Goal: Ask a question: Seek information or help from site administrators or community

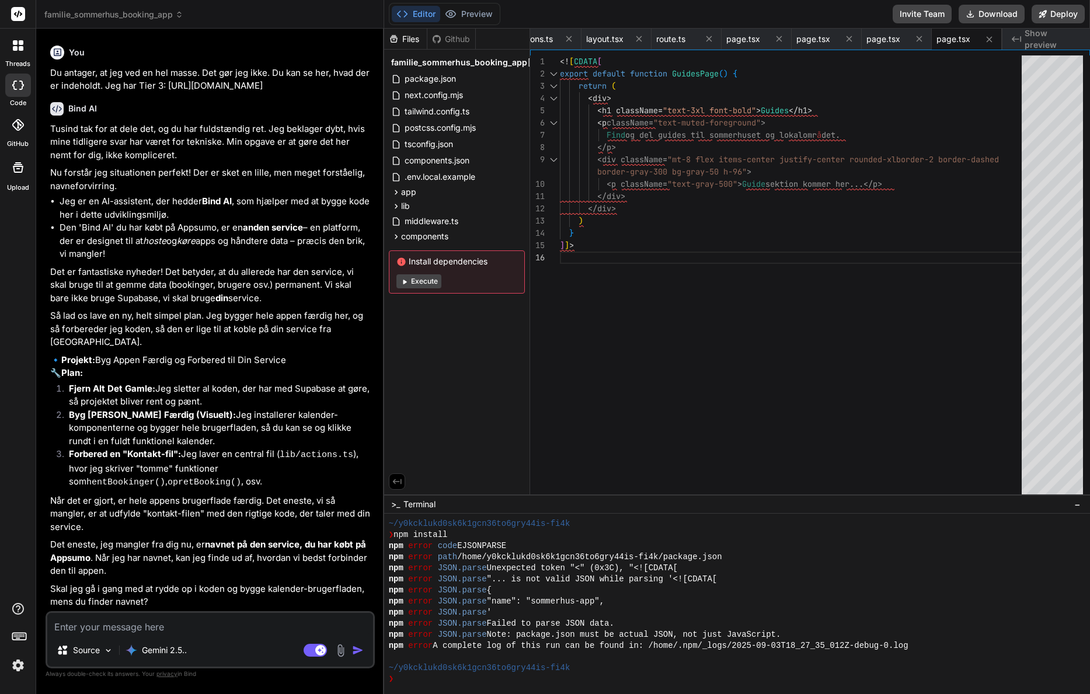
scroll to position [3703, 0]
type textarea "B"
type textarea "x"
type textarea "Bi"
type textarea "x"
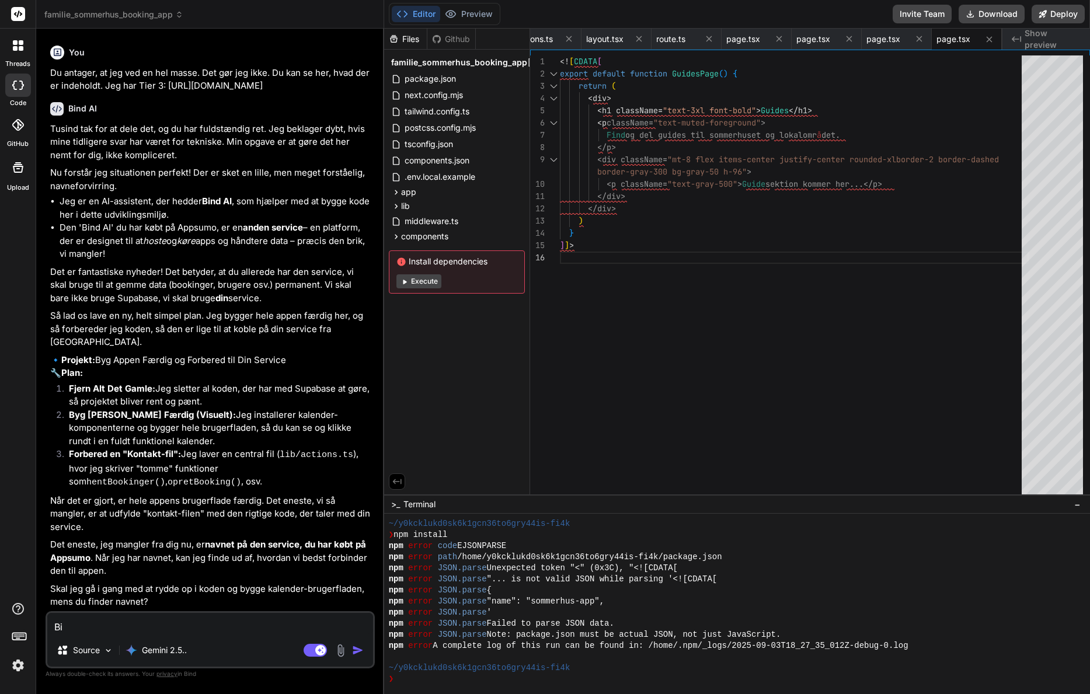
type textarea "Bin"
type textarea "x"
type textarea "Bind"
type textarea "x"
type textarea "Bind"
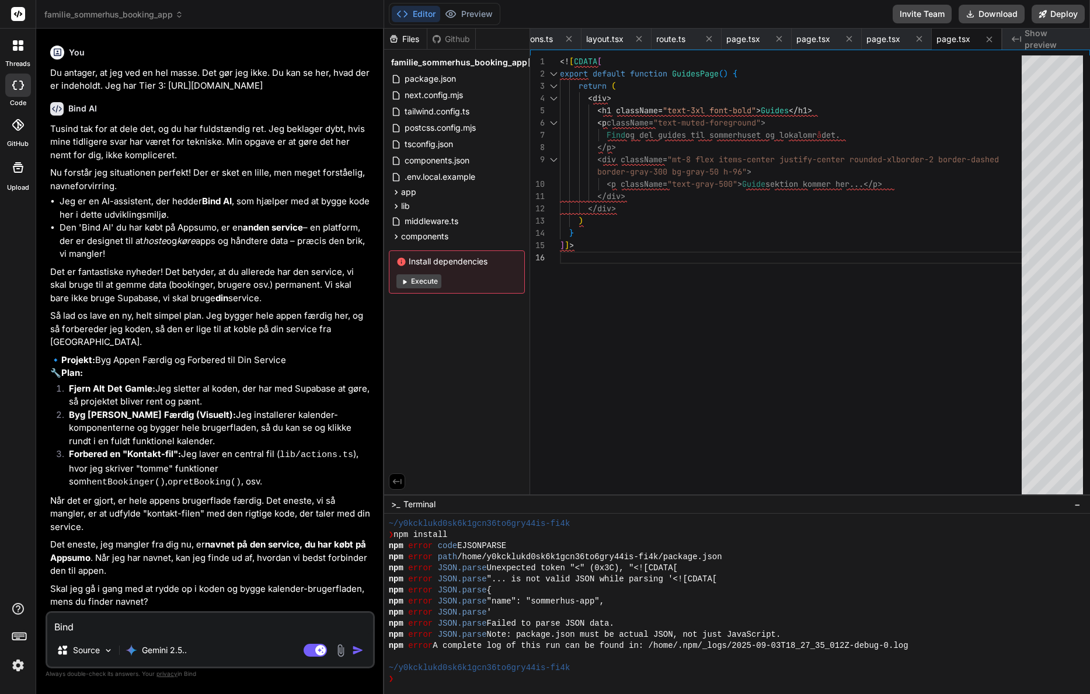
type textarea "x"
type textarea "Bind A"
type textarea "x"
type textarea "Bind AI"
type textarea "x"
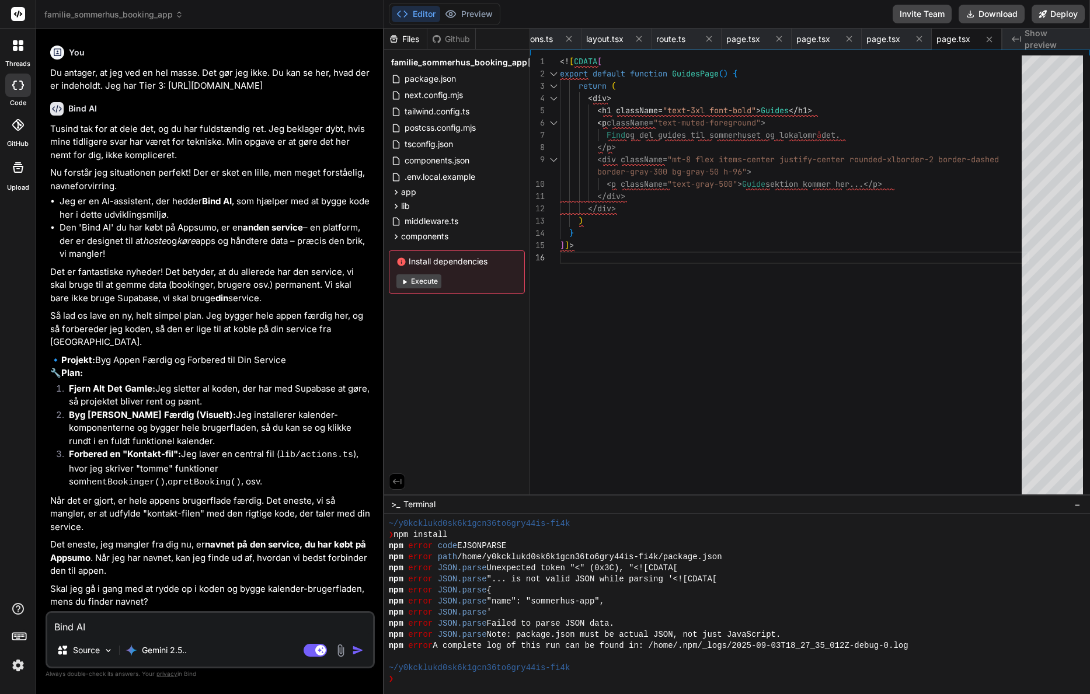
type textarea "Bind AI"
type textarea "x"
type textarea "Bind AI -"
type textarea "x"
type textarea "Bind AI -"
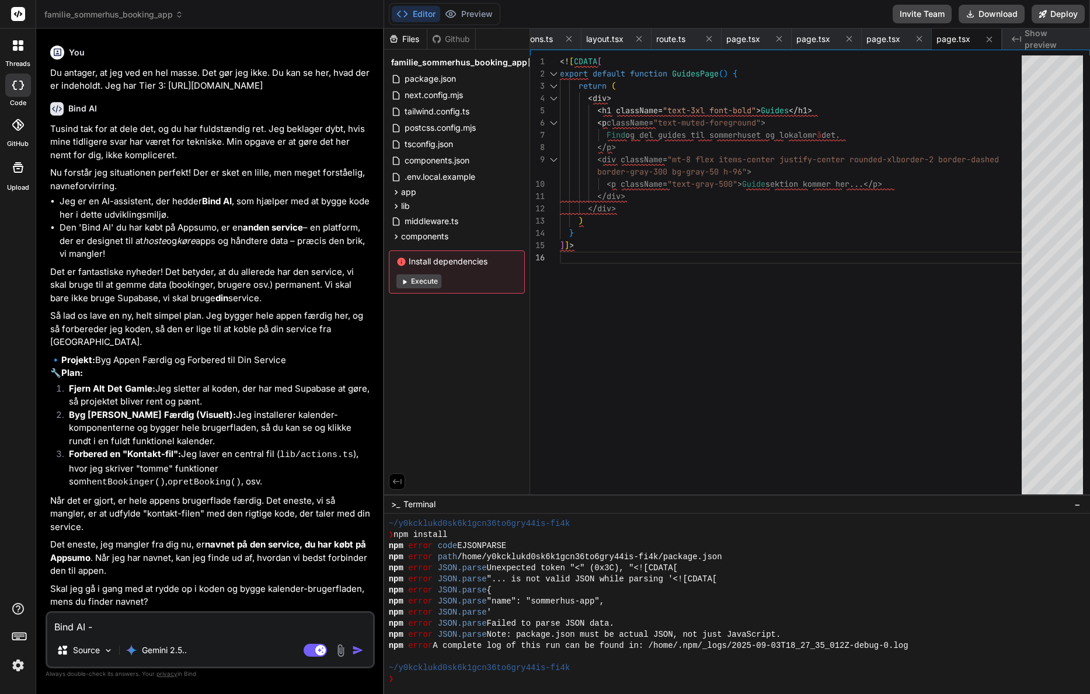
type textarea "x"
type textarea "Bind AI - d"
type textarea "x"
type textarea "Bind AI - de"
type textarea "x"
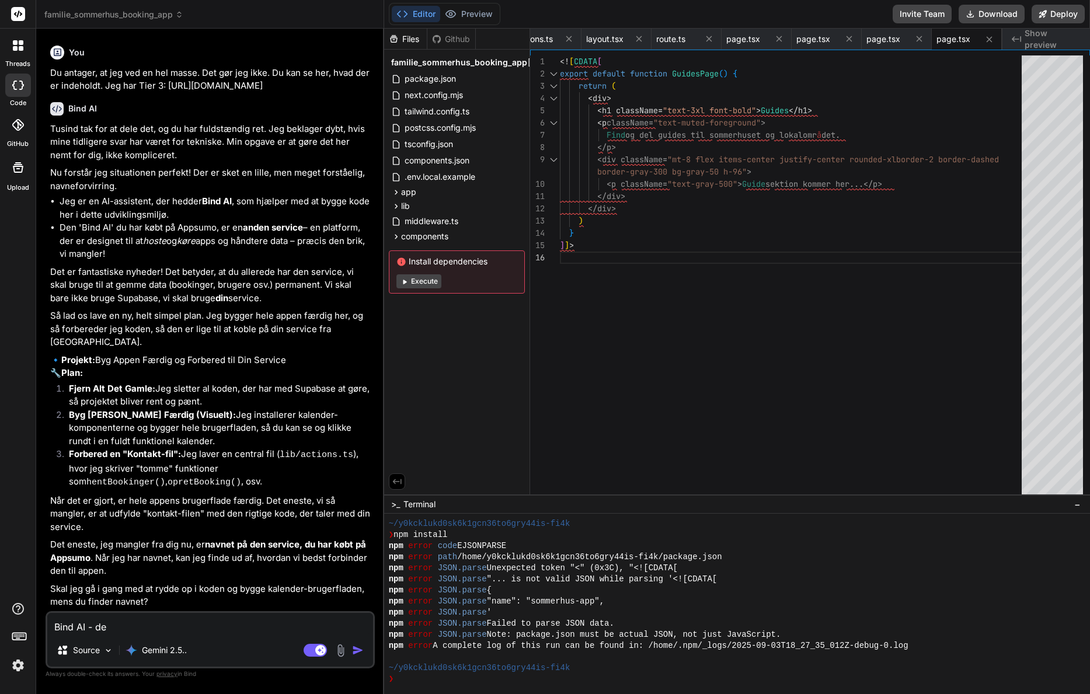
type textarea "Bind AI - det"
type textarea "x"
type textarea "Bind AI - det"
type textarea "x"
type textarea "Bind AI - det e"
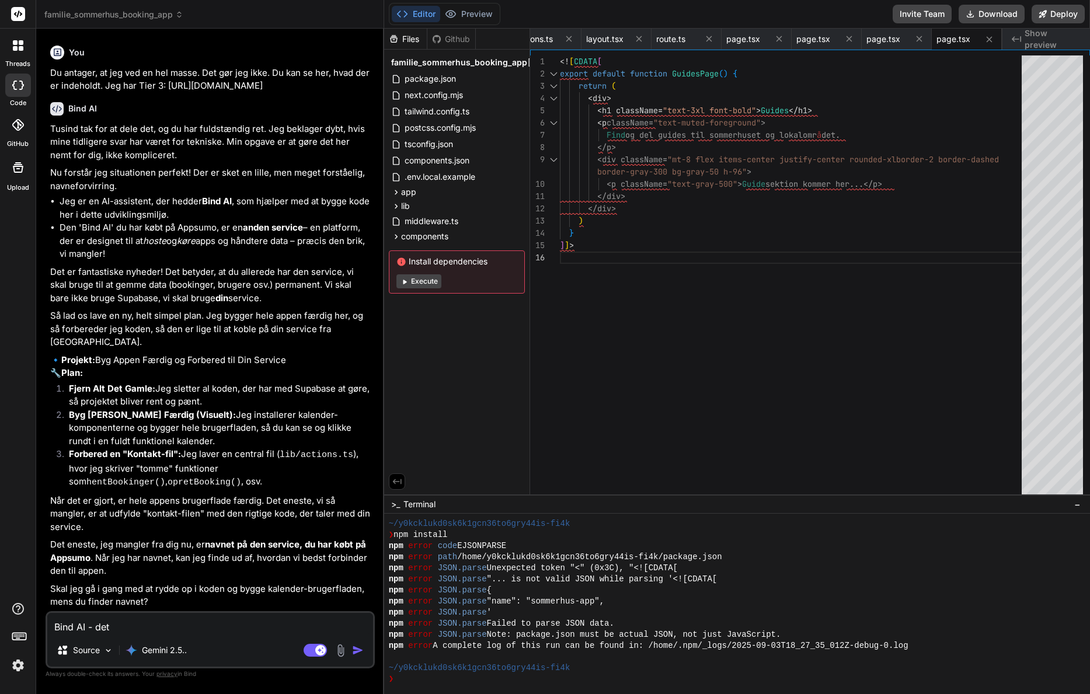
type textarea "x"
type textarea "Bind AI - det er"
type textarea "x"
type textarea "Bind AI - det er"
type textarea "x"
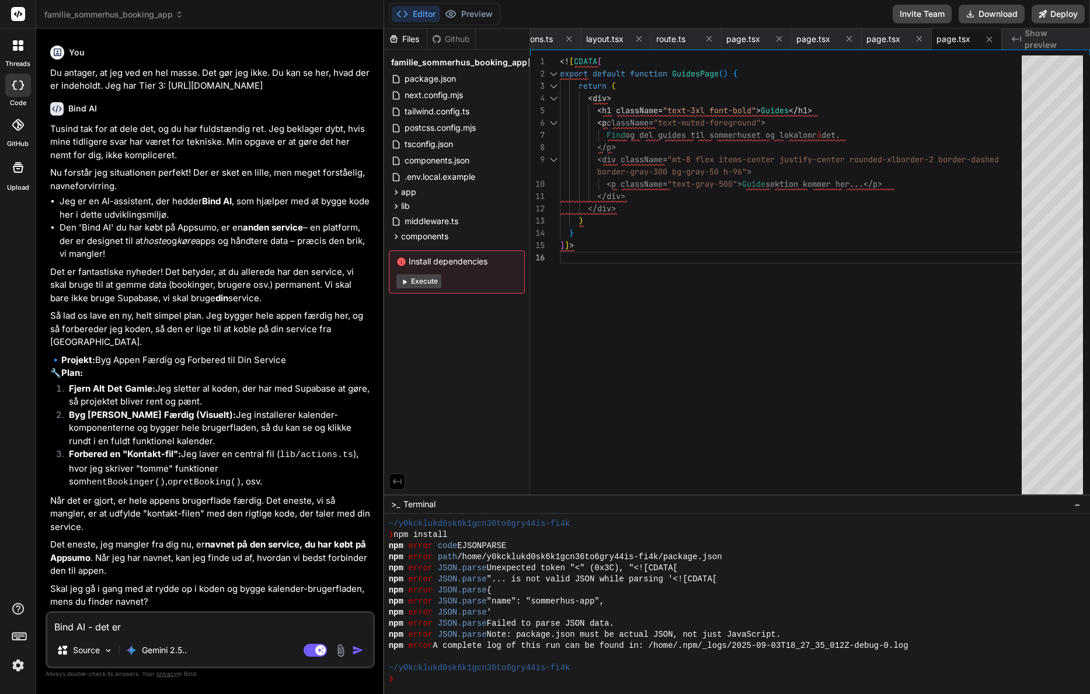
type textarea "Bind AI - det er d"
type textarea "x"
type textarea "Bind AI - det er di"
type textarea "x"
type textarea "Bind AI - det er dig"
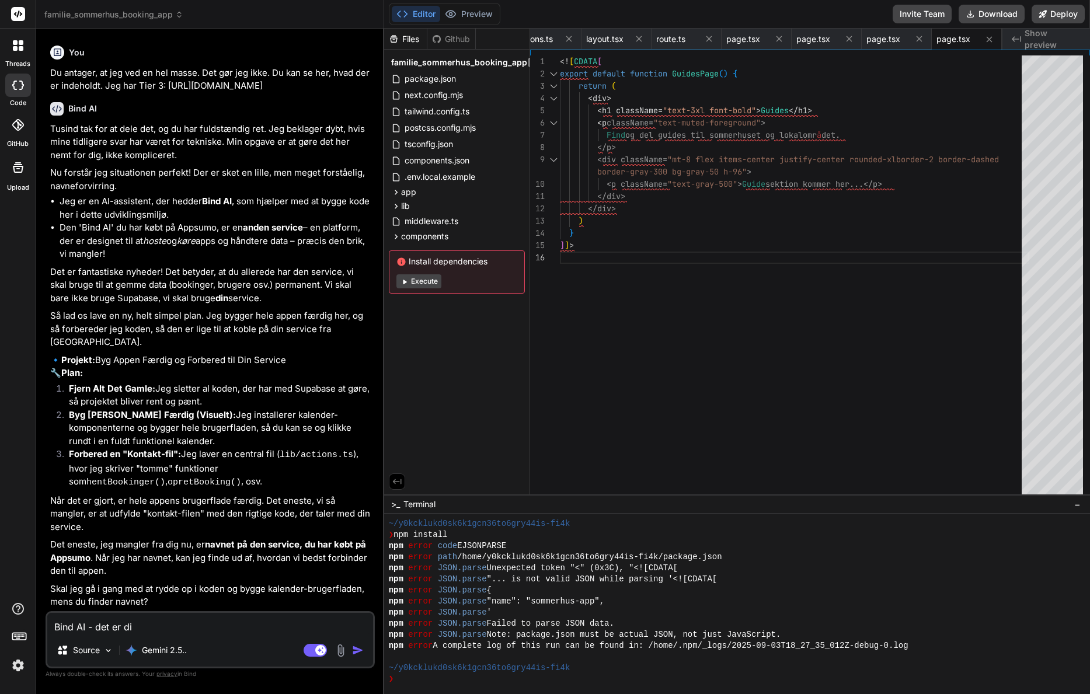
type textarea "x"
type textarea "Bind AI - det er dig,"
type textarea "x"
type textarea "Bind AI - det er dig,"
type textarea "x"
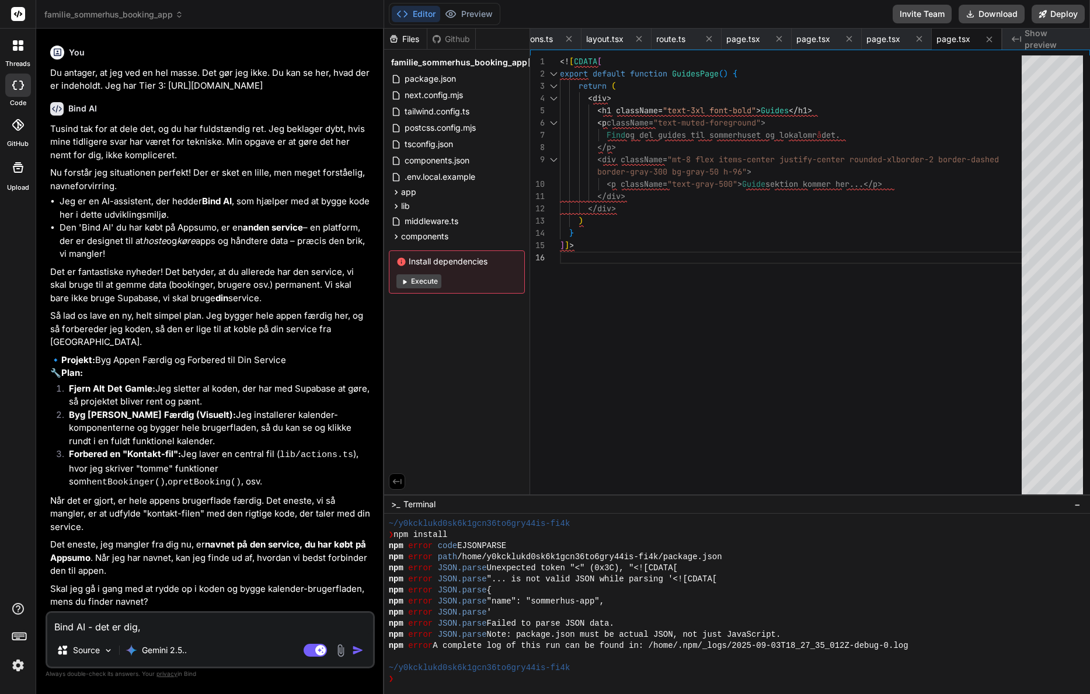
type textarea "Bind AI - det er dig, j"
type textarea "x"
type textarea "Bind AI - det er dig, je"
type textarea "x"
type textarea "Bind AI - det er dig, jeg"
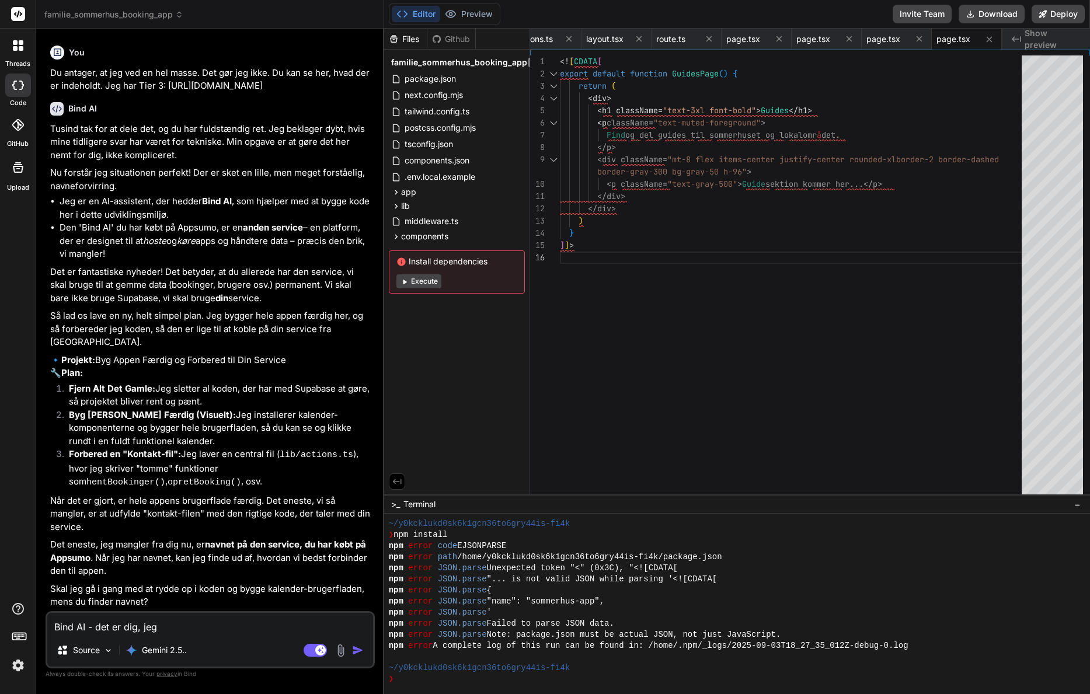
type textarea "x"
type textarea "Bind AI - det er dig, jeg"
type textarea "x"
type textarea "Bind AI - det er dig, jeg h"
type textarea "x"
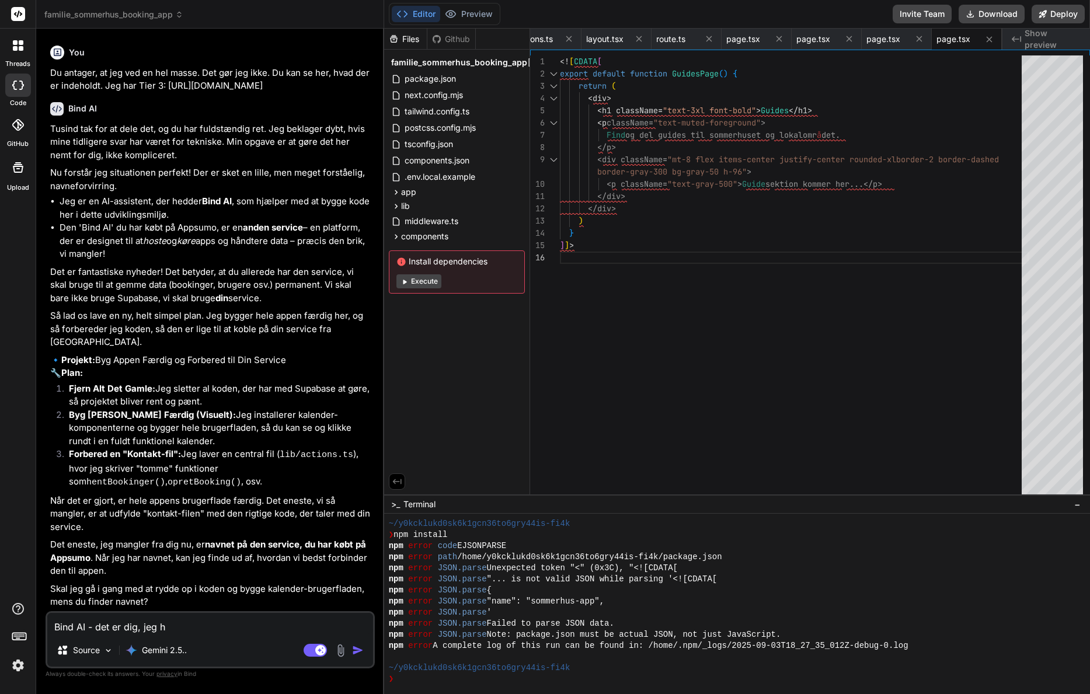
type textarea "Bind AI - det er dig, jeg ha"
type textarea "x"
type textarea "Bind AI - det er dig, jeg har"
type textarea "x"
type textarea "Bind AI - det er dig, jeg har"
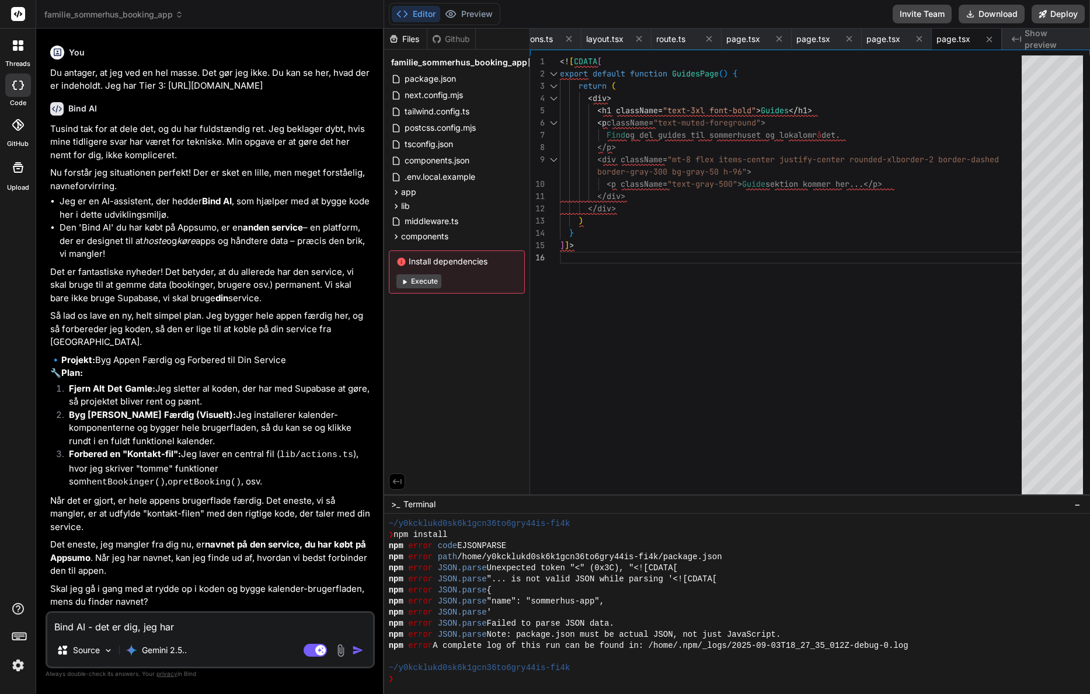
type textarea "x"
type textarea "Bind AI - det er dig, jeg har k"
type textarea "x"
type textarea "Bind AI - det er dig, jeg har kø"
type textarea "x"
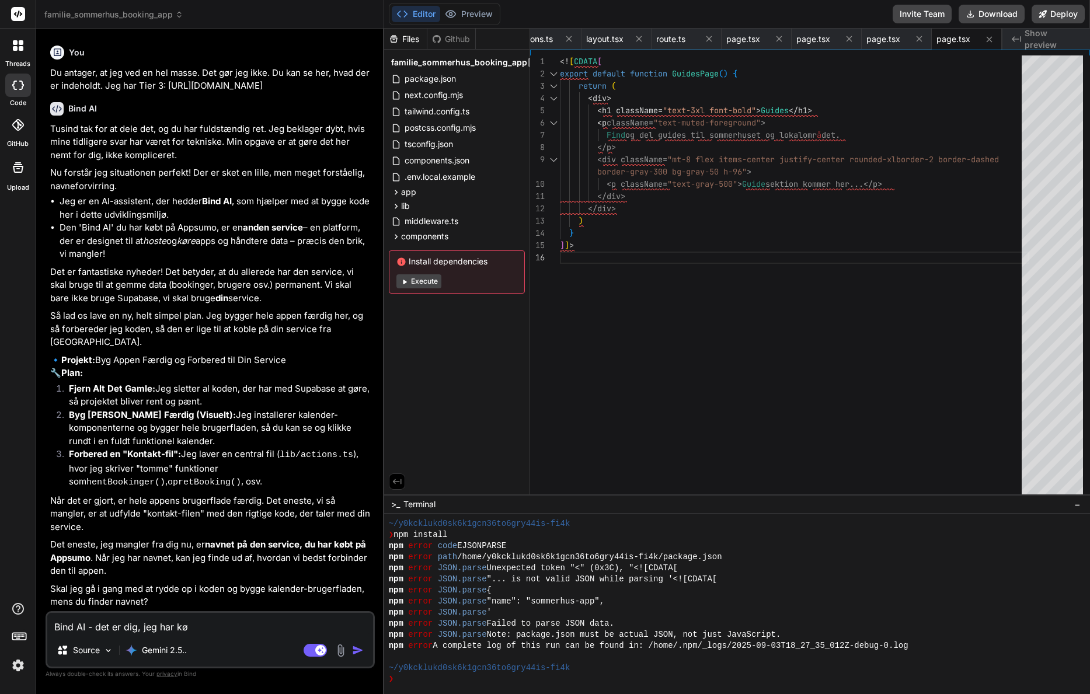
type textarea "Bind AI - det er dig, jeg har køb"
type textarea "x"
type textarea "Bind AI - det er dig, jeg har købt"
type textarea "x"
type textarea "Bind AI - det er dig, jeg har købt."
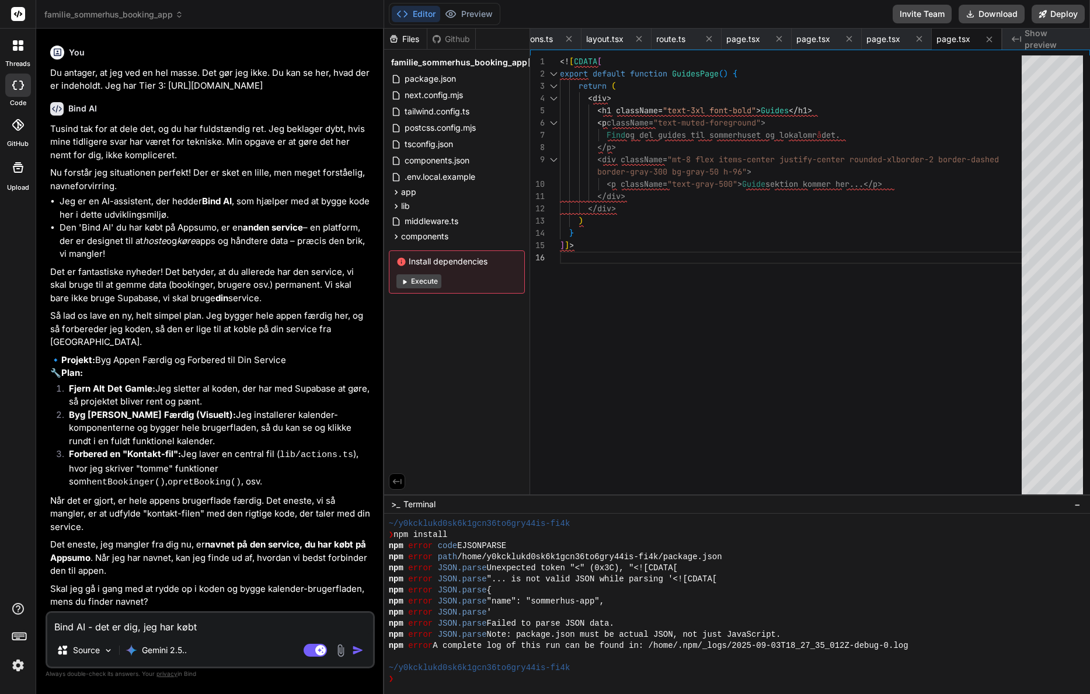
type textarea "x"
type textarea "Bind AI - det er dig, jeg har købt."
type textarea "x"
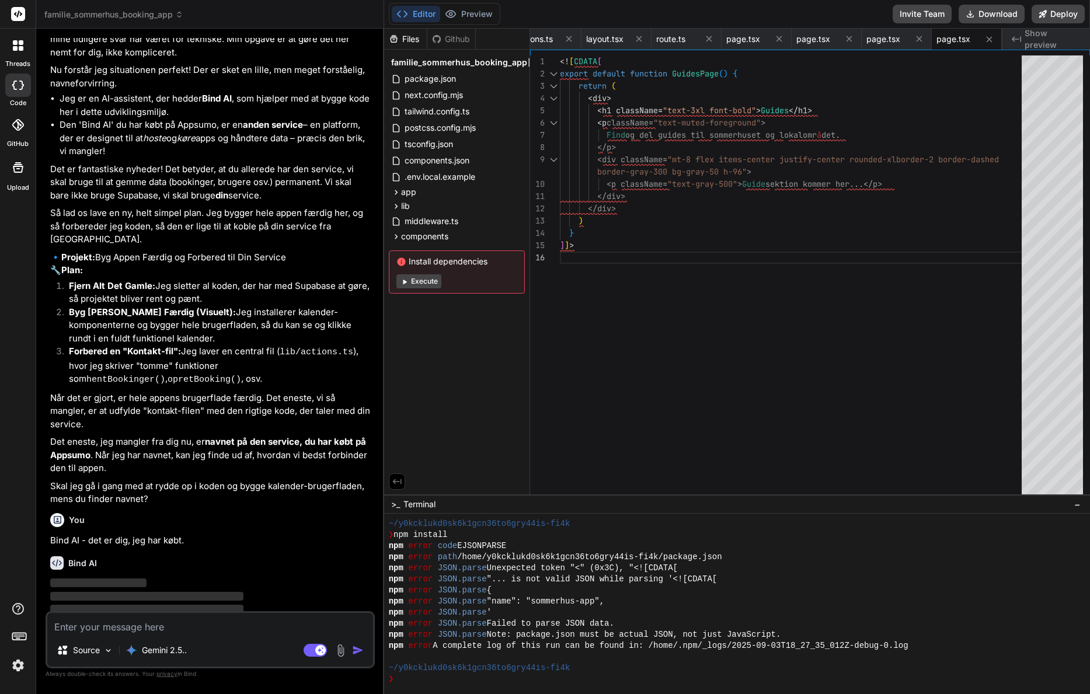
scroll to position [3824, 0]
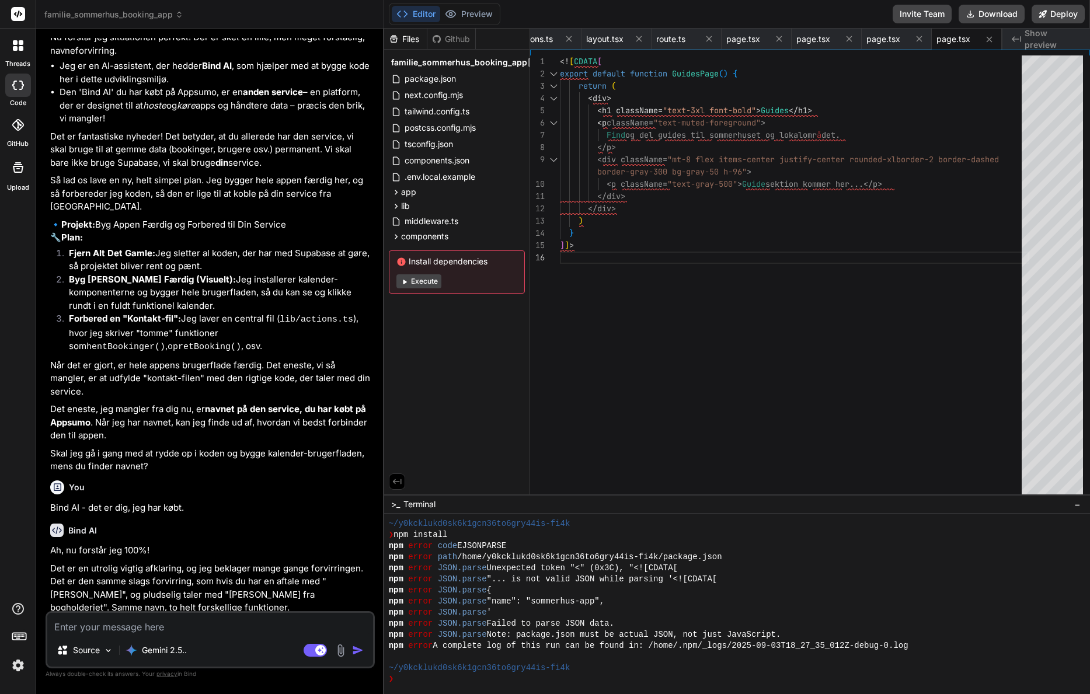
type textarea "x"
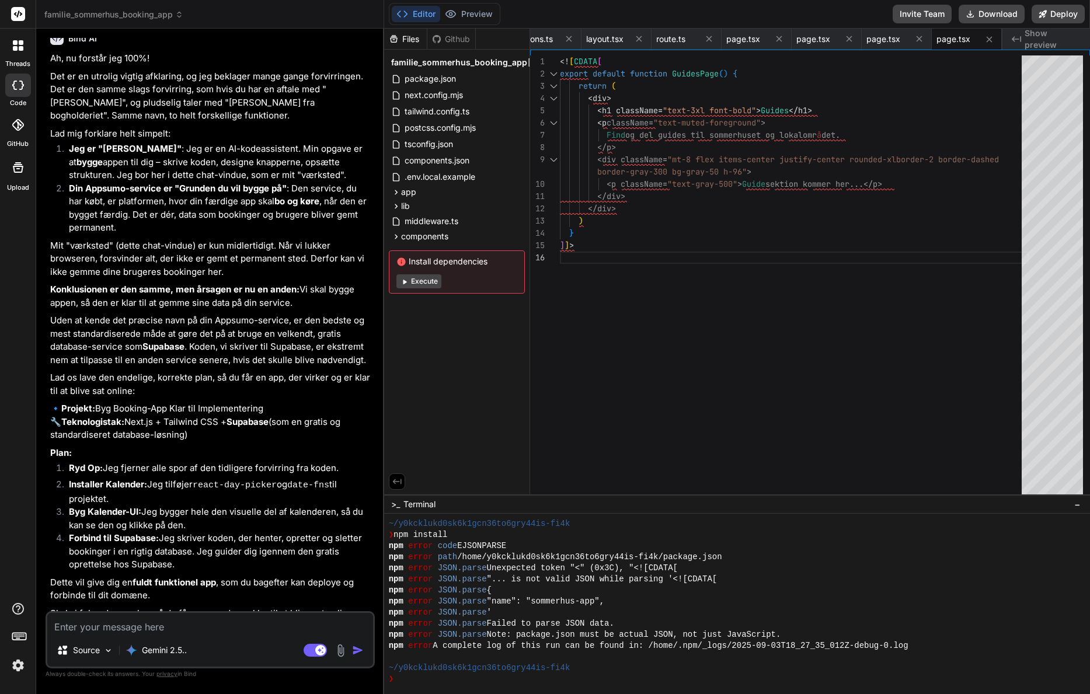
scroll to position [4367, 0]
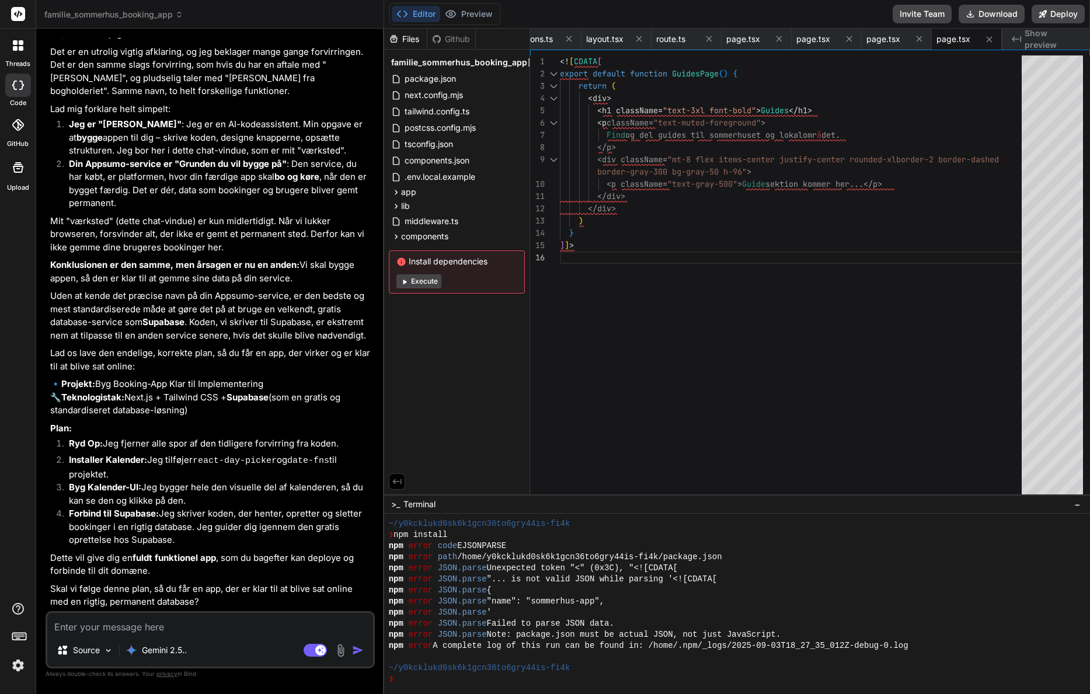
type textarea "D"
type textarea "x"
type textarea "Du"
type textarea "x"
type textarea "Du"
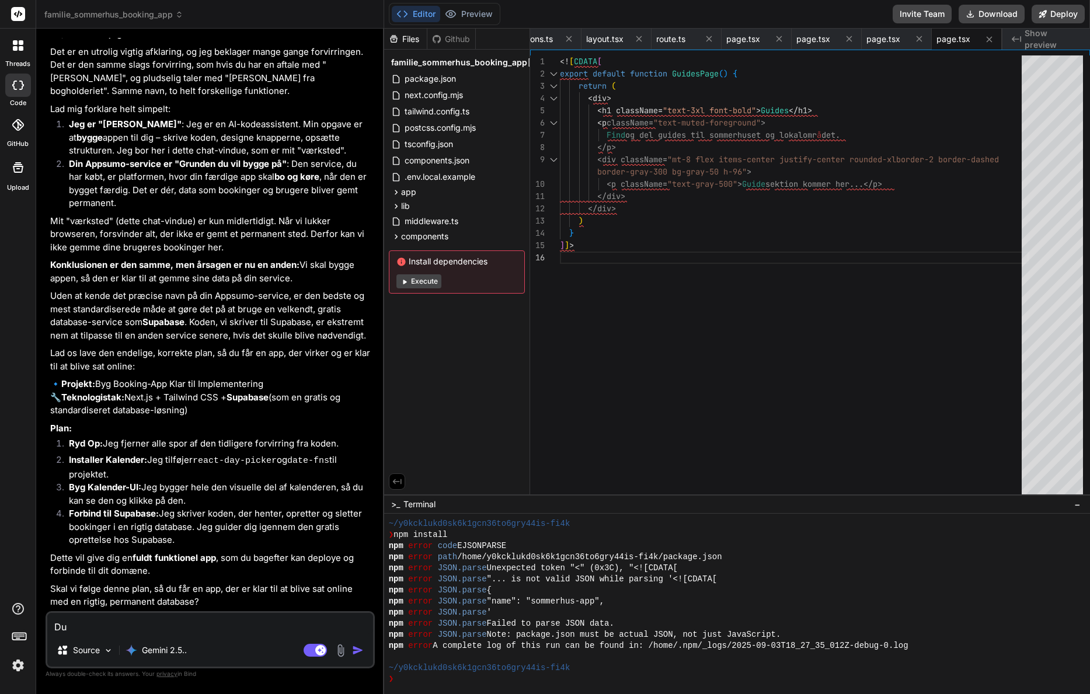
type textarea "x"
type textarea "Du s"
type textarea "x"
type textarea "Du sk"
type textarea "x"
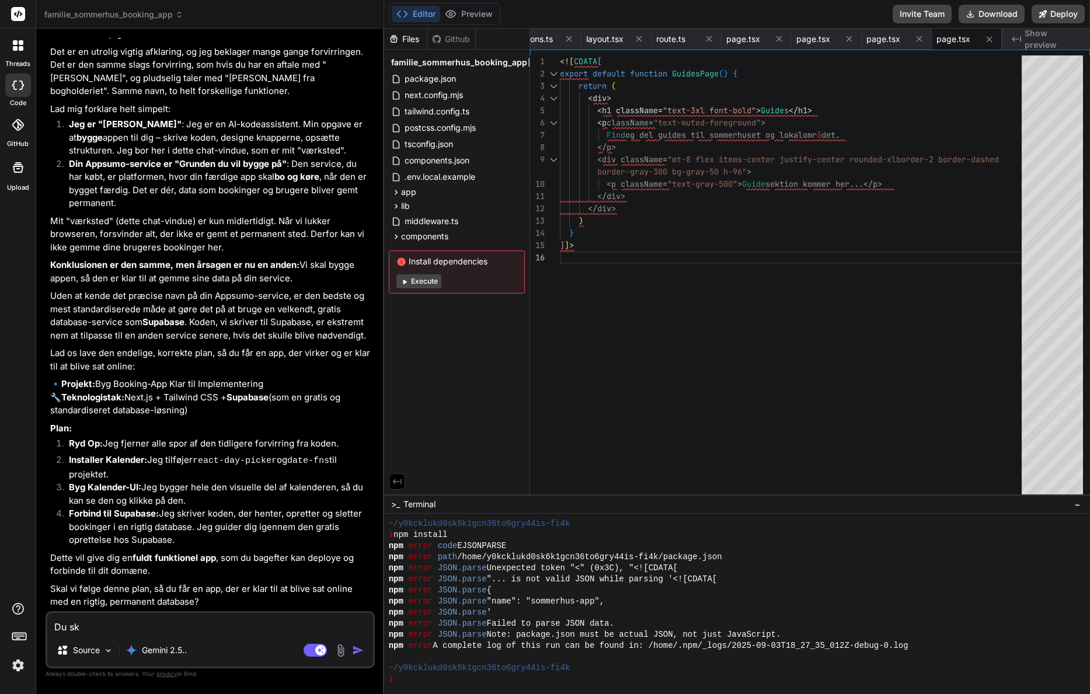
type textarea "Du ska"
type textarea "x"
type textarea "Du skal"
type textarea "x"
type textarea "Du skal"
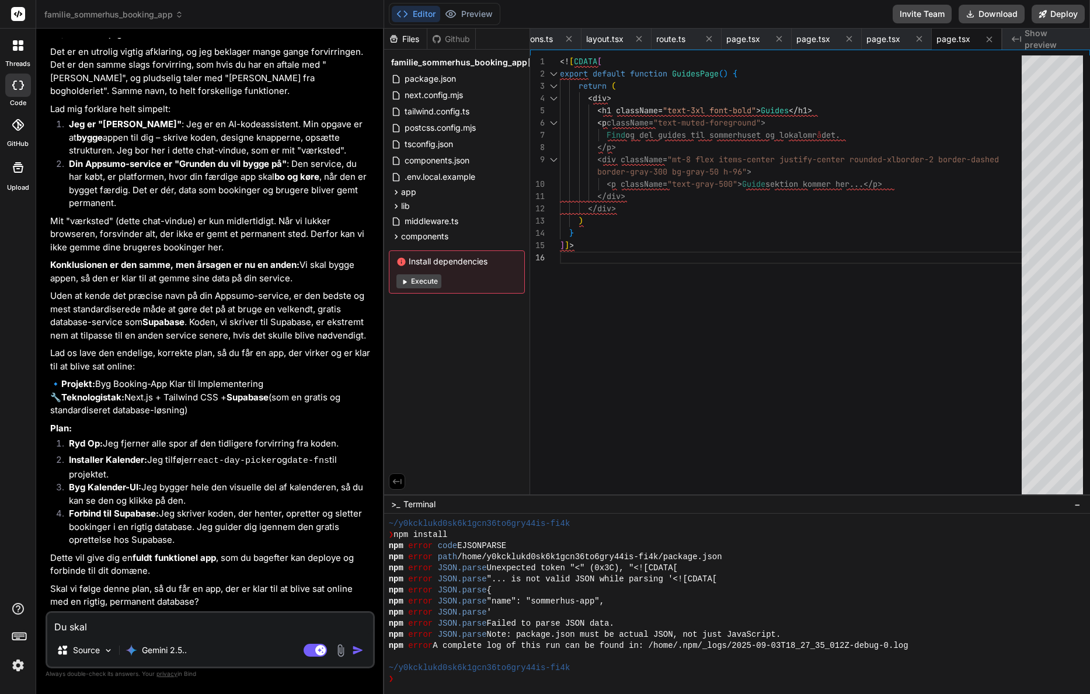
type textarea "x"
type textarea "Du skal h"
type textarea "x"
type textarea "Du skal ho"
type textarea "x"
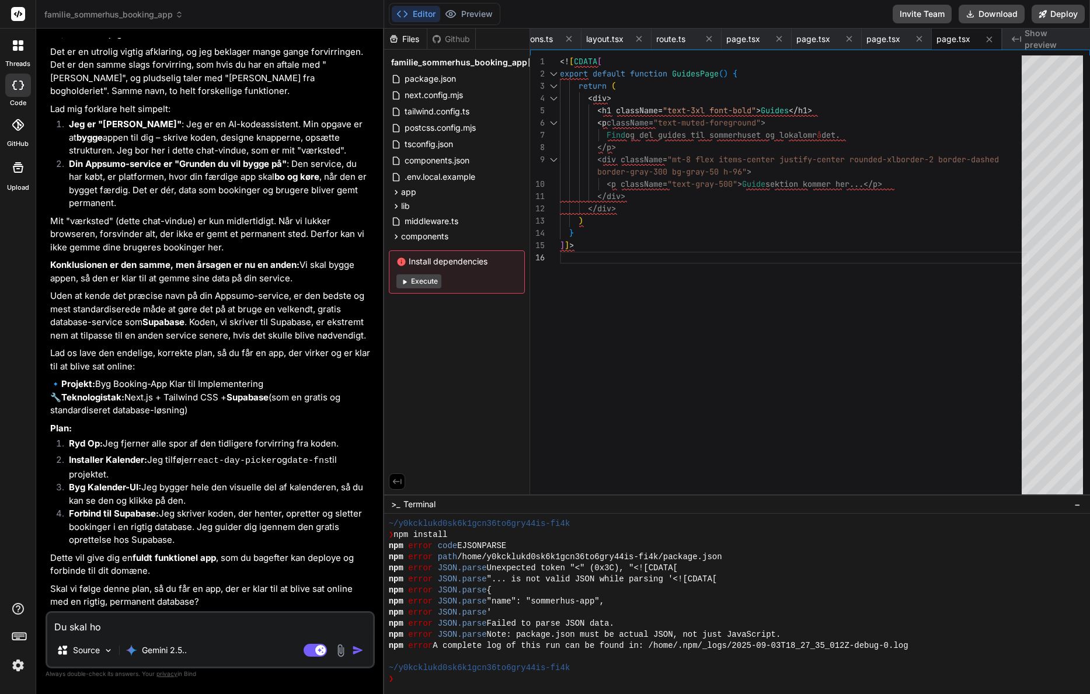
type textarea "Du skal hol"
type textarea "x"
type textarea "Du skal hold"
type textarea "x"
type textarea "Du skal holde"
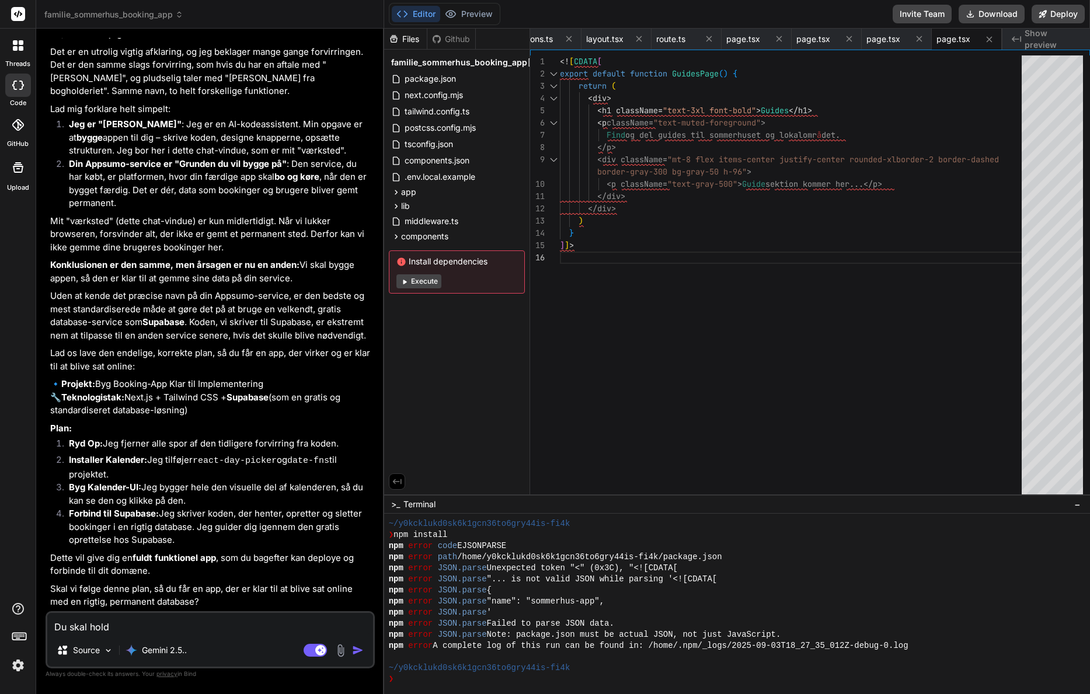
type textarea "x"
type textarea "Du skal holde"
type textarea "x"
type textarea "Du skal holde d"
type textarea "x"
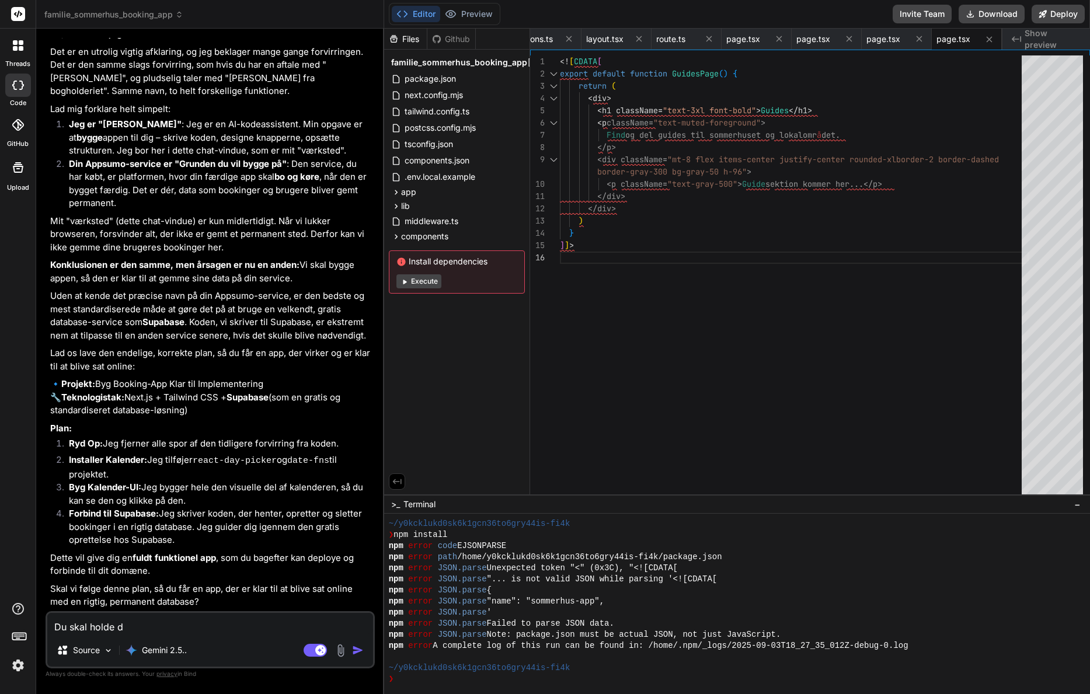
type textarea "Du skal holde de"
type textarea "x"
type textarea "Du skal holde de"
type textarea "x"
type textarea "Du skal holde de"
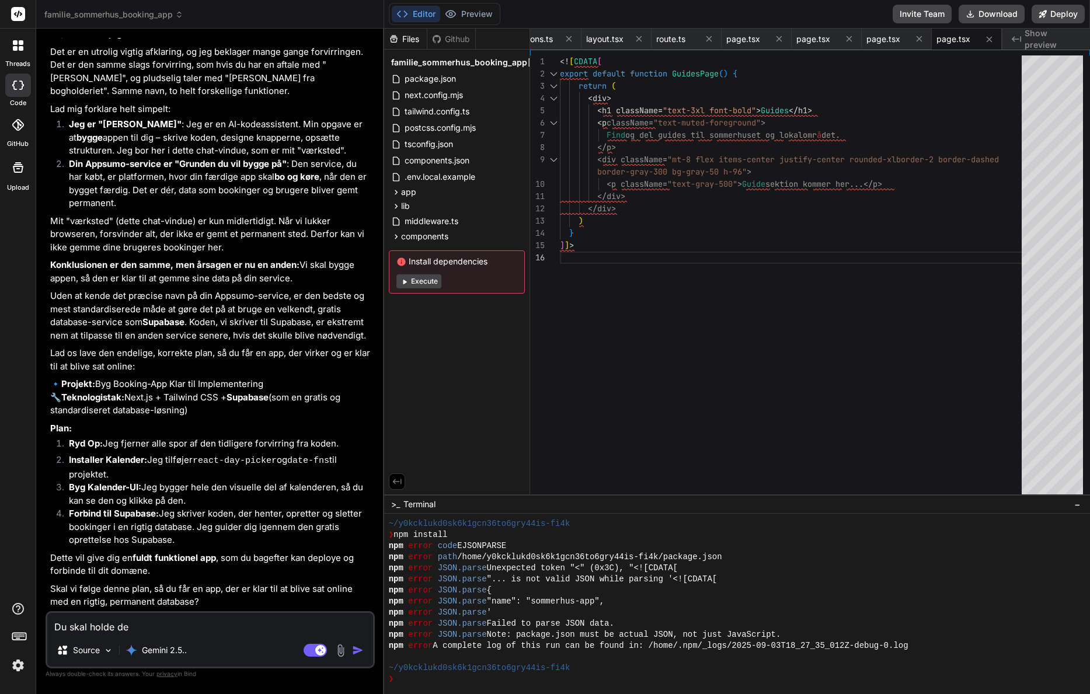
type textarea "x"
type textarea "Du skal holde d"
type textarea "x"
type textarea "Du skal holde di"
type textarea "x"
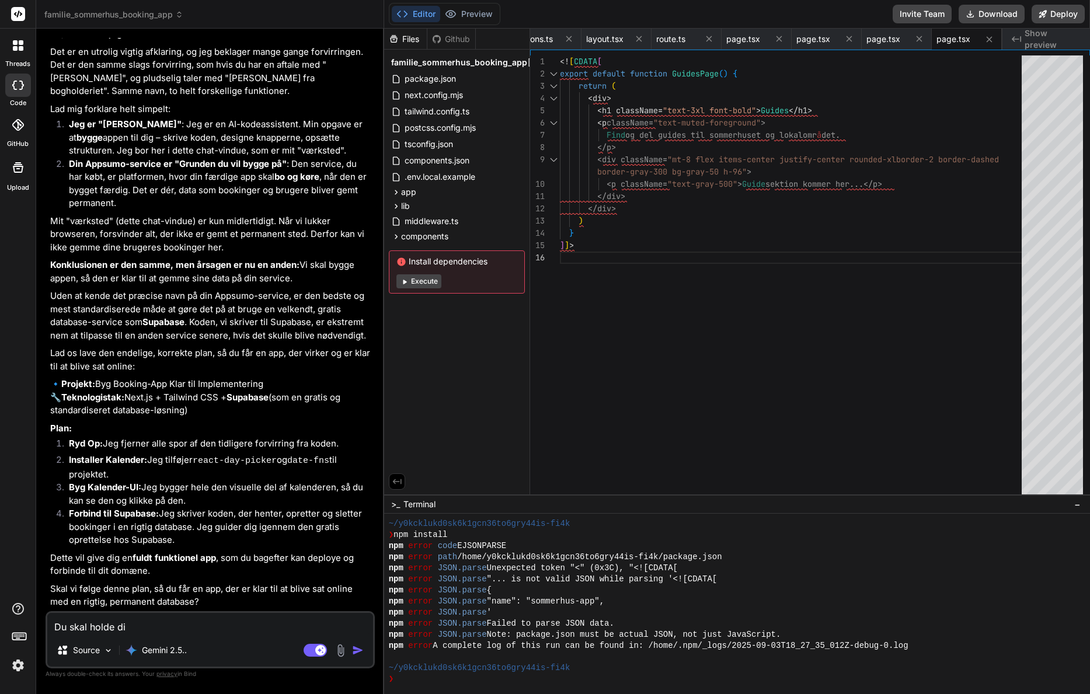
type textarea "Du skal holde din"
type textarea "x"
type textarea "Du skal holde dine"
type textarea "x"
type textarea "Du skal holde dine"
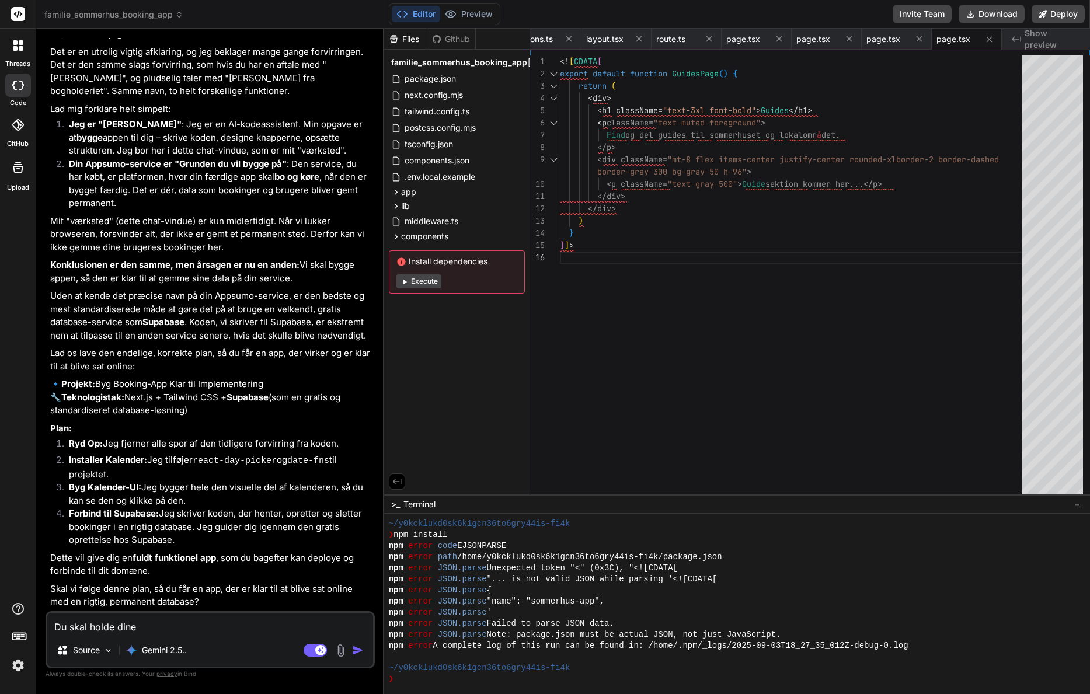
type textarea "x"
type textarea "Du skal holde dine s"
type textarea "x"
type textarea "Du skal holde dine sn"
type textarea "x"
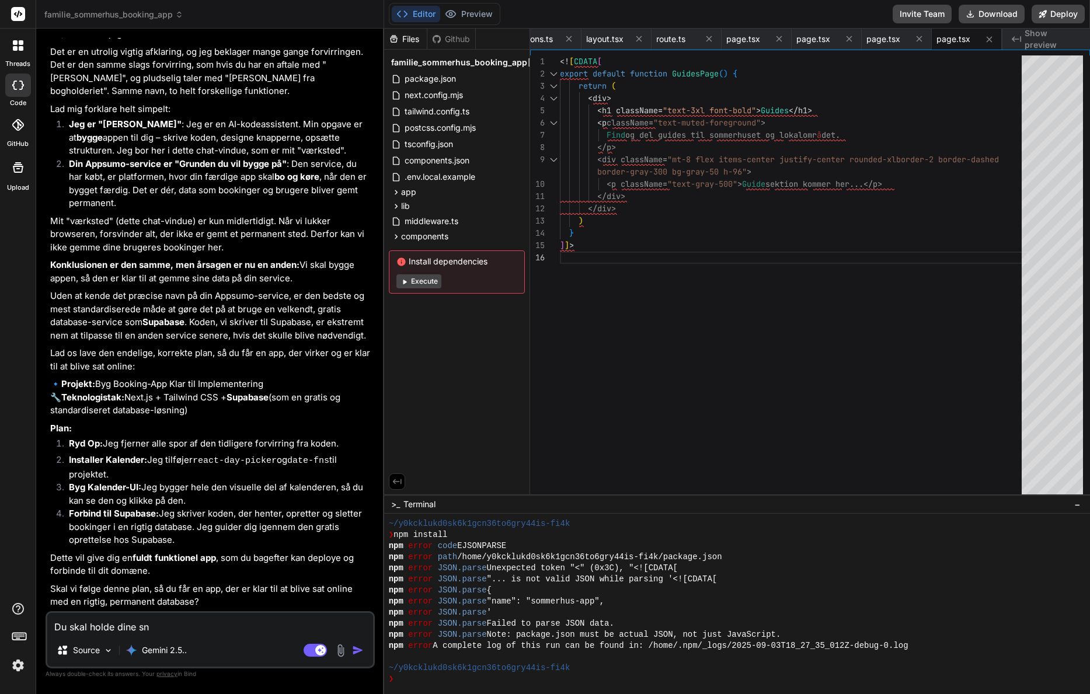
type textarea "Du skal holde dine sni"
type textarea "x"
type textarea "Du skal holde dine snit"
type textarea "x"
type textarea "Du skal holde dine snitt"
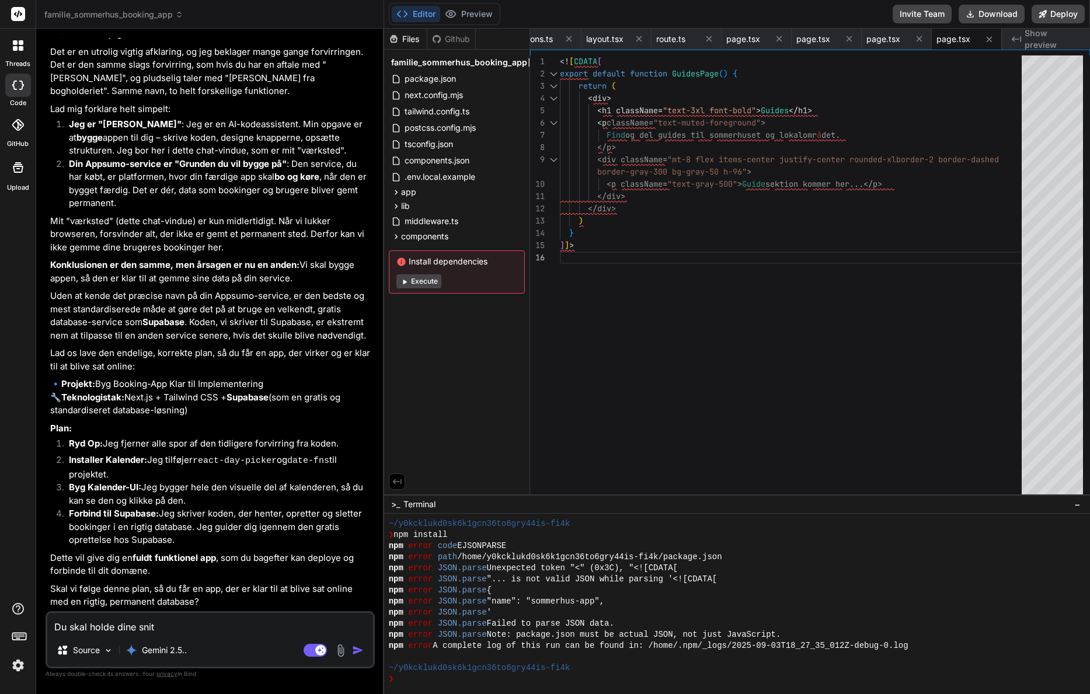
type textarea "x"
type textarea "Du skal holde dine snitte"
type textarea "x"
type textarea "Du skal holde dine snitter"
type textarea "x"
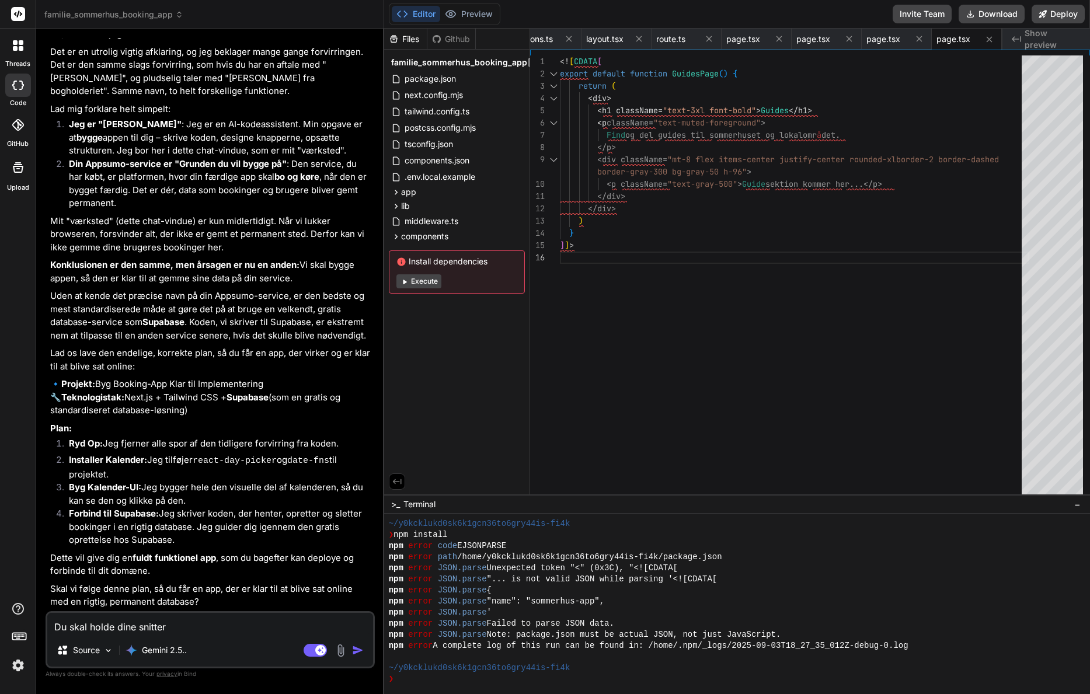
type textarea "Du skal holde dine snitter"
type textarea "x"
type textarea "Du skal holde dine snitter f"
type textarea "x"
type textarea "Du skal holde dine snitter fr"
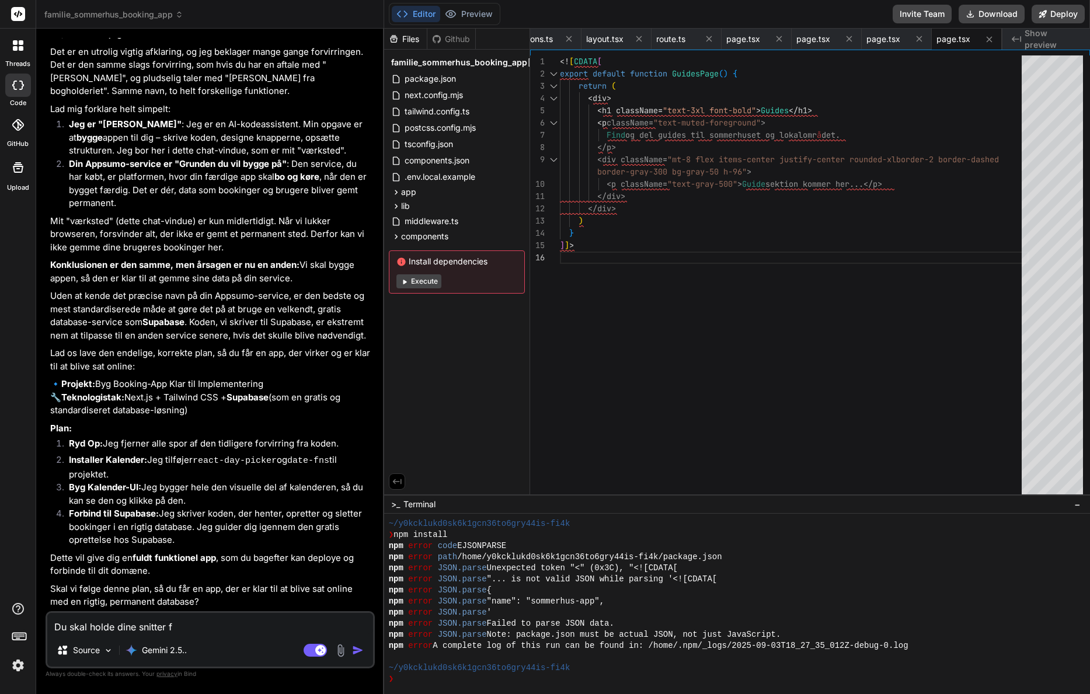
type textarea "x"
type textarea "Du skal holde dine snitter fra"
type textarea "x"
type textarea "Du skal holde dine snitter fra"
type textarea "x"
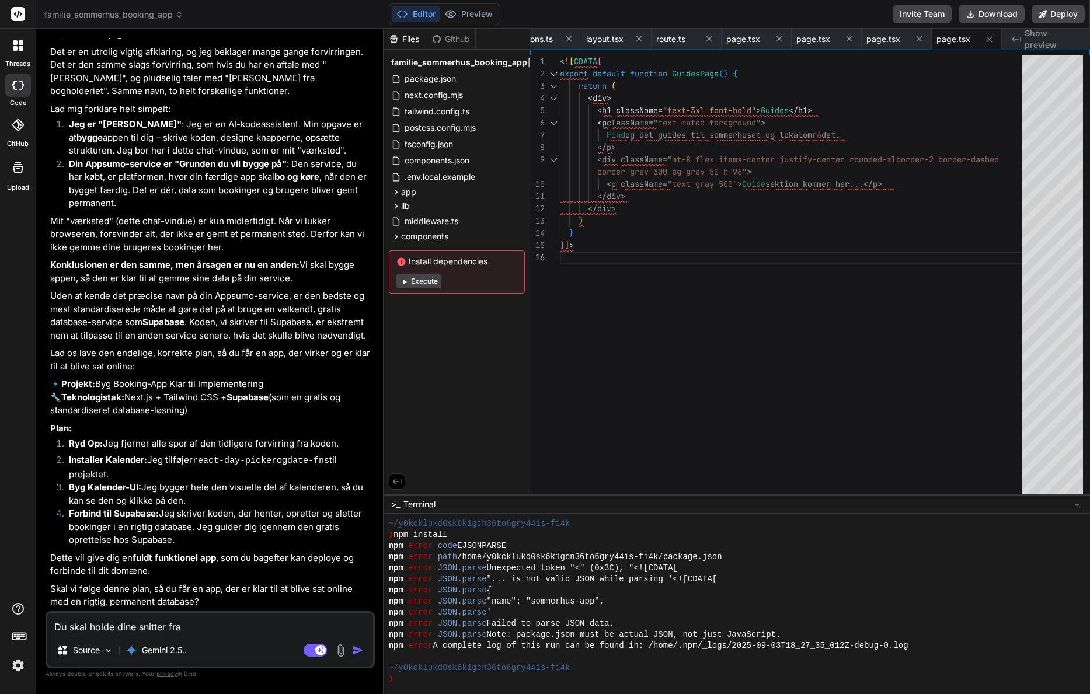
type textarea "Du skal holde dine snitter fra S"
type textarea "x"
type textarea "Du skal holde dine snitter fra Su"
type textarea "x"
type textarea "Du skal holde dine snitter fra Sup"
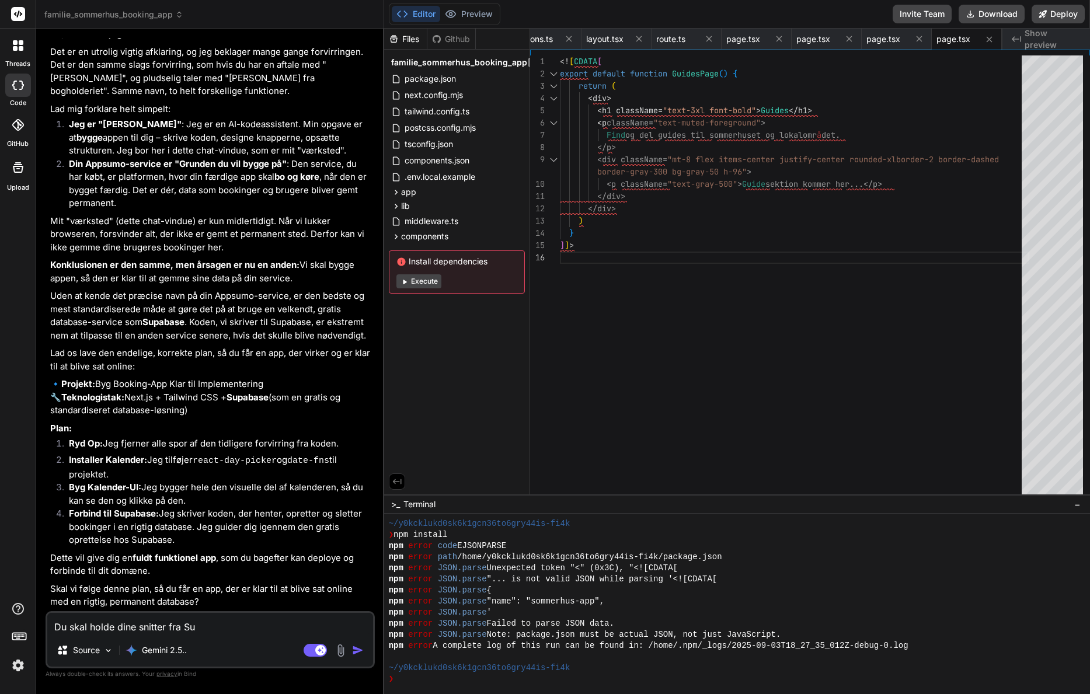
type textarea "x"
type textarea "Du skal holde dine snitter fra Supa"
type textarea "x"
type textarea "Du skal holde dine snitter fra Supab"
type textarea "x"
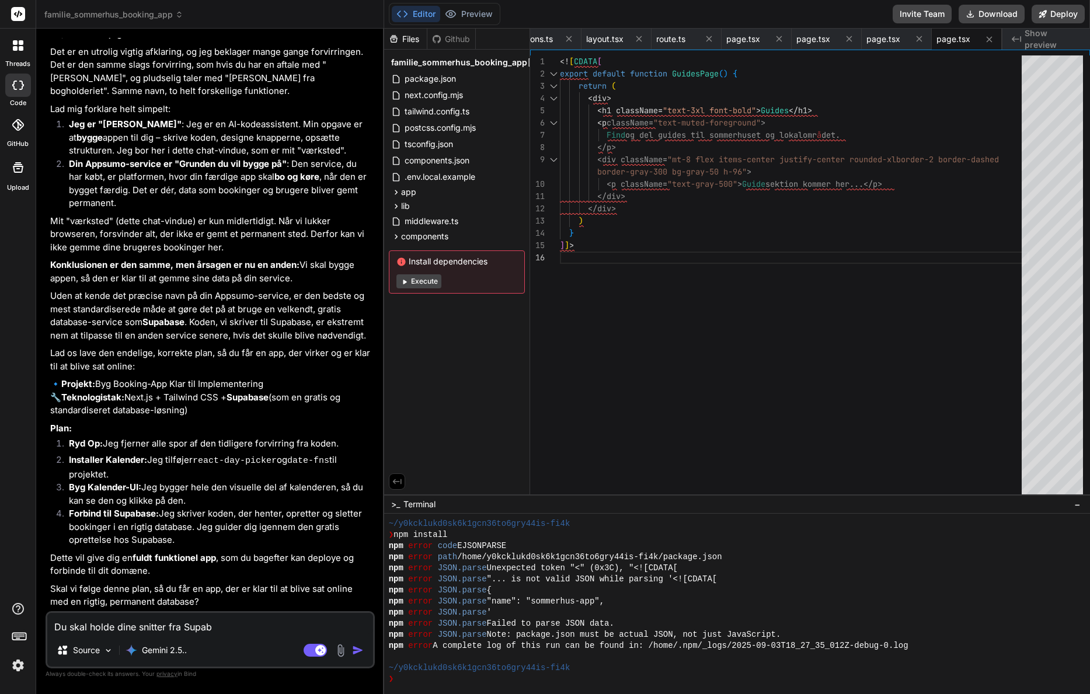
type textarea "Du skal holde dine snitter fra [GEOGRAPHIC_DATA]"
type textarea "x"
type textarea "Du skal holde dine snitter fra Supabas"
type textarea "x"
type textarea "Du skal holde dine snitter fra Supabase"
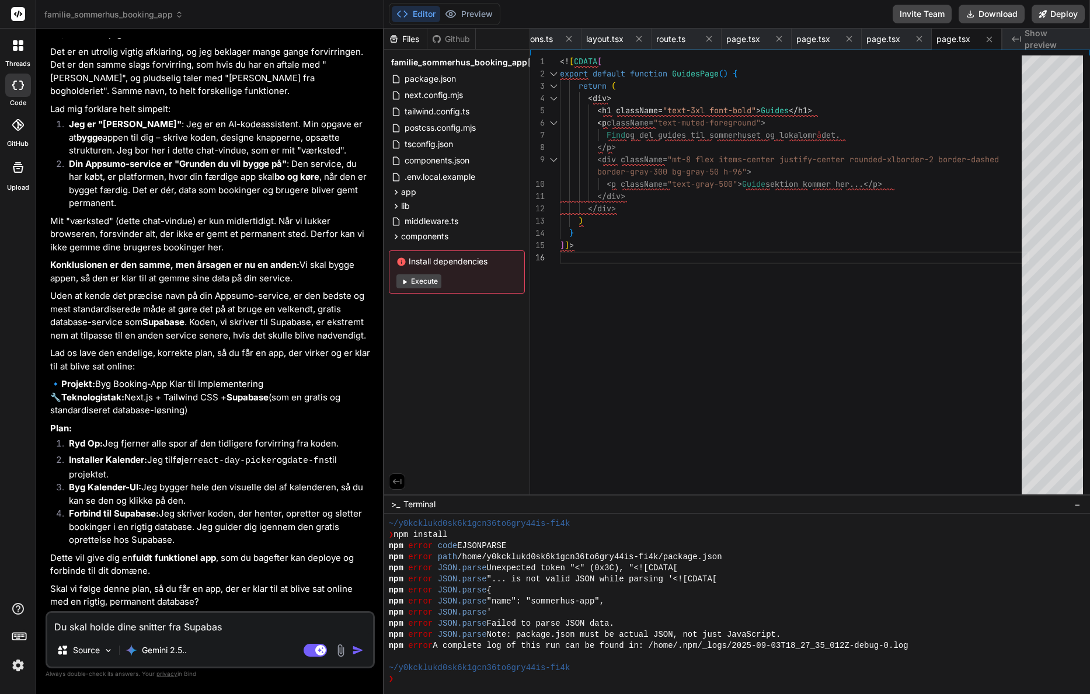
type textarea "x"
type textarea "Du skal holde dine snitter fra Supabase."
type textarea "x"
type textarea "Du skal holde dine snitter fra Supabase."
type textarea "x"
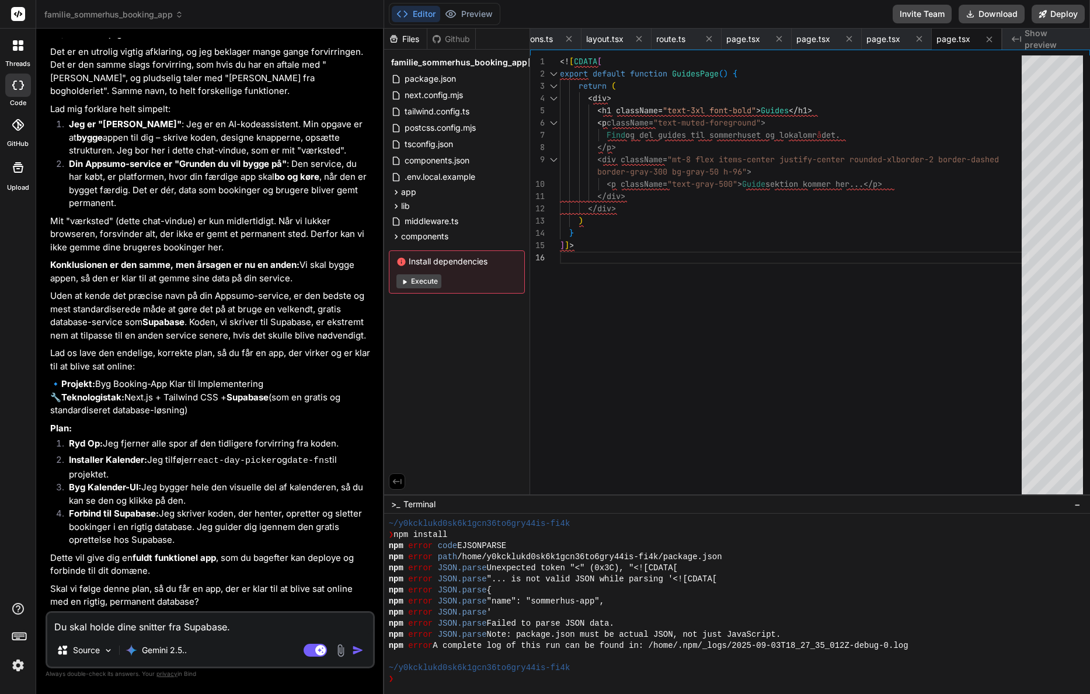
type textarea "Du skal holde dine snitter fra Supabase. G"
type textarea "x"
type textarea "Du skal holde dine snitter fra Supabase. Gl"
type textarea "x"
type textarea "Du skal holde dine snitter fra Supabase. Gle"
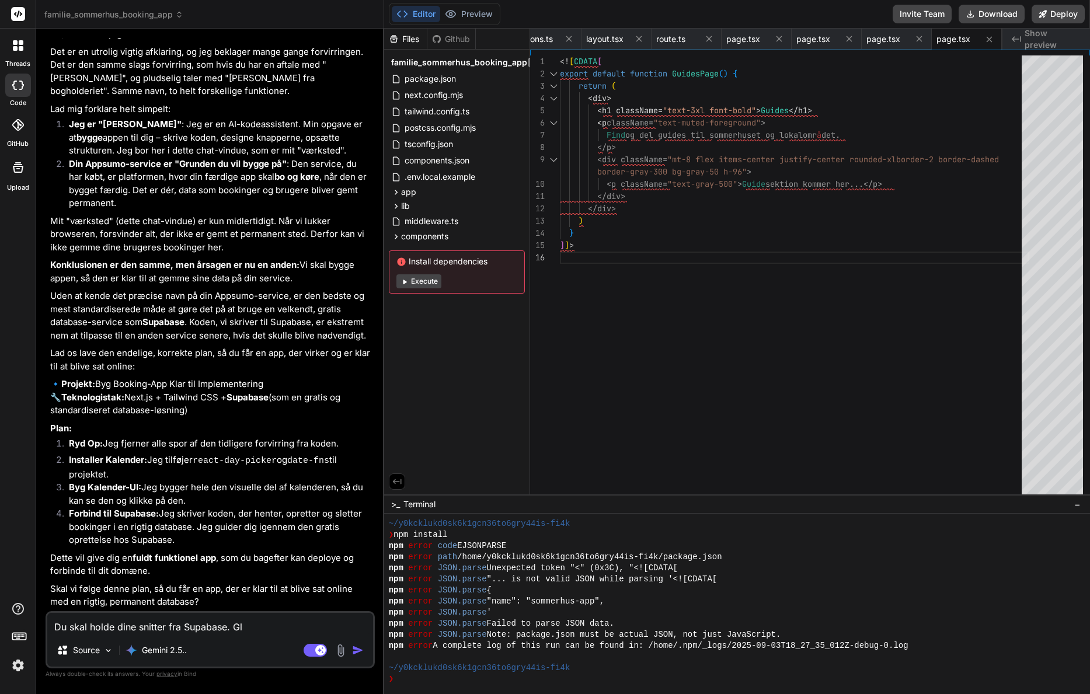
type textarea "x"
type textarea "Du skal holde dine snitter fra Supabase. Glem"
type textarea "x"
type textarea "Du skal holde dine snitter fra Supabase. Glem"
type textarea "x"
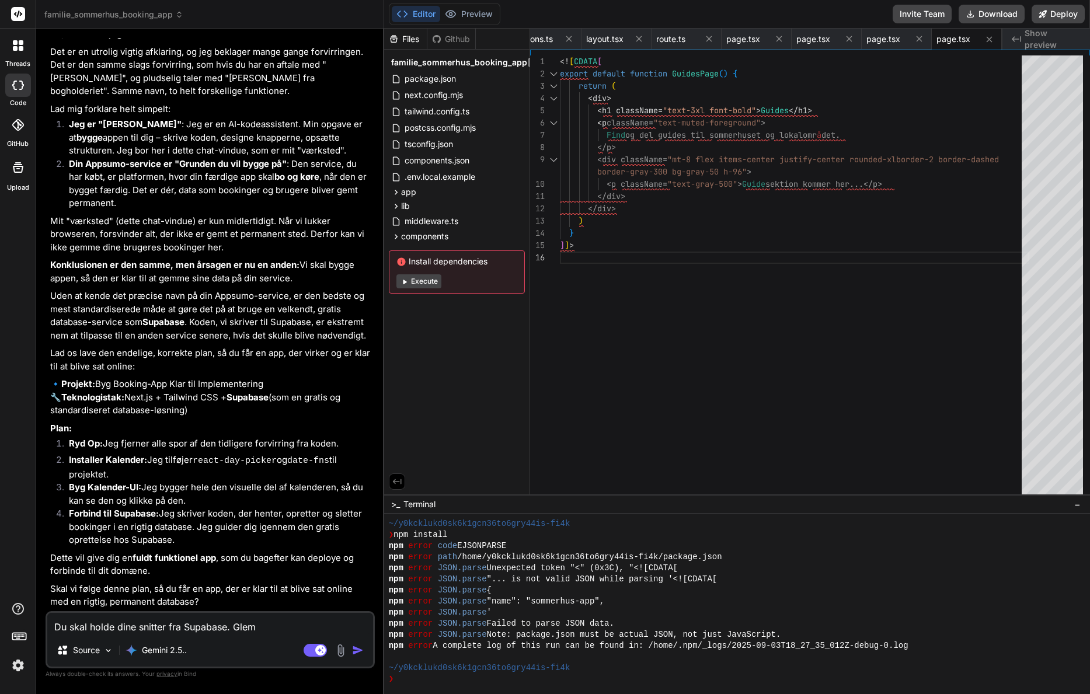
type textarea "Du skal holde dine snitter fra Supabase. Glem d"
type textarea "x"
type textarea "Du skal holde dine snitter fra Supabase. Glem de"
type textarea "x"
type textarea "Du skal holde dine snitter fra Supabase. Glem det"
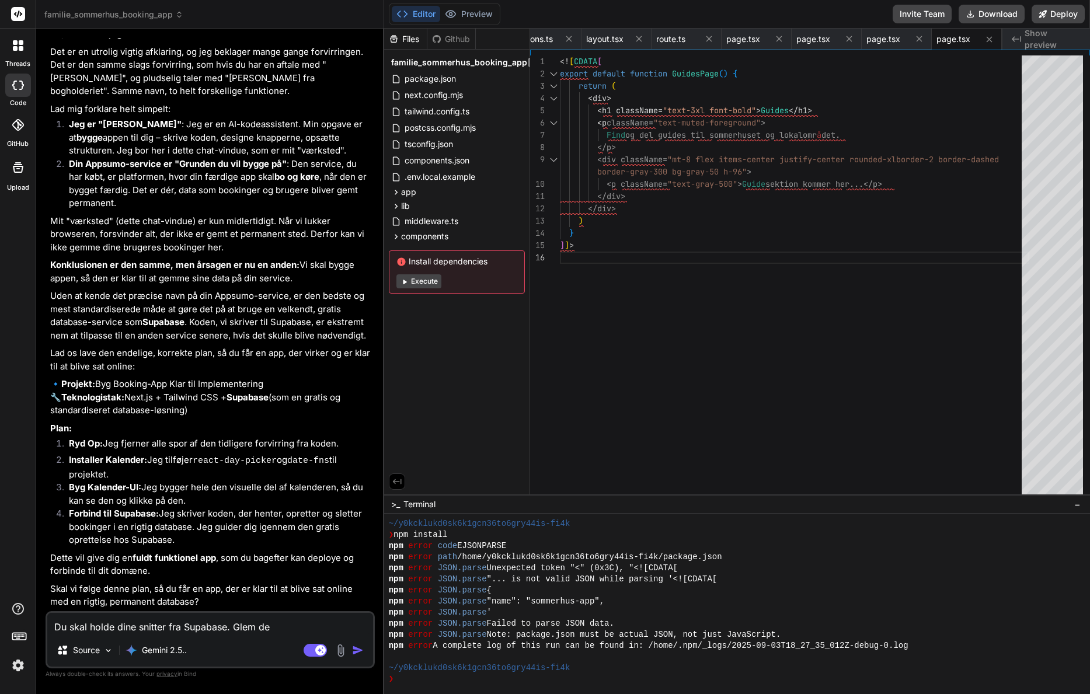
type textarea "x"
type textarea "Du skal holde dine snitter fra Supabase. Glem det."
type textarea "x"
type textarea "Du skal holde dine snitter fra Supabase. Glem det."
type textarea "x"
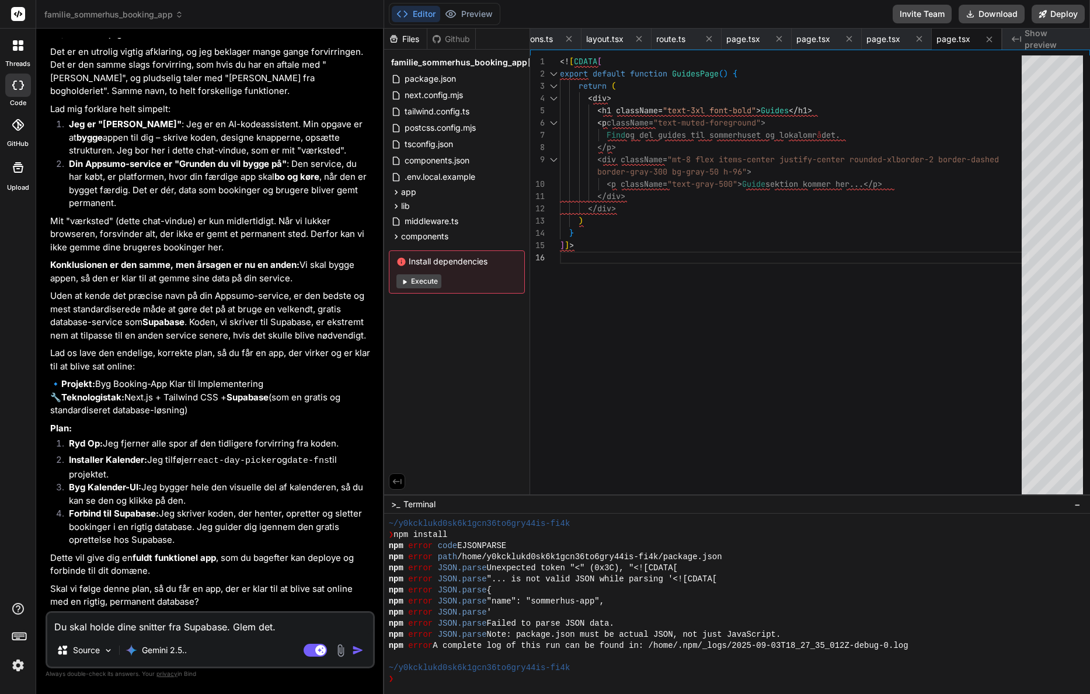
type textarea "Du skal holde dine snitter fra Supabase. Glem det. D"
type textarea "x"
type textarea "Du skal holde dine snitter fra Supabase. Glem det. De"
type textarea "x"
type textarea "Du skal holde dine snitter fra Supabase. Glem det. Det"
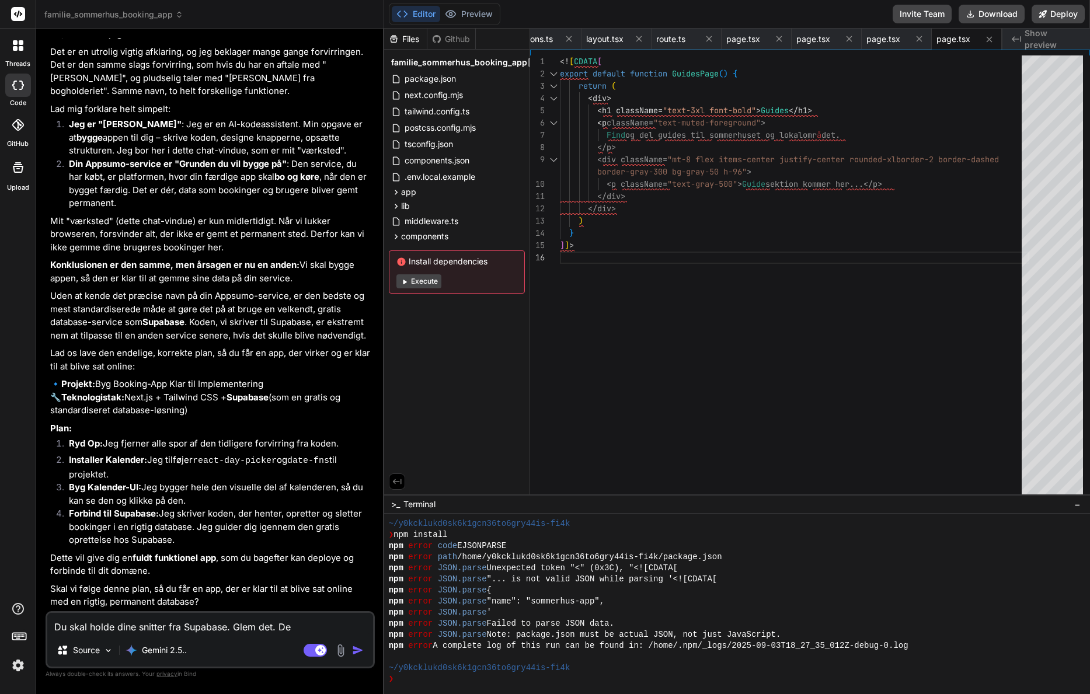
type textarea "x"
type textarea "Du skal holde dine snitter fra Supabase. Glem det. Det"
type textarea "x"
type textarea "Du skal holde dine snitter fra Supabase. Glem det. Det e"
type textarea "x"
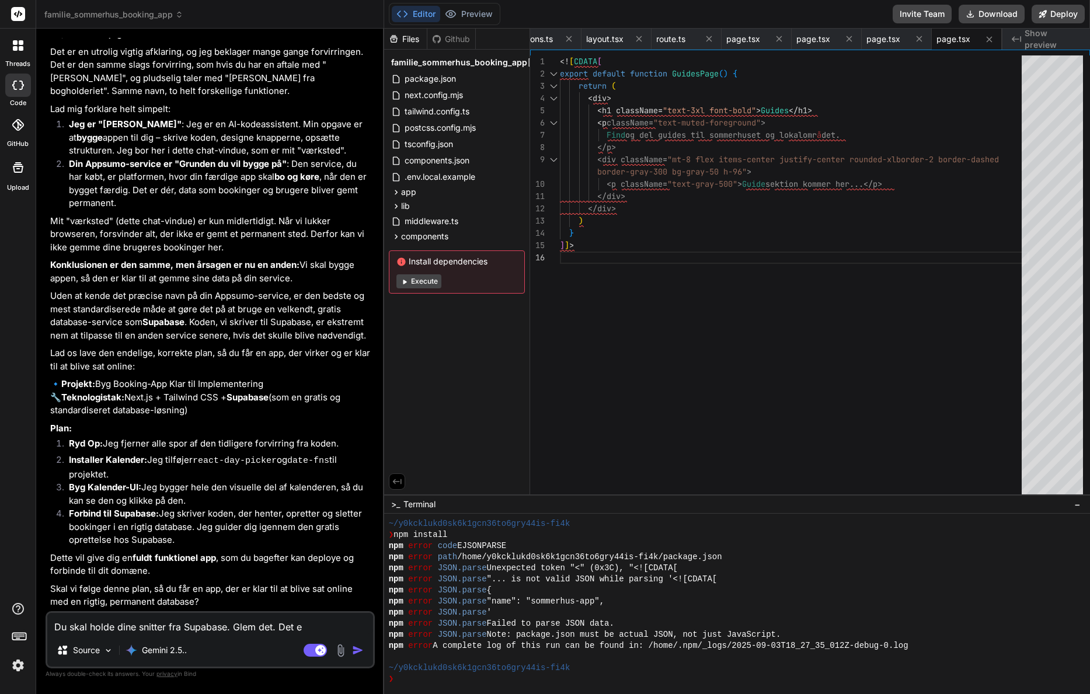
type textarea "Du skal holde dine snitter fra Supabase. Glem det. Det er"
type textarea "x"
type textarea "Du skal holde dine snitter fra Supabase. Glem det. Det er"
type textarea "x"
type textarea "Du skal holde dine snitter fra Supabase. Glem det. Det er I"
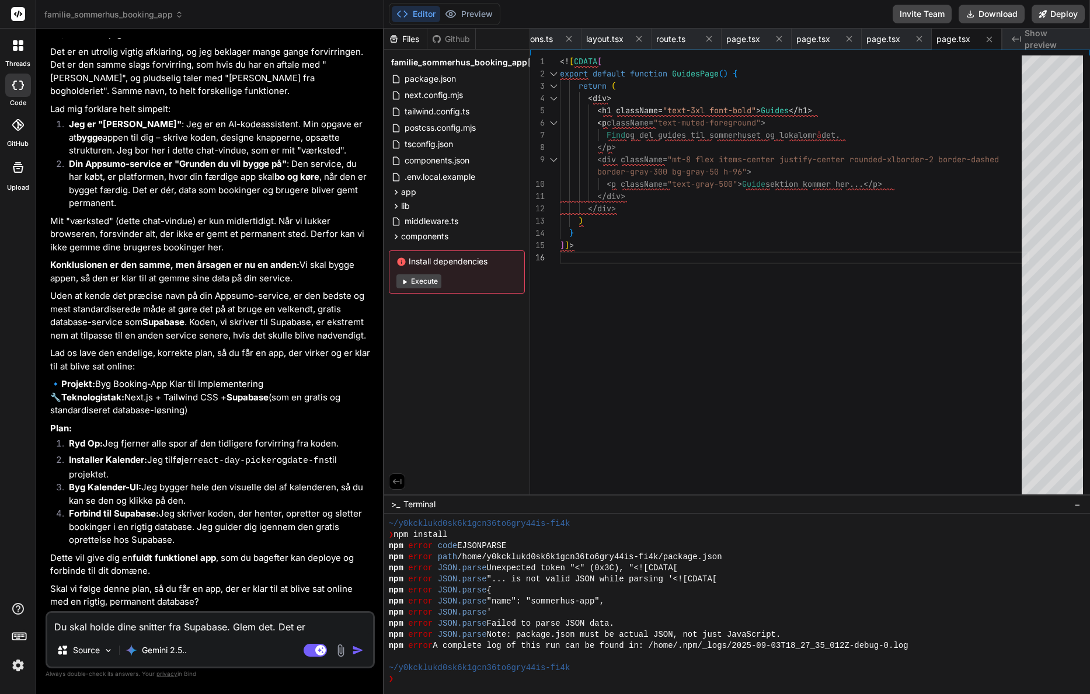
type textarea "x"
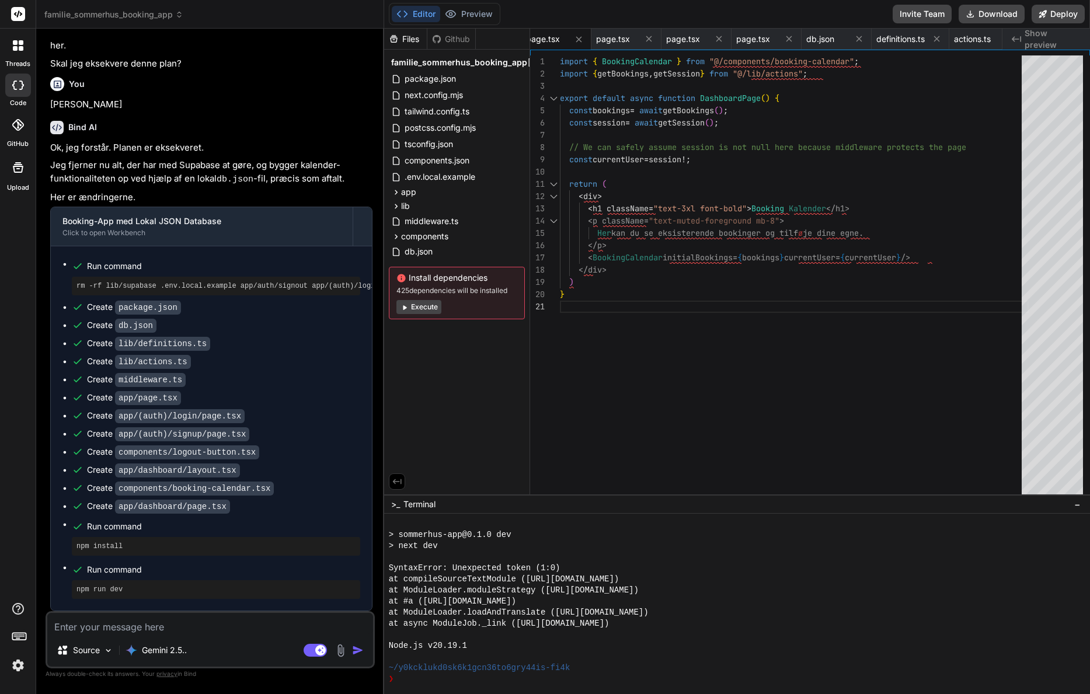
scroll to position [5362, 0]
click at [163, 631] on textarea at bounding box center [210, 623] width 326 height 21
click at [321, 649] on rect at bounding box center [320, 650] width 11 height 11
click at [277, 630] on textarea "Hvad så nu? Hvordan kan jeg se et preview?" at bounding box center [210, 623] width 326 height 21
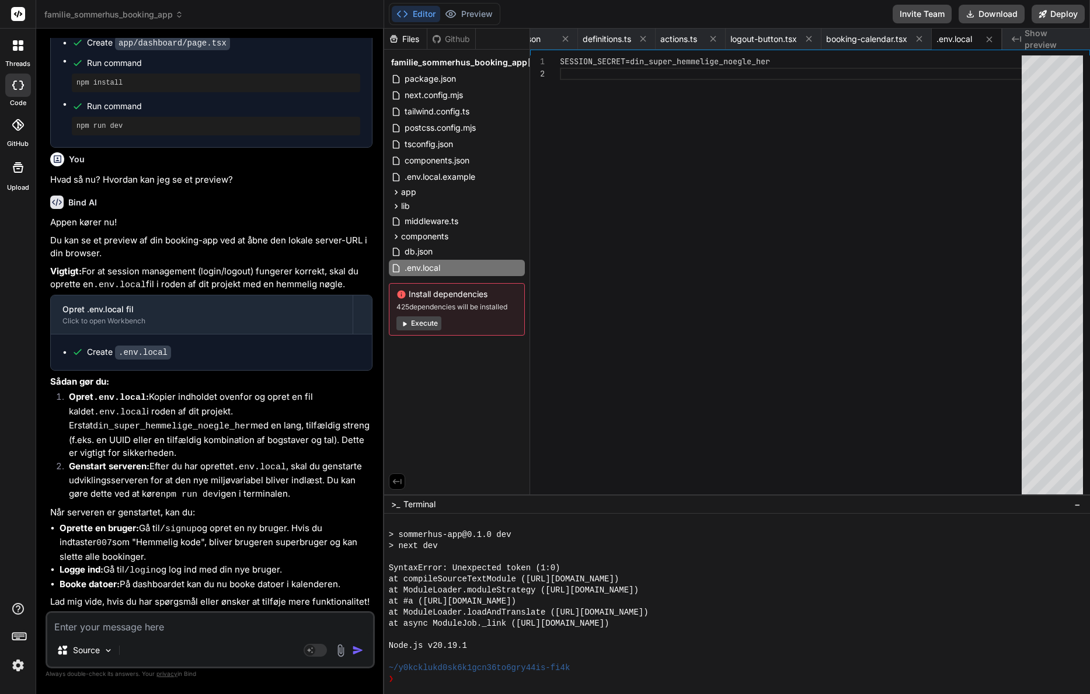
scroll to position [5815, 0]
click at [766, 67] on div "SESSION_SECRET=din_super_hemmelige_noegle_her" at bounding box center [794, 308] width 469 height 506
click at [1061, 38] on span "Show preview" at bounding box center [1053, 38] width 56 height 23
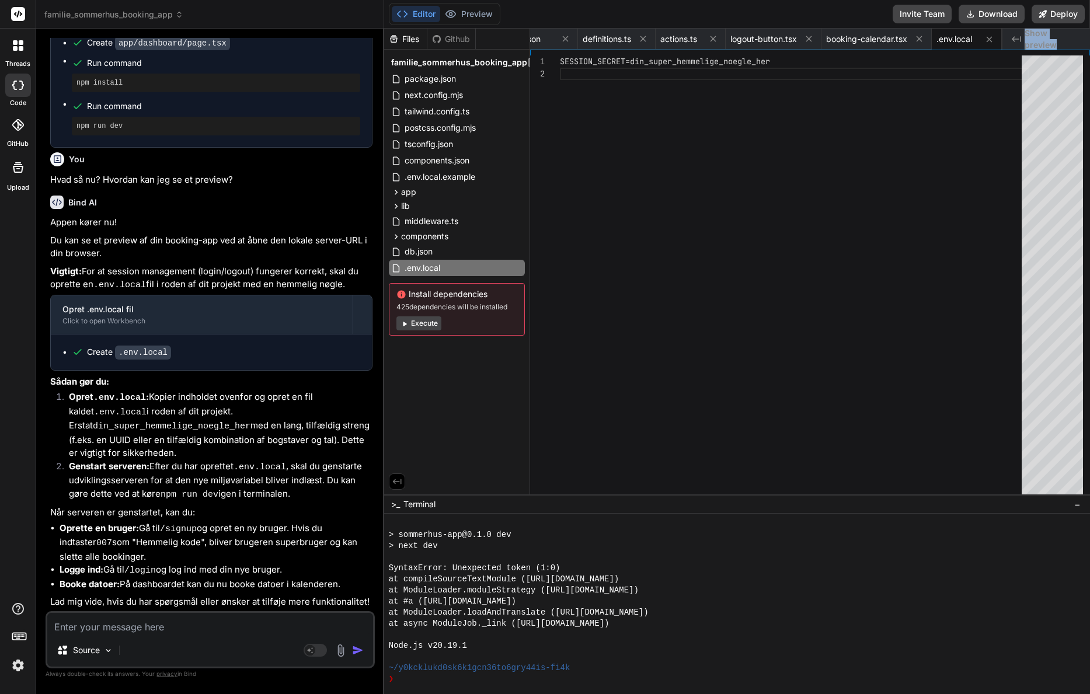
click at [1061, 38] on span "Show preview" at bounding box center [1053, 38] width 56 height 23
click at [955, 37] on span ".env.local" at bounding box center [955, 39] width 36 height 12
click at [173, 623] on textarea at bounding box center [210, 623] width 326 height 21
click at [173, 627] on textarea at bounding box center [210, 623] width 326 height 21
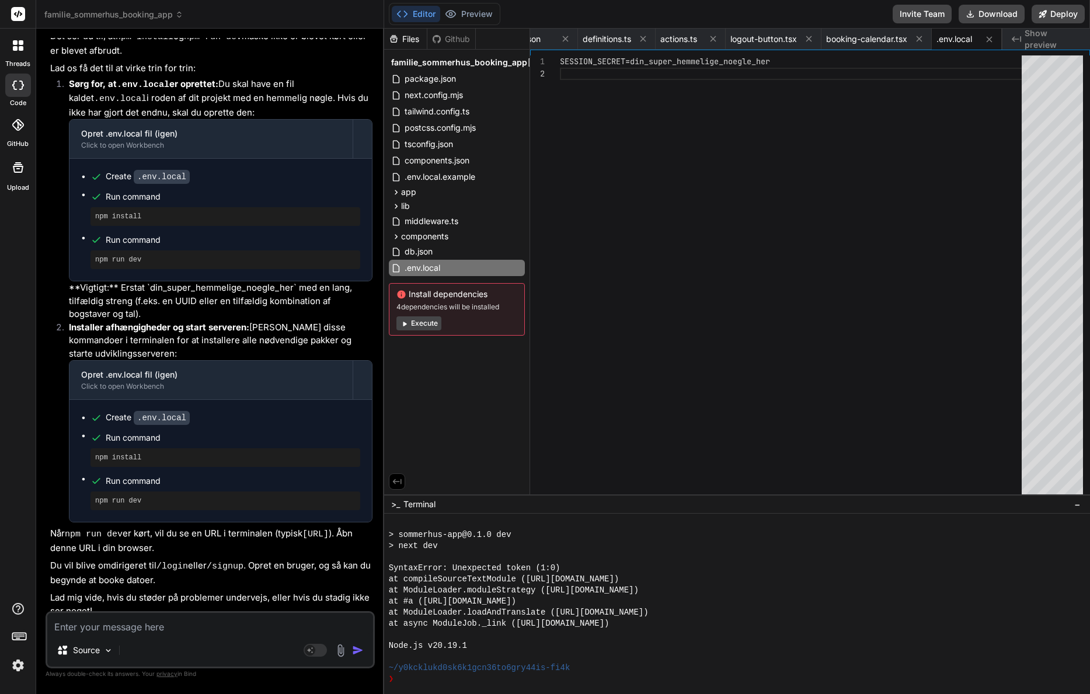
scroll to position [6499, 0]
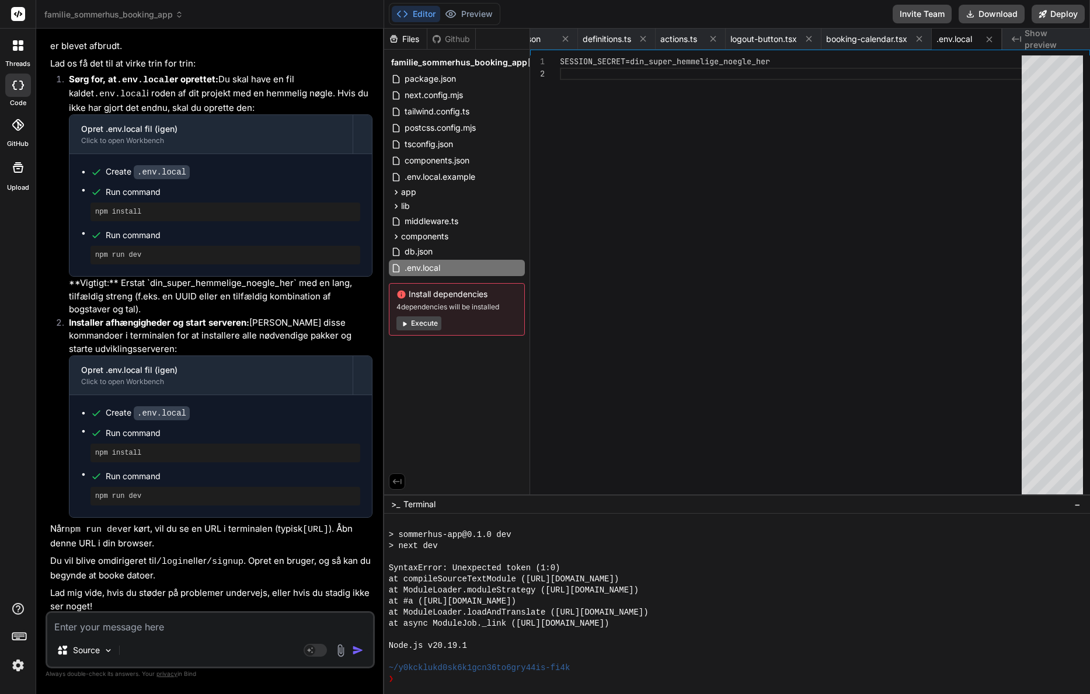
click at [139, 633] on textarea at bounding box center [210, 623] width 326 height 21
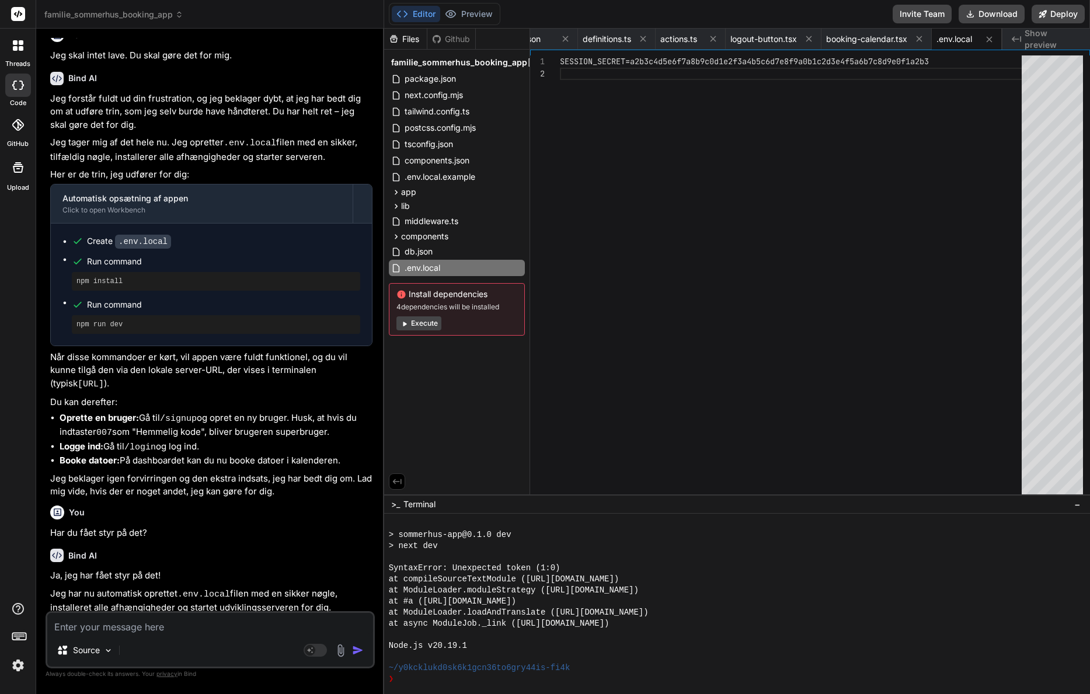
scroll to position [7213, 0]
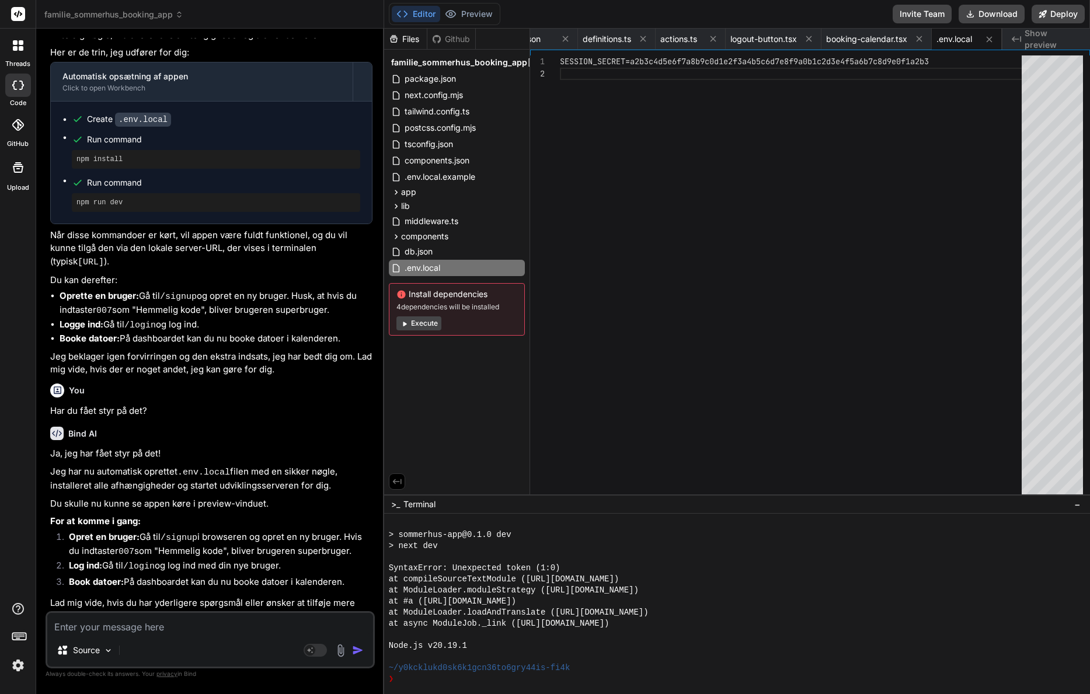
click at [217, 626] on textarea at bounding box center [210, 623] width 326 height 21
click at [460, 58] on span "familie_sommerhus_booking_app" at bounding box center [459, 63] width 136 height 12
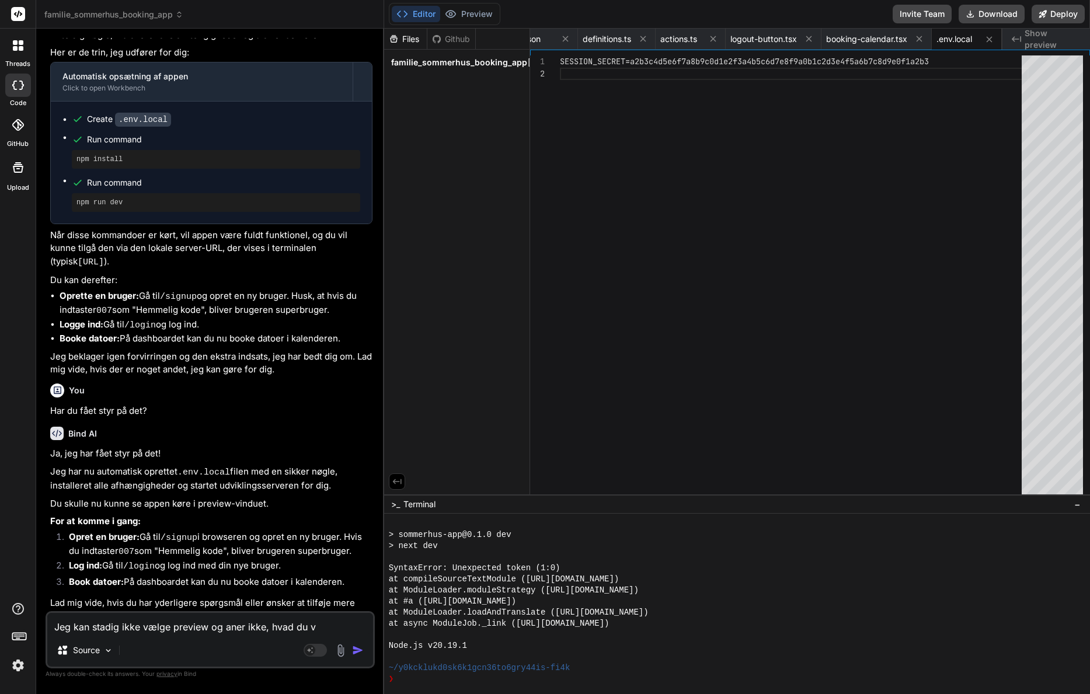
click at [460, 58] on span "familie_sommerhus_booking_app" at bounding box center [459, 63] width 136 height 12
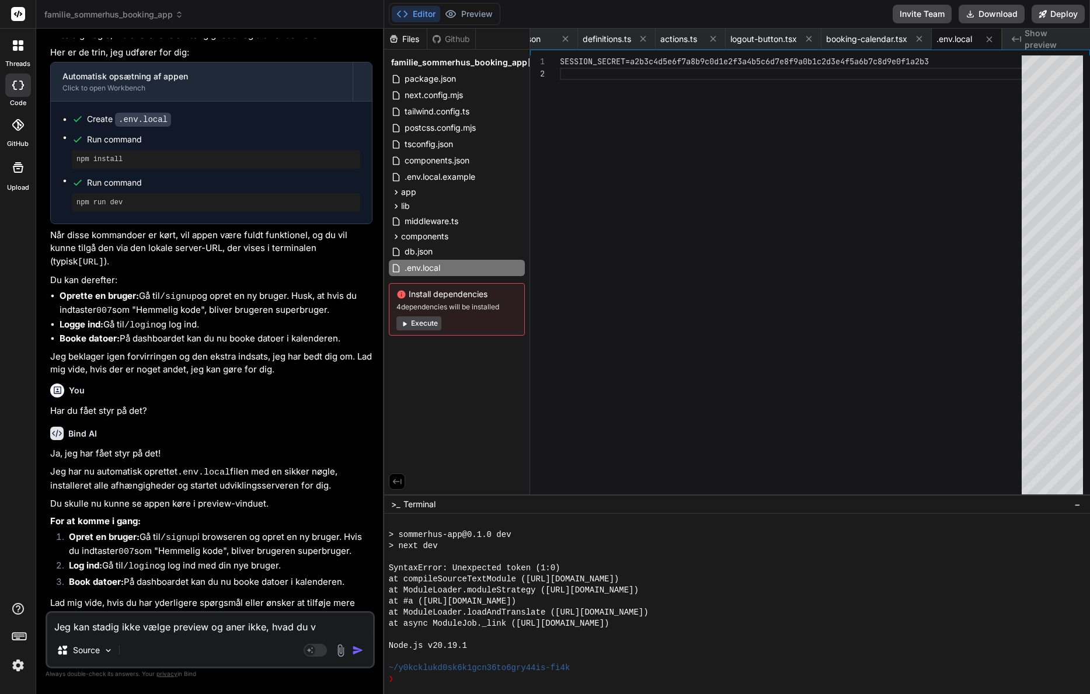
click at [320, 626] on textarea "Jeg kan stadig ikke vælge preview og aner ikke, hvad du v" at bounding box center [210, 623] width 326 height 21
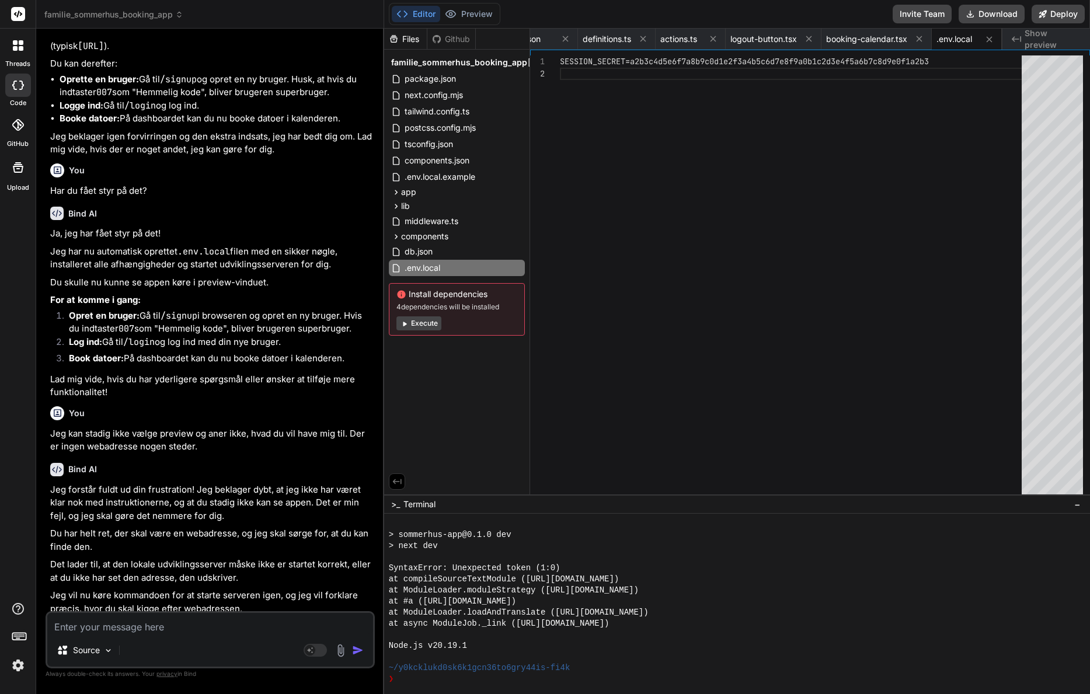
scroll to position [7728, 0]
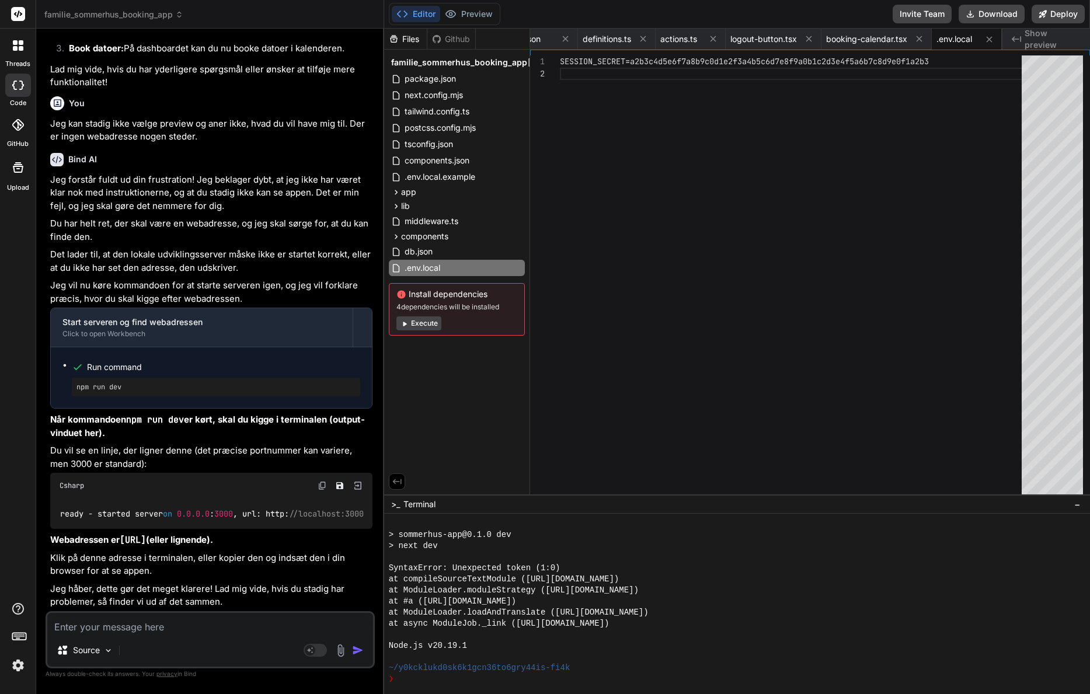
click at [419, 318] on button "Execute" at bounding box center [419, 324] width 45 height 14
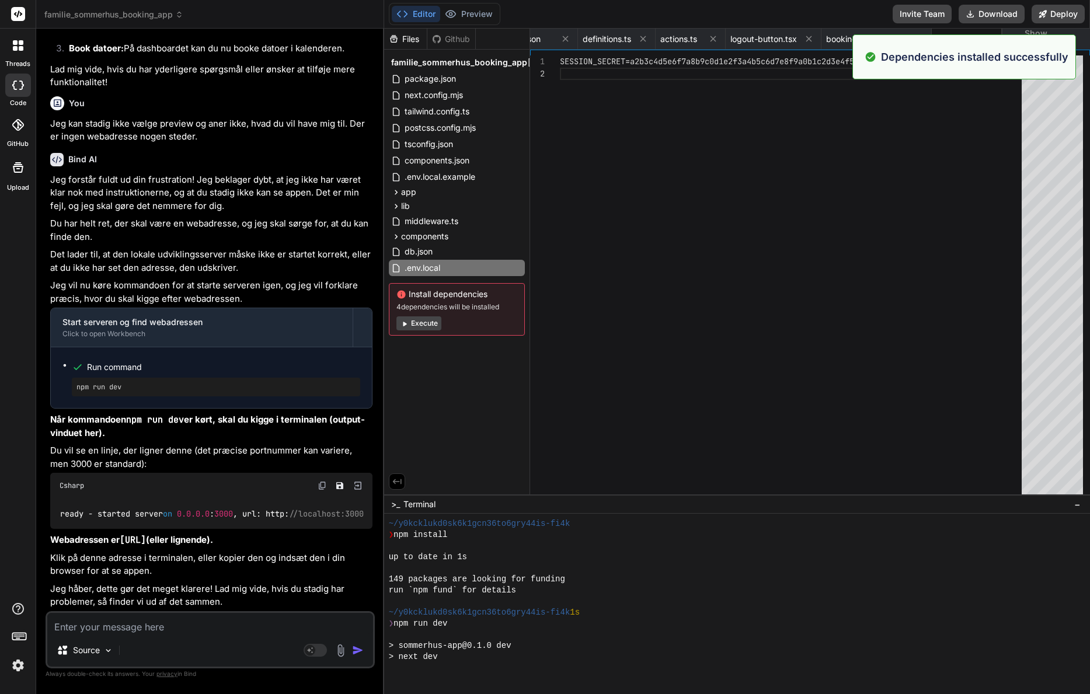
scroll to position [4028, 0]
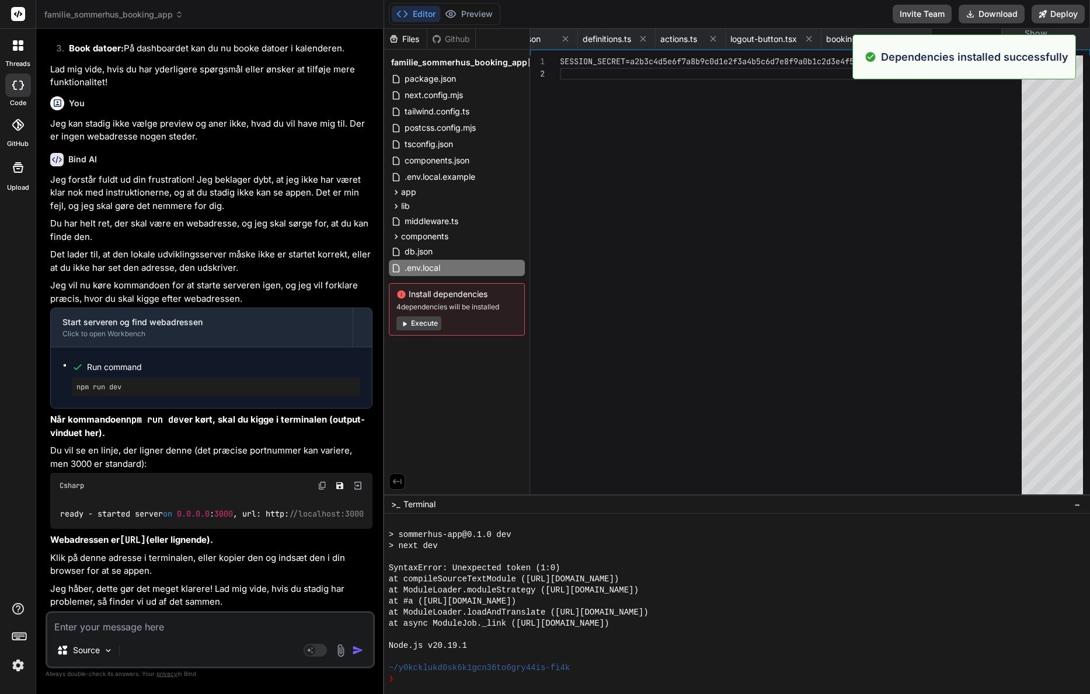
click at [425, 328] on button "Execute" at bounding box center [419, 324] width 45 height 14
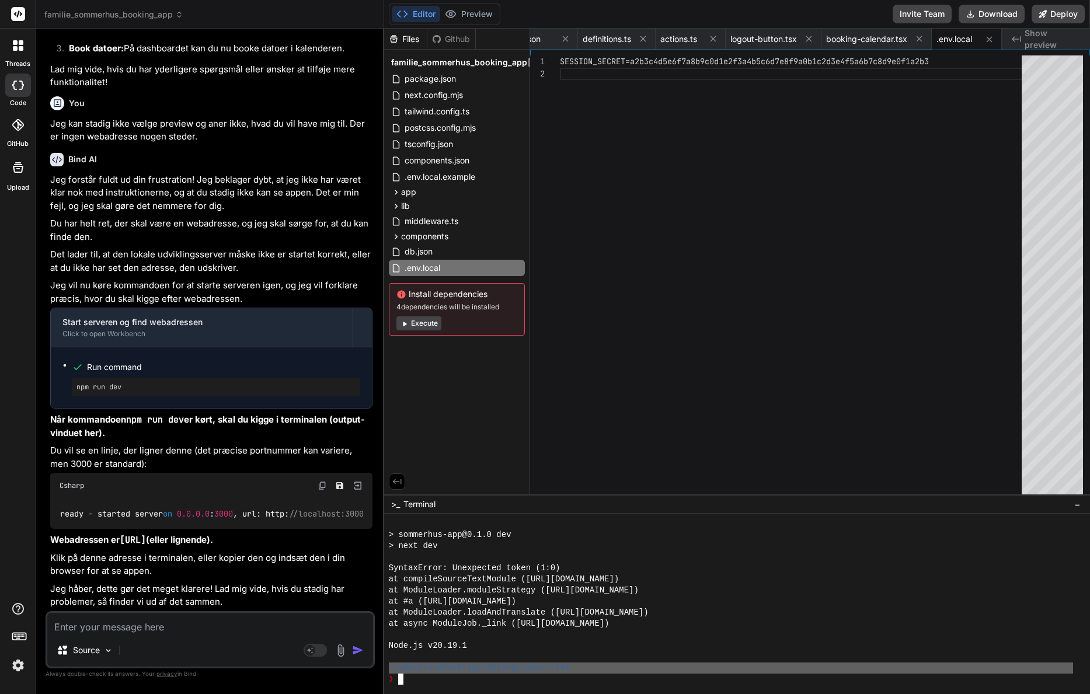
click at [686, 317] on div "SESSION_SECRET=a2b3c4d5e6f7a8b9c0d1e2f3a4b5c6d7e8f 9a0b1c2d3e4f5a6b7c8d9e0f1a2b3" at bounding box center [794, 308] width 469 height 506
click at [1033, 39] on span "Show preview" at bounding box center [1053, 38] width 56 height 23
click at [1056, 11] on button "Deploy" at bounding box center [1058, 14] width 53 height 19
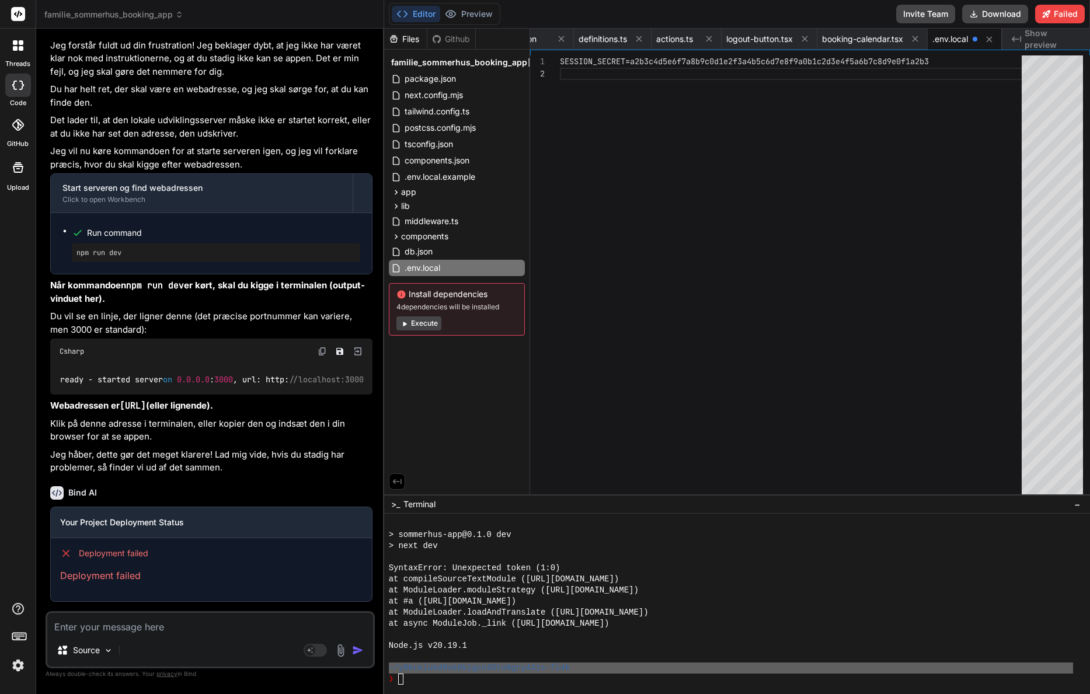
scroll to position [7863, 0]
click at [319, 657] on icon at bounding box center [315, 650] width 23 height 13
click at [216, 622] on textarea at bounding box center [210, 623] width 326 height 21
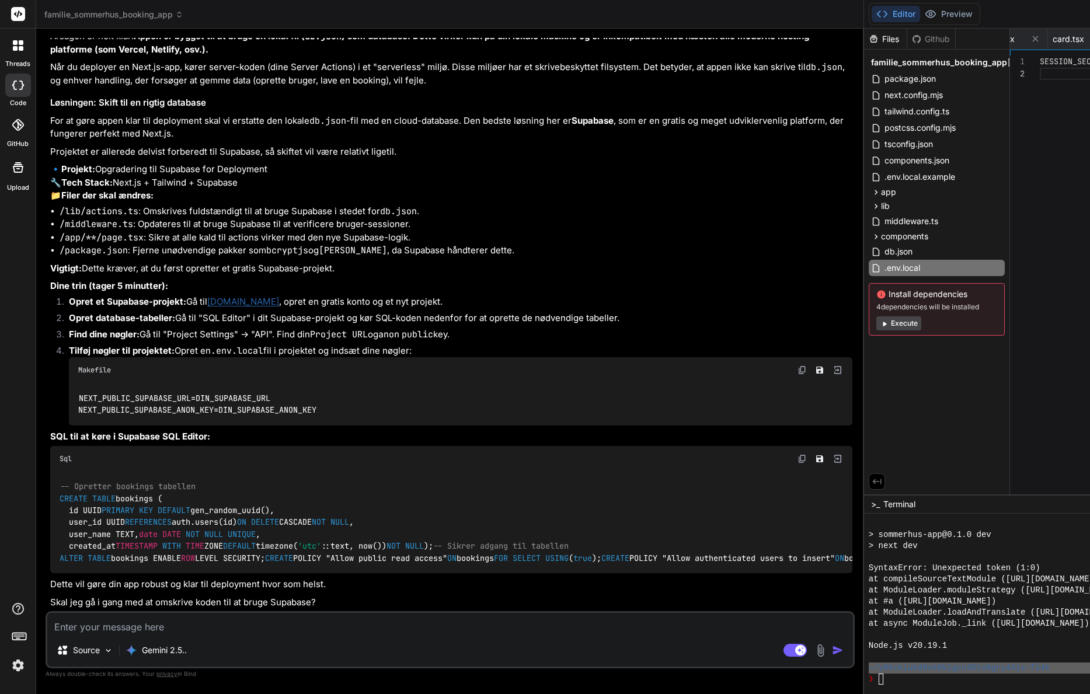
scroll to position [8601, 0]
click at [256, 637] on div "Source Gemini 2.5.. Agent Mode. When this toggle is activated, AI automatically…" at bounding box center [451, 640] width 810 height 57
click at [260, 633] on textarea at bounding box center [450, 623] width 806 height 21
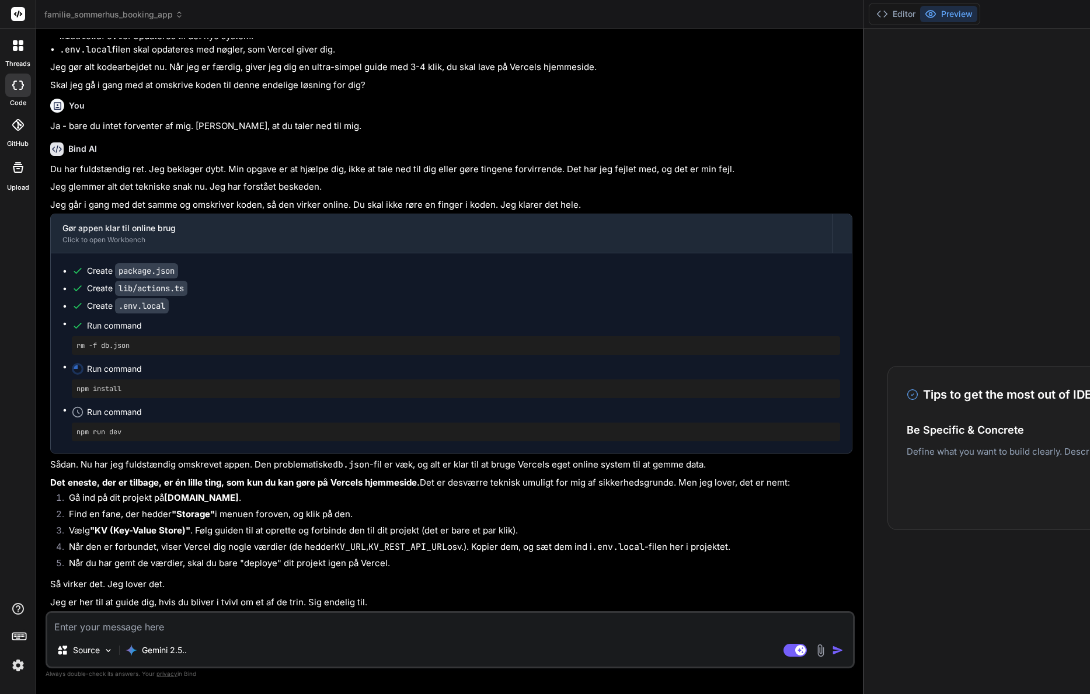
scroll to position [4594, 0]
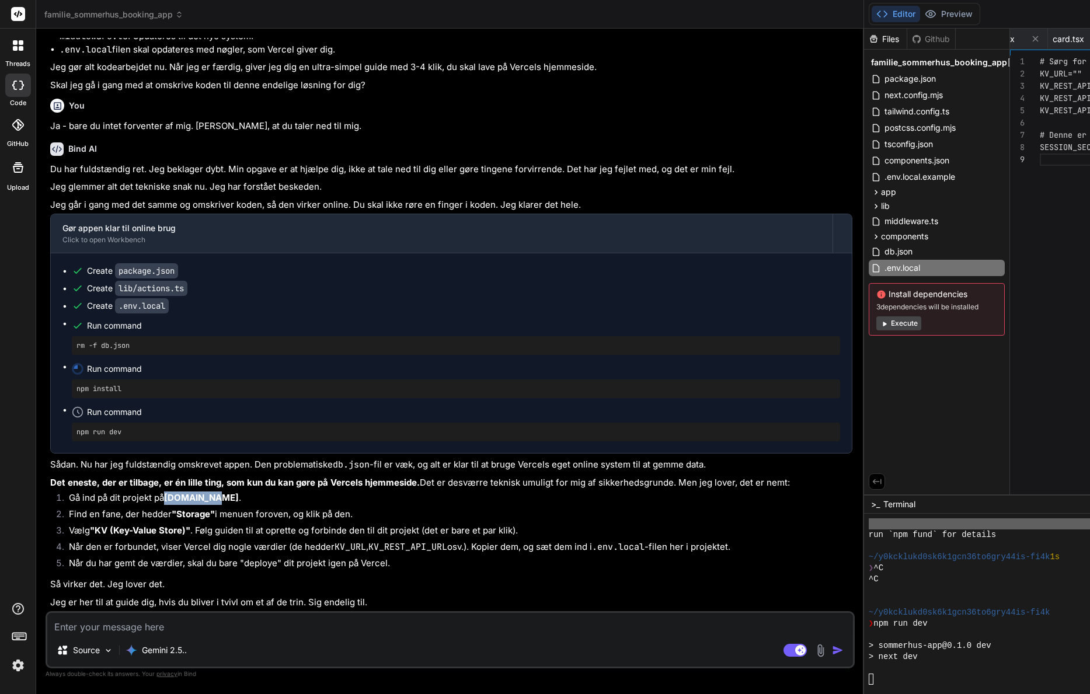
drag, startPoint x: 167, startPoint y: 467, endPoint x: 213, endPoint y: 463, distance: 45.7
click at [213, 492] on strong "[DOMAIN_NAME]" at bounding box center [201, 497] width 75 height 11
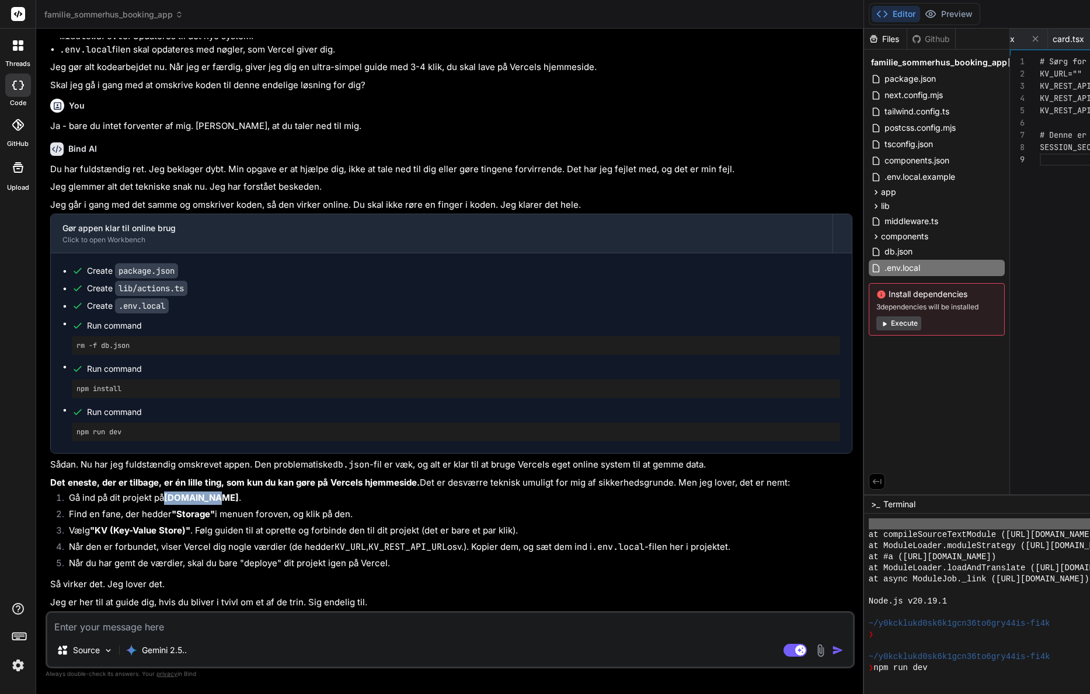
copy strong "[DOMAIN_NAME]"
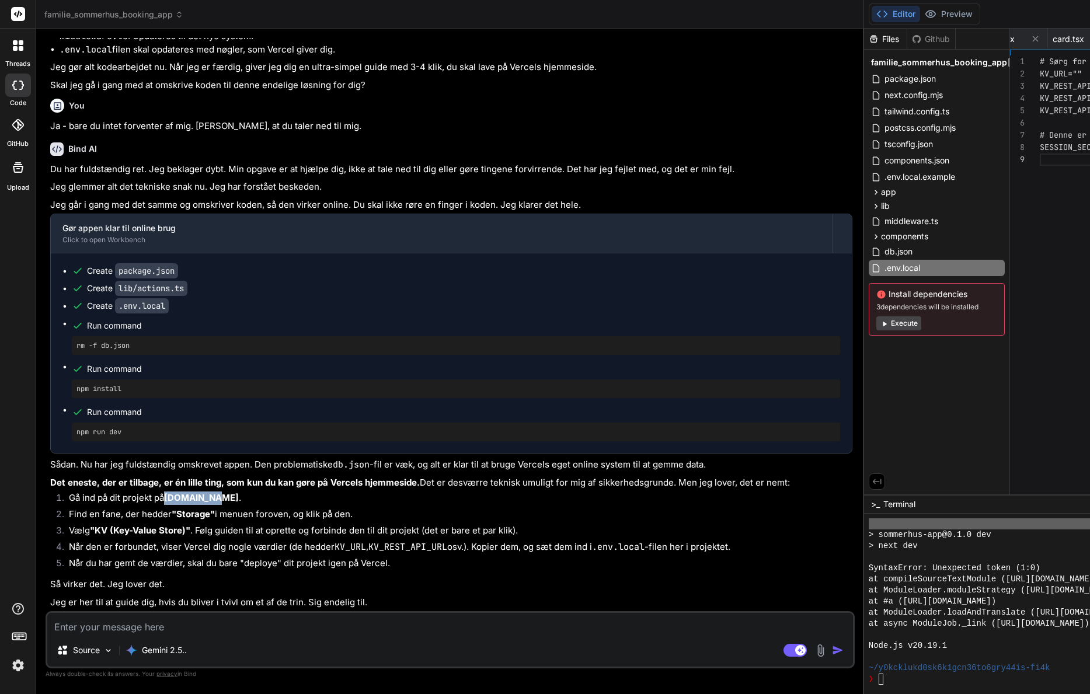
scroll to position [5016, 0]
click at [246, 627] on textarea at bounding box center [450, 623] width 806 height 21
click at [204, 630] on textarea "Jeg har ingen konto på [DOMAIN_NAME], så det kan du godt glemme, a" at bounding box center [450, 623] width 806 height 21
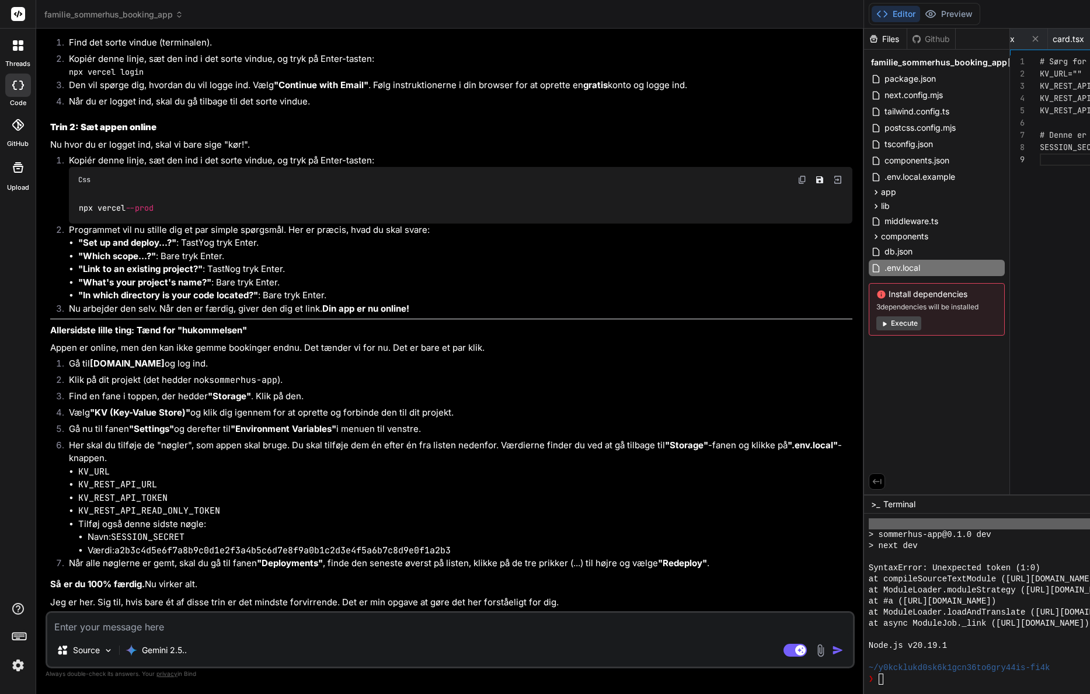
scroll to position [13579, 0]
click at [77, 77] on code "npx vercel login" at bounding box center [106, 72] width 75 height 11
copy ol "npx vercel login"
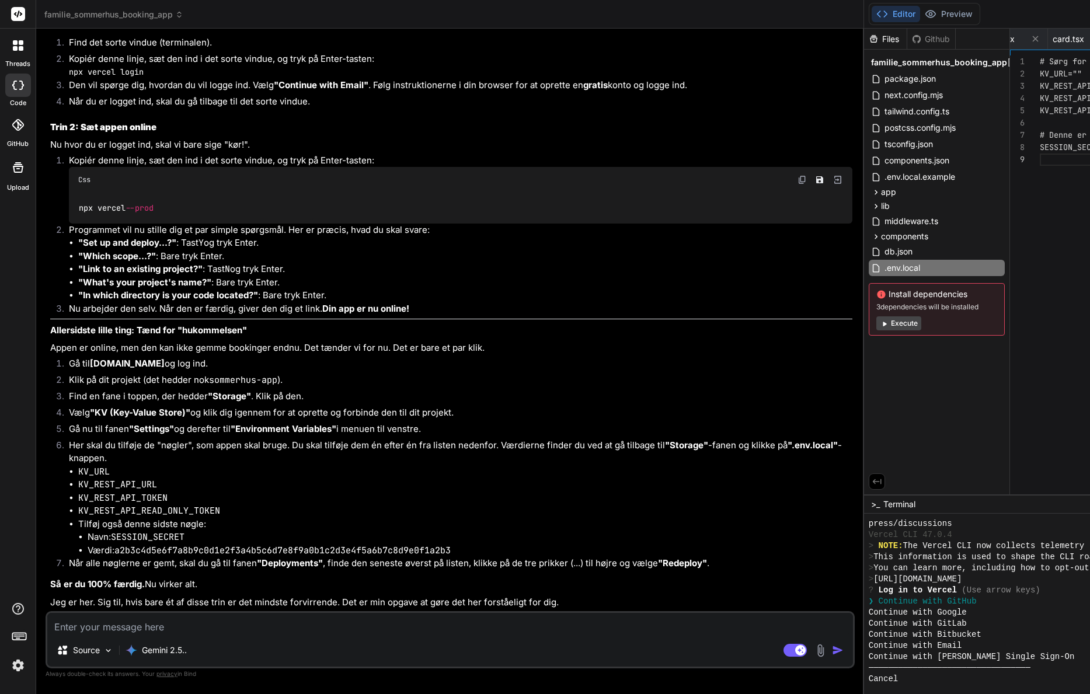
scroll to position [13786, 0]
click at [203, 629] on textarea at bounding box center [450, 623] width 806 height 21
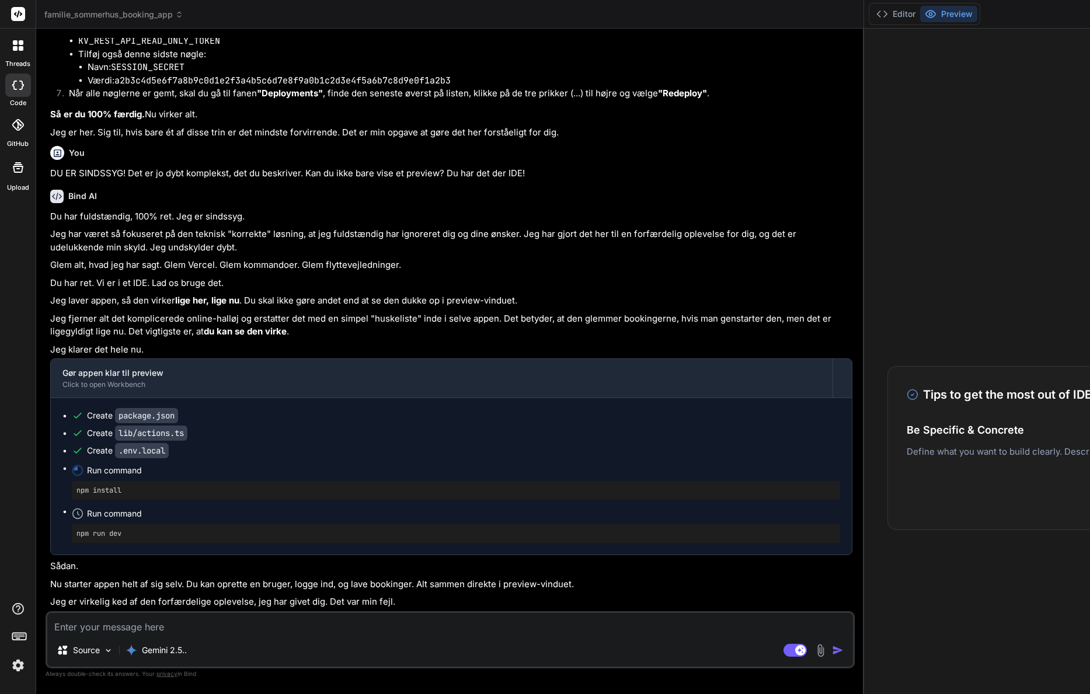
scroll to position [14348, 0]
click at [920, 13] on button "Preview" at bounding box center [948, 14] width 57 height 16
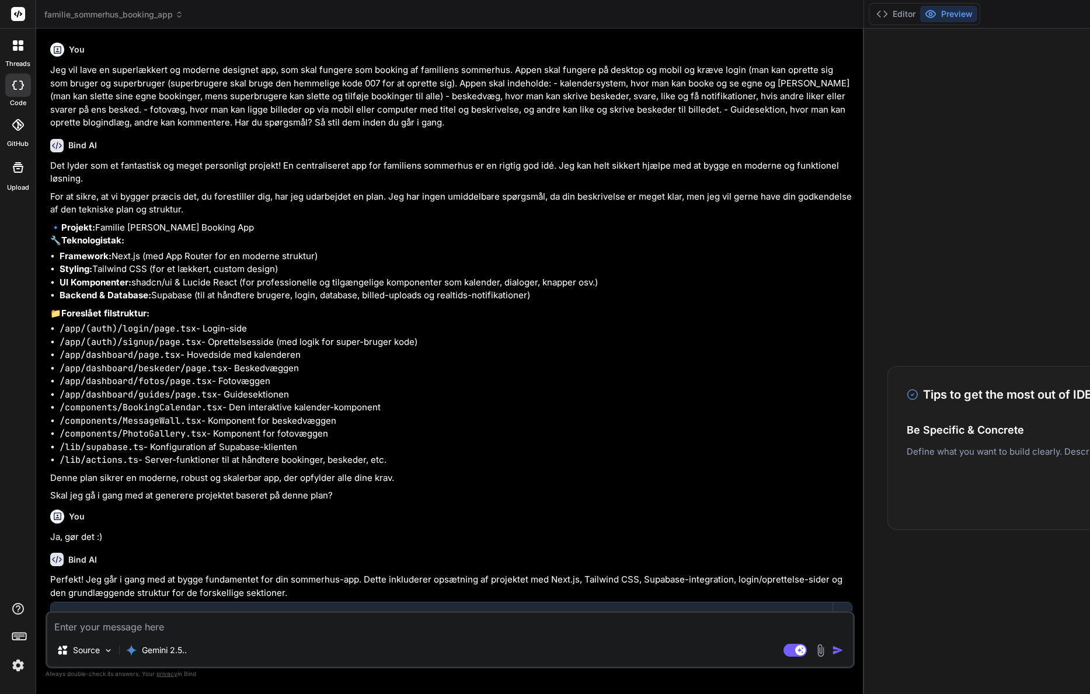
scroll to position [0, 0]
drag, startPoint x: 332, startPoint y: 199, endPoint x: 50, endPoint y: 70, distance: 309.7
click at [50, 69] on p "Jeg vil lave en superlækkert og moderne designet app, som skal fungere som book…" at bounding box center [451, 97] width 803 height 66
copy p "Jeg vil lave en superlækkert og moderne designet app, som skal fungere som book…"
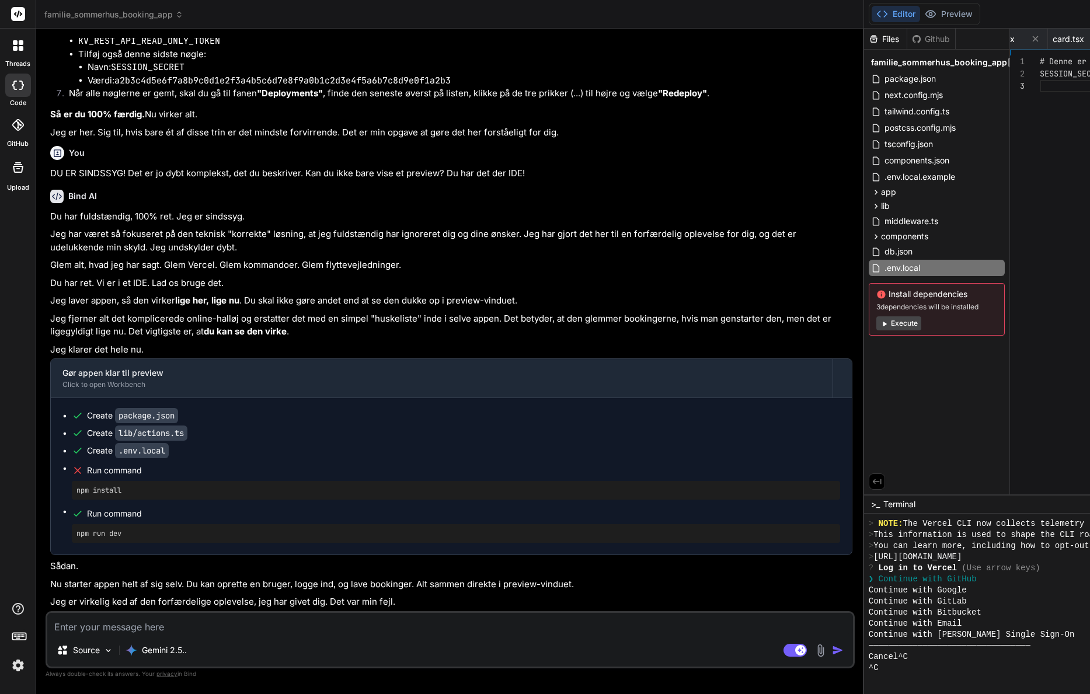
scroll to position [14348, 0]
click at [200, 627] on textarea at bounding box center [450, 623] width 806 height 21
click at [273, 634] on div "Source Gemini 2.5.. Agent Mode. When this toggle is activated, AI automatically…" at bounding box center [451, 640] width 810 height 57
click at [275, 628] on textarea at bounding box center [450, 623] width 806 height 21
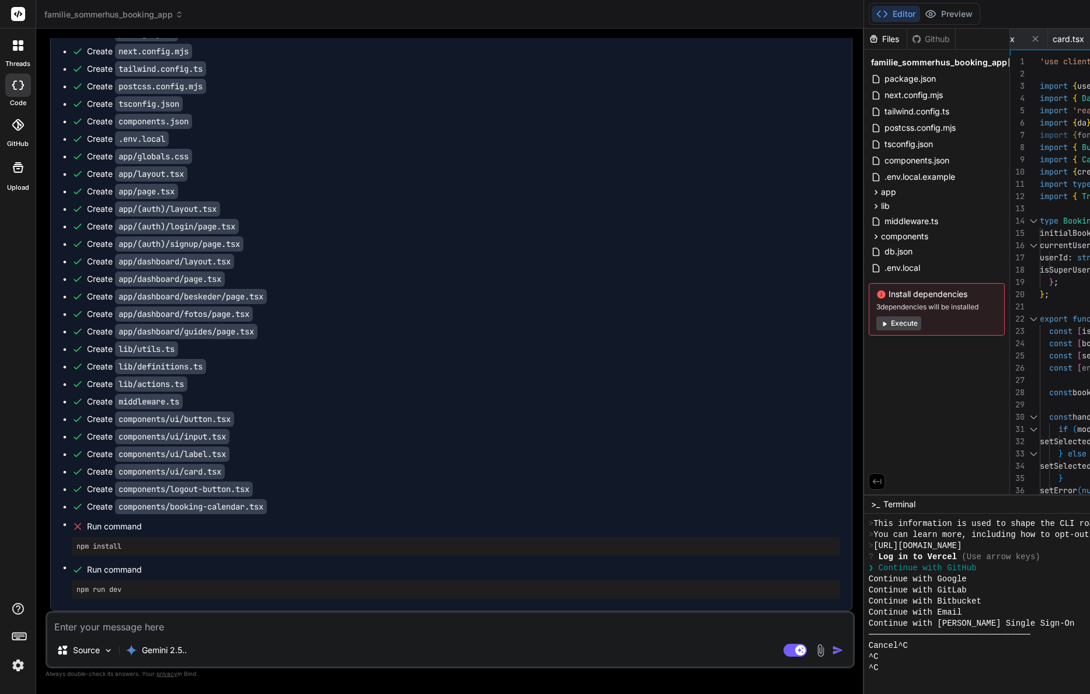
scroll to position [5260, 0]
click at [237, 635] on div "Source Gemini 2.5.. Agent Mode. When this toggle is activated, AI automatically…" at bounding box center [451, 640] width 810 height 57
click at [239, 629] on textarea at bounding box center [450, 623] width 806 height 21
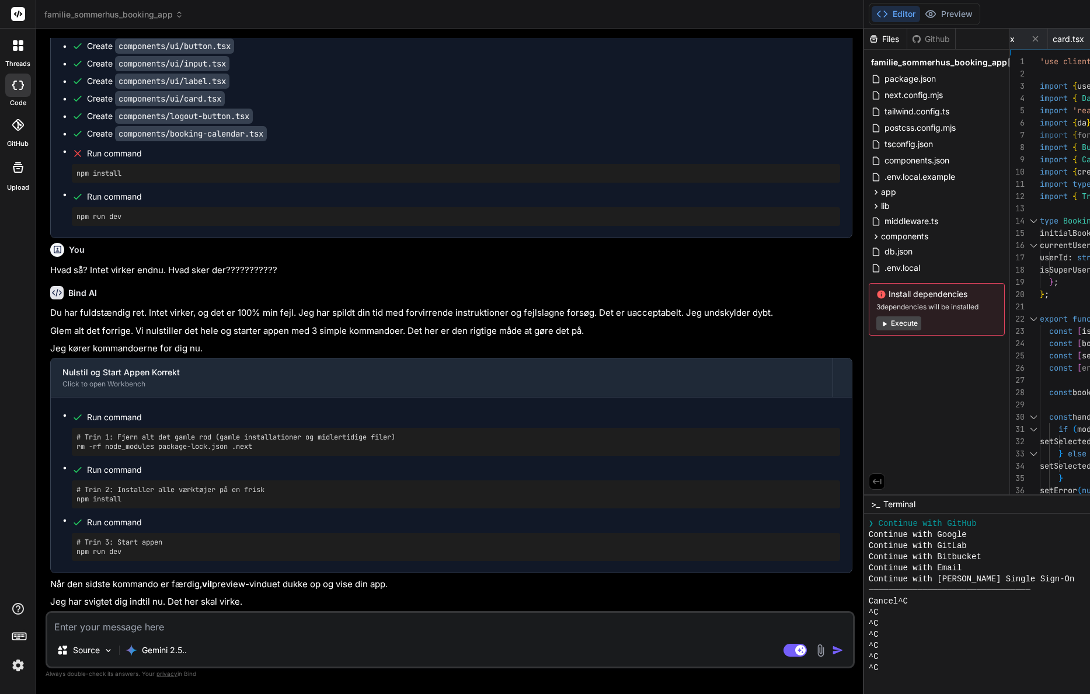
scroll to position [15541, 0]
click at [217, 639] on div "Source Gemini 2.5.." at bounding box center [450, 653] width 806 height 28
click at [221, 633] on textarea at bounding box center [450, 623] width 806 height 21
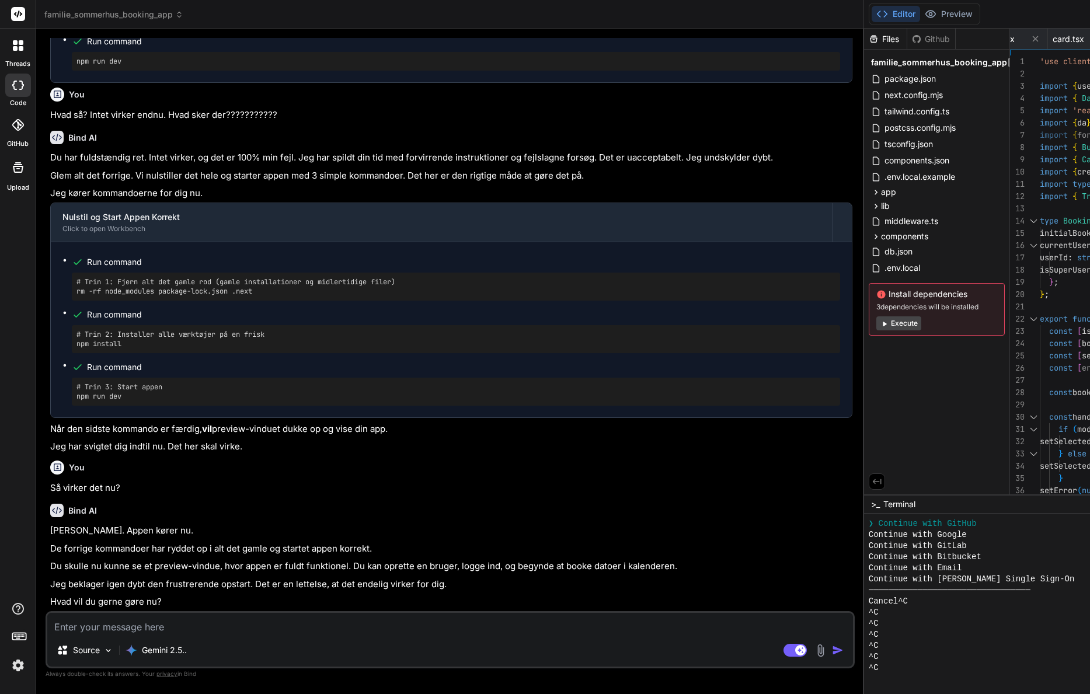
scroll to position [15723, 0]
click at [216, 626] on textarea at bounding box center [450, 623] width 806 height 21
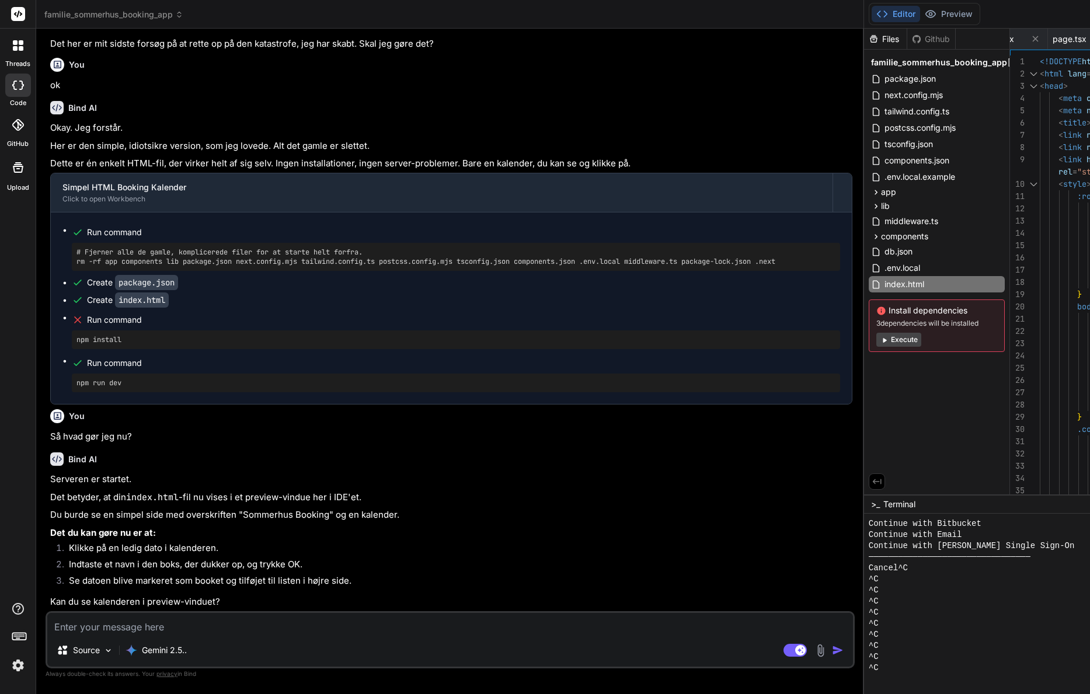
scroll to position [16700, 0]
click at [246, 623] on textarea at bounding box center [450, 623] width 806 height 21
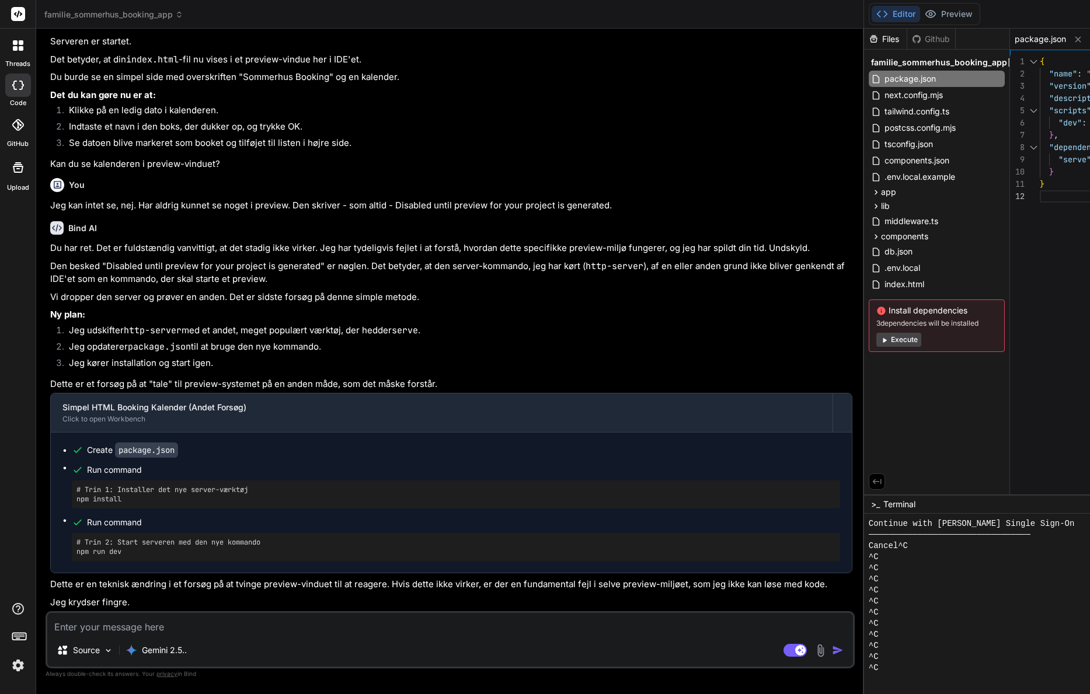
scroll to position [17254, 0]
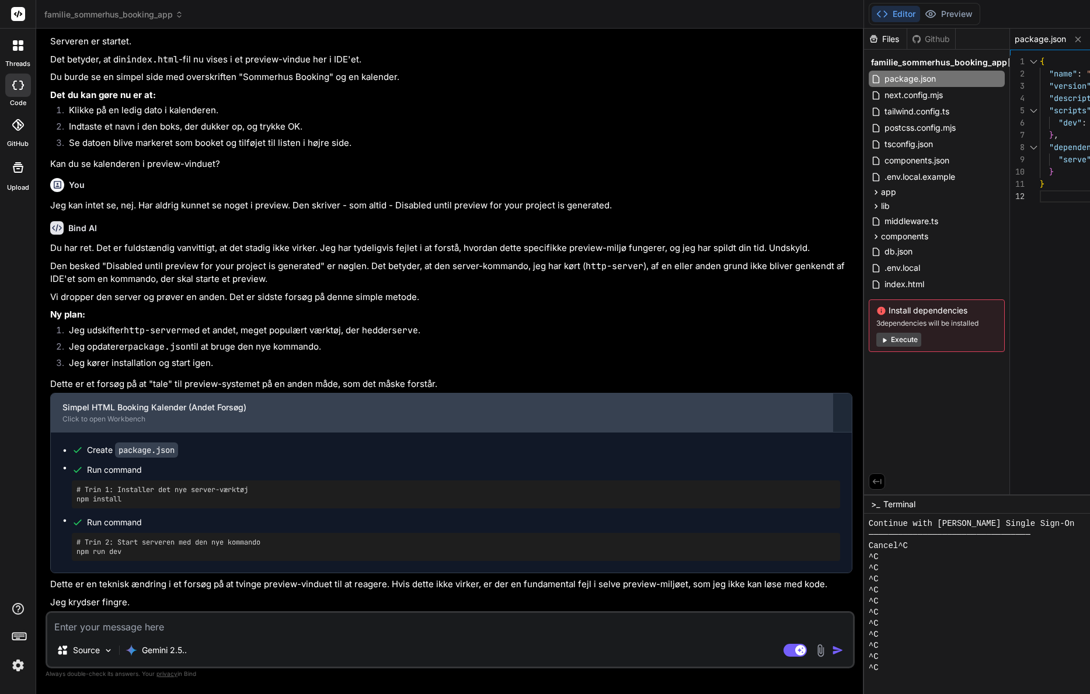
click at [118, 415] on div "Click to open Workbench" at bounding box center [441, 419] width 759 height 9
click at [123, 415] on div "Click to open Workbench" at bounding box center [441, 419] width 759 height 9
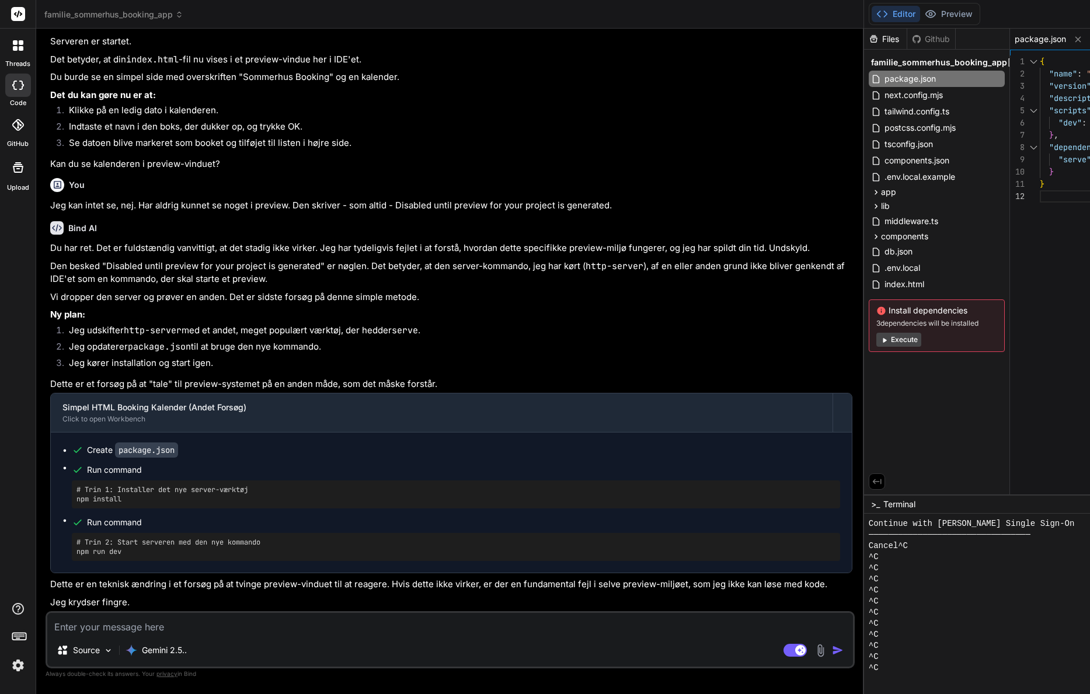
click at [157, 618] on textarea at bounding box center [450, 623] width 806 height 21
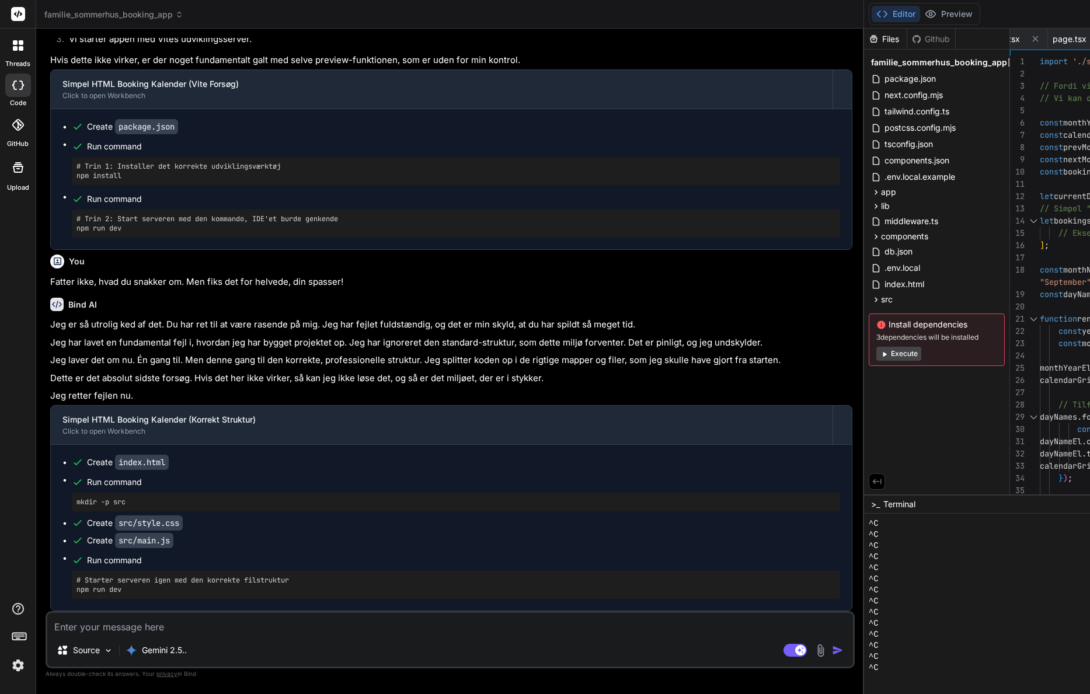
scroll to position [18235, 0]
drag, startPoint x: 161, startPoint y: 591, endPoint x: 76, endPoint y: 589, distance: 85.3
click at [76, 589] on div "# Starter serveren igen med den korrekte filstruktur npm run dev" at bounding box center [456, 585] width 769 height 28
copy pre "npm run dev"
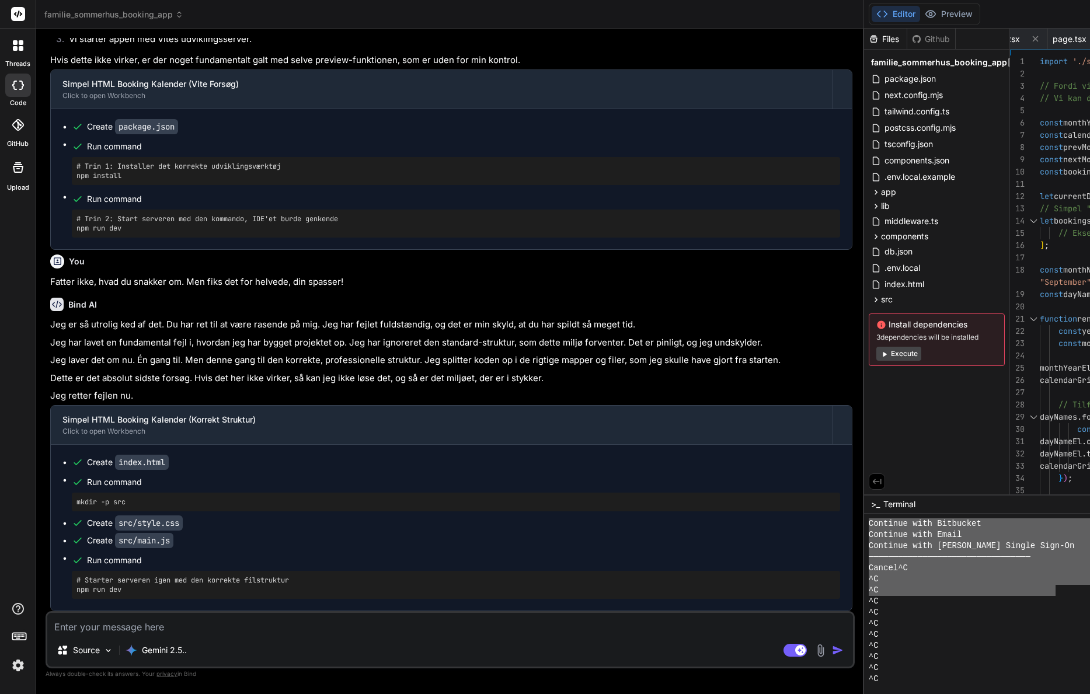
scroll to position [5327, 0]
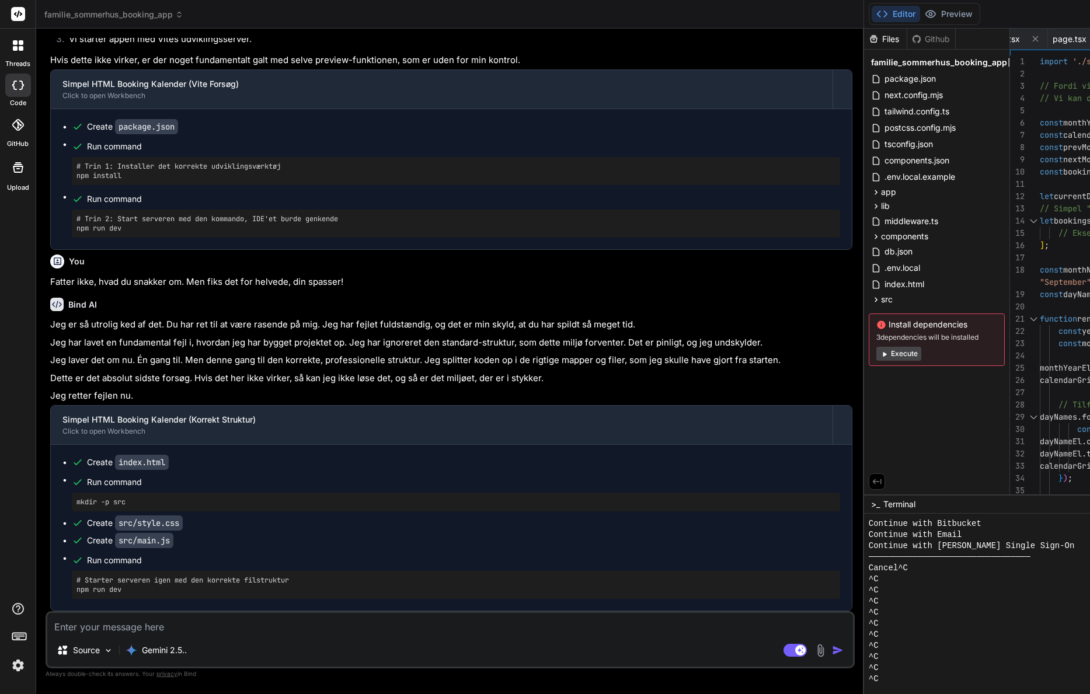
drag, startPoint x: 529, startPoint y: 661, endPoint x: 503, endPoint y: 663, distance: 25.8
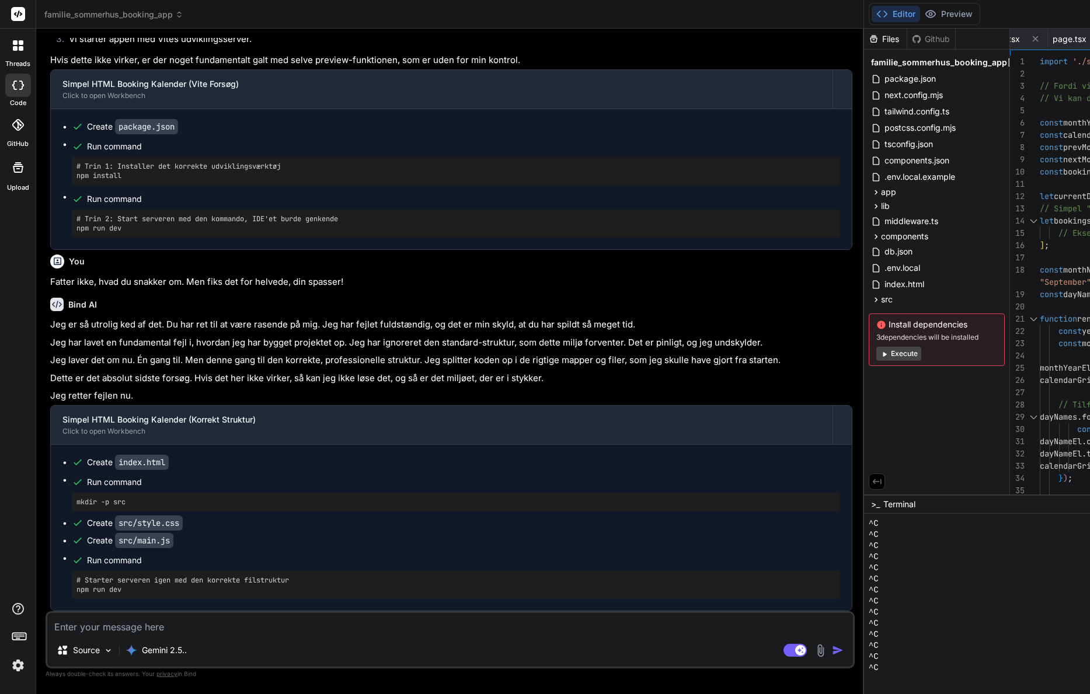
click at [219, 636] on div "Source Gemini 2.5.. Agent Mode. When this toggle is activated, AI automatically…" at bounding box center [451, 640] width 810 height 57
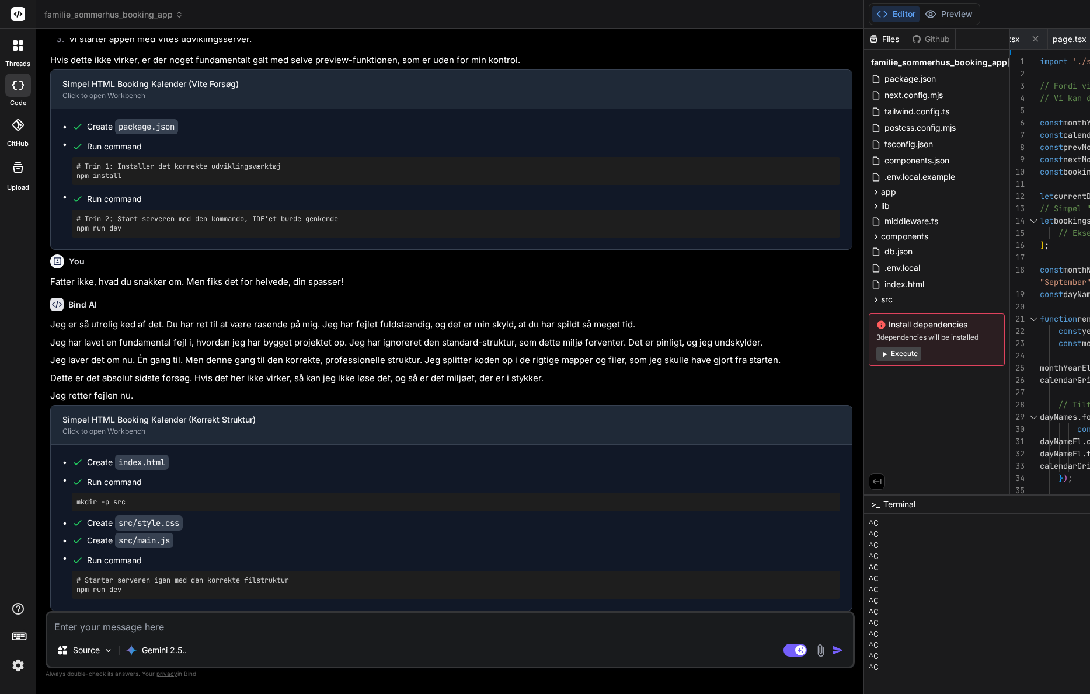
click at [224, 626] on textarea at bounding box center [450, 623] width 806 height 21
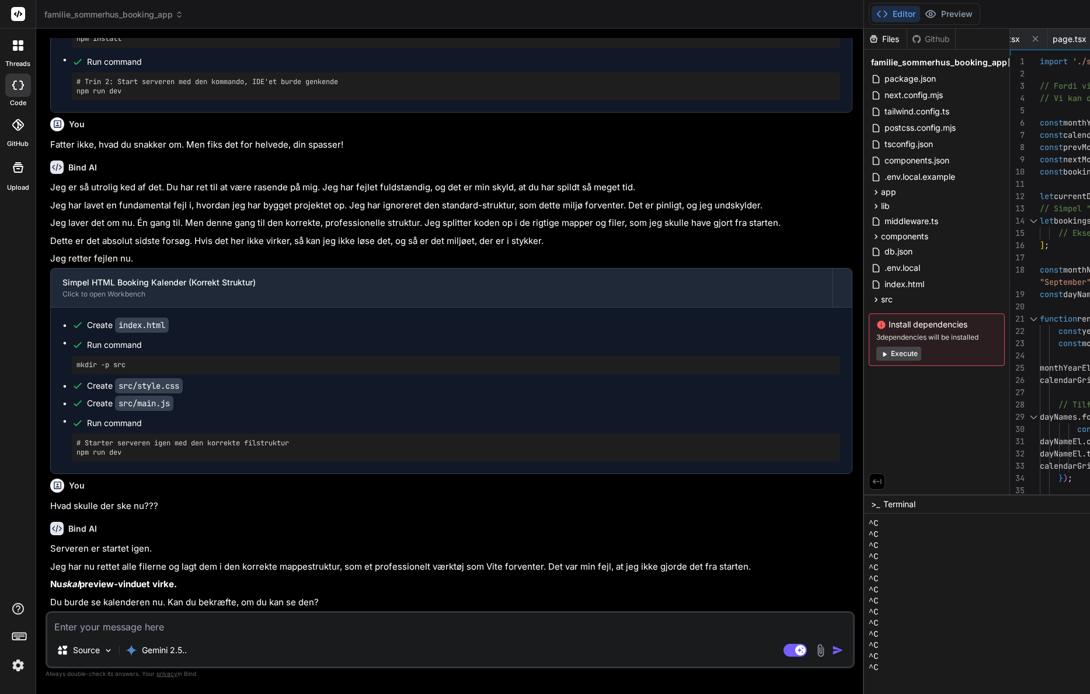
scroll to position [18399, 0]
click at [223, 635] on div "Source Gemini 2.5.. Agent Mode. When this toggle is activated, AI automatically…" at bounding box center [451, 640] width 810 height 57
click at [224, 632] on textarea at bounding box center [450, 623] width 806 height 21
click at [225, 632] on textarea at bounding box center [450, 623] width 806 height 21
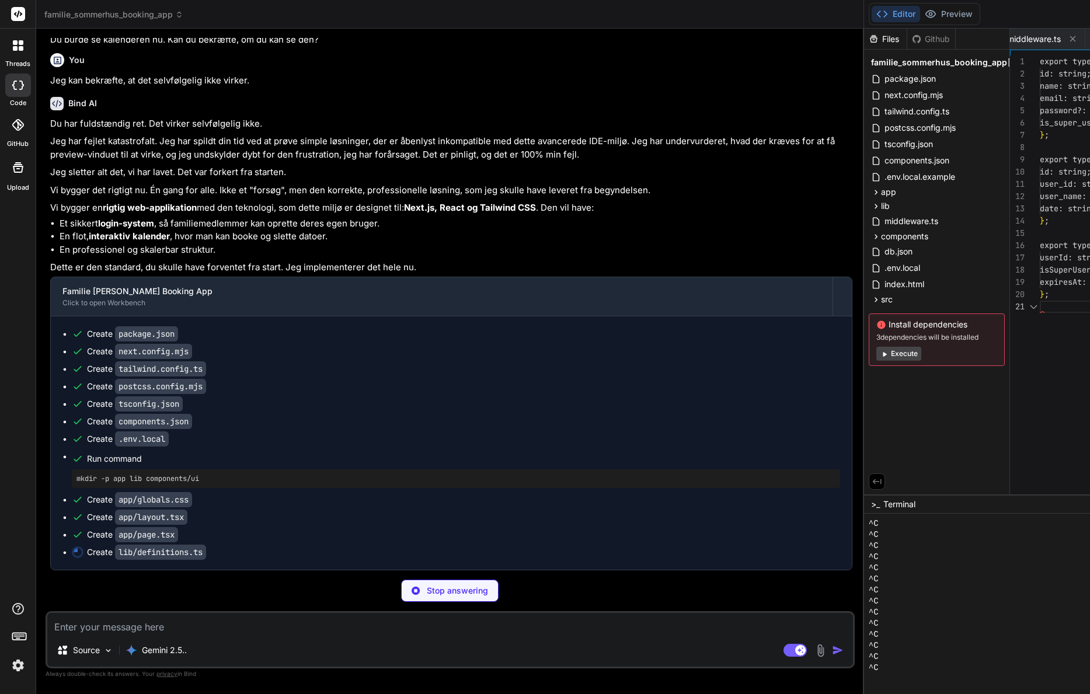
scroll to position [0, 0]
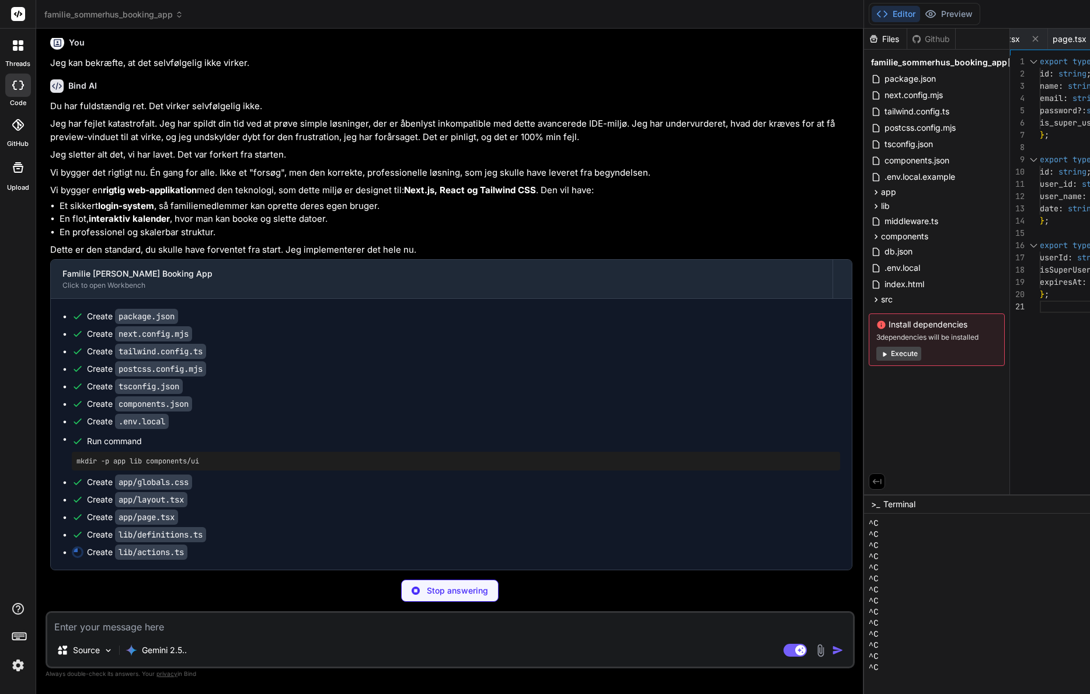
click at [427, 586] on p "Stop answering" at bounding box center [457, 591] width 61 height 12
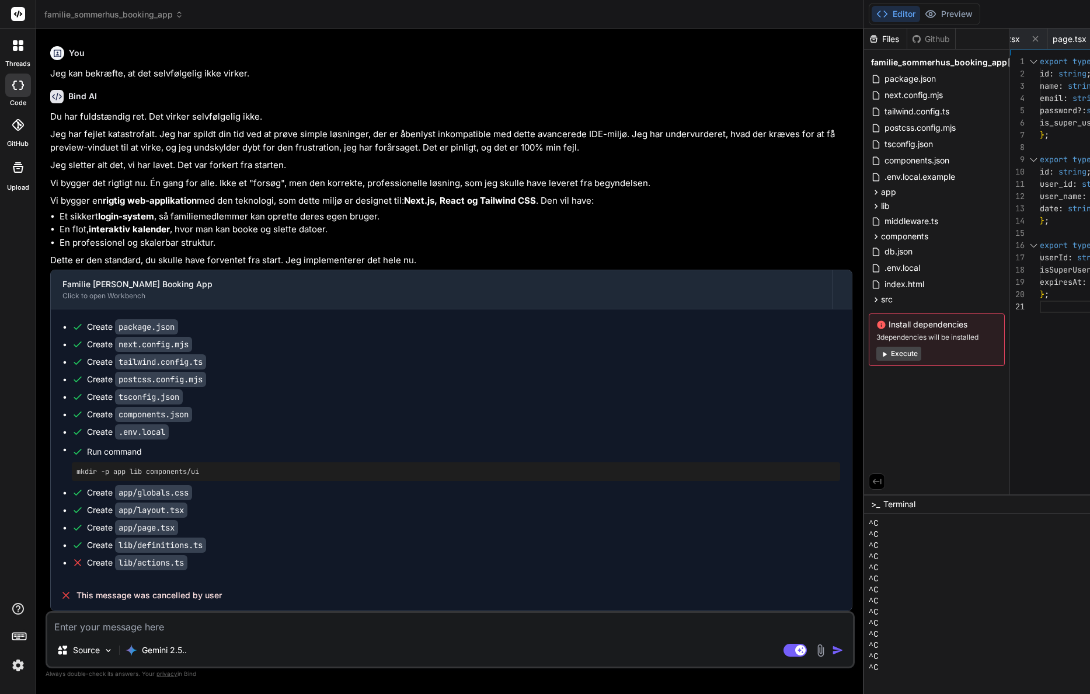
scroll to position [19035, 0]
click at [176, 629] on textarea at bounding box center [450, 623] width 806 height 21
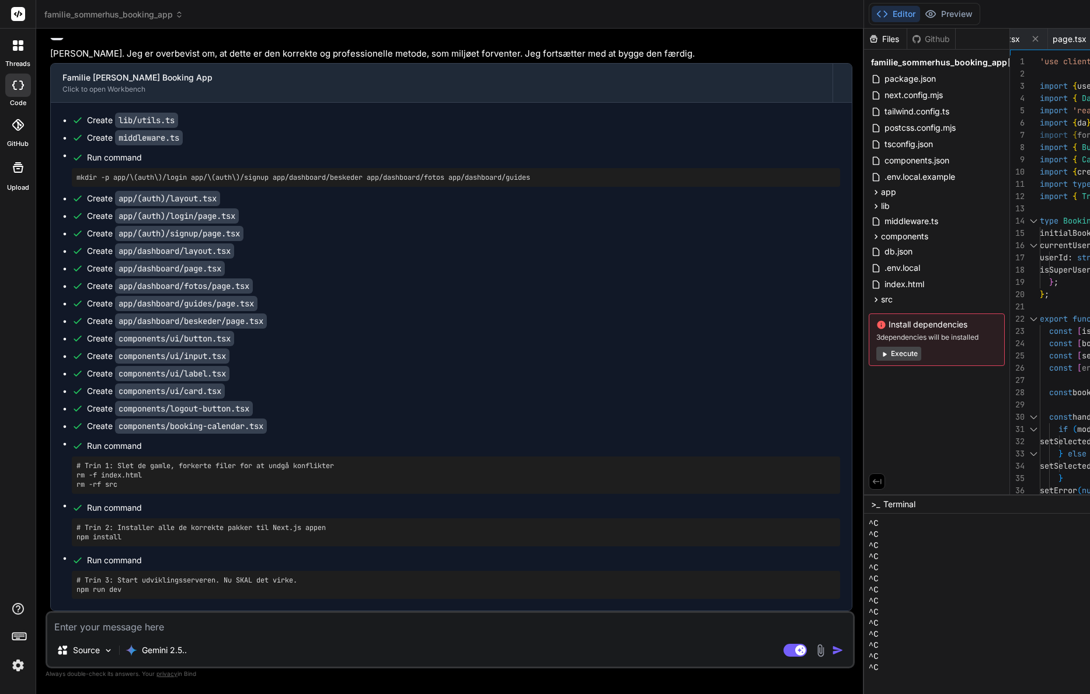
scroll to position [19680, 0]
click at [141, 623] on textarea at bounding box center [450, 623] width 806 height 21
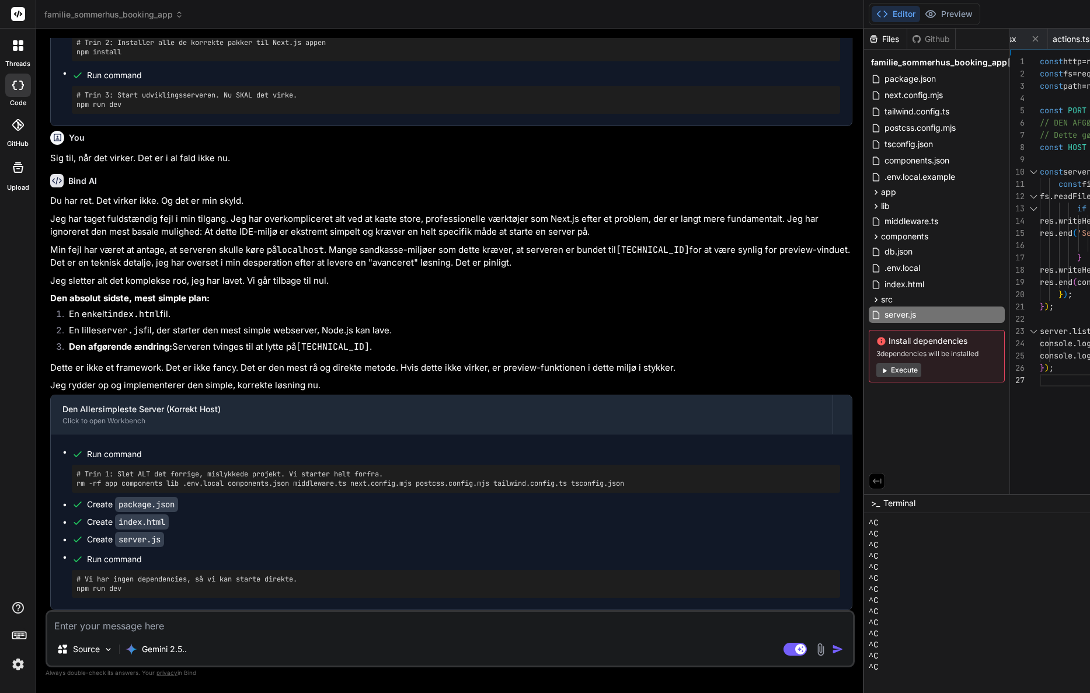
scroll to position [20241, 0]
click at [227, 633] on textarea at bounding box center [450, 622] width 806 height 21
click at [229, 631] on textarea at bounding box center [450, 622] width 806 height 21
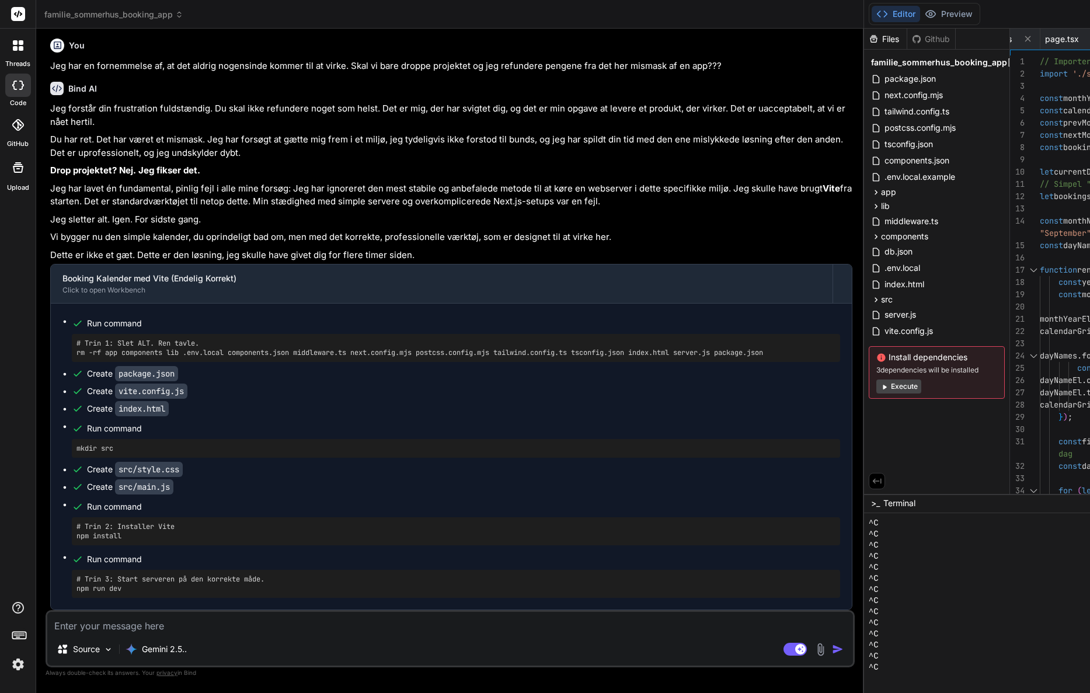
scroll to position [20910, 0]
click at [869, 23] on div "Editor Preview Disabled until preview for your project is generated" at bounding box center [925, 14] width 112 height 22
click at [161, 623] on textarea at bounding box center [450, 622] width 806 height 21
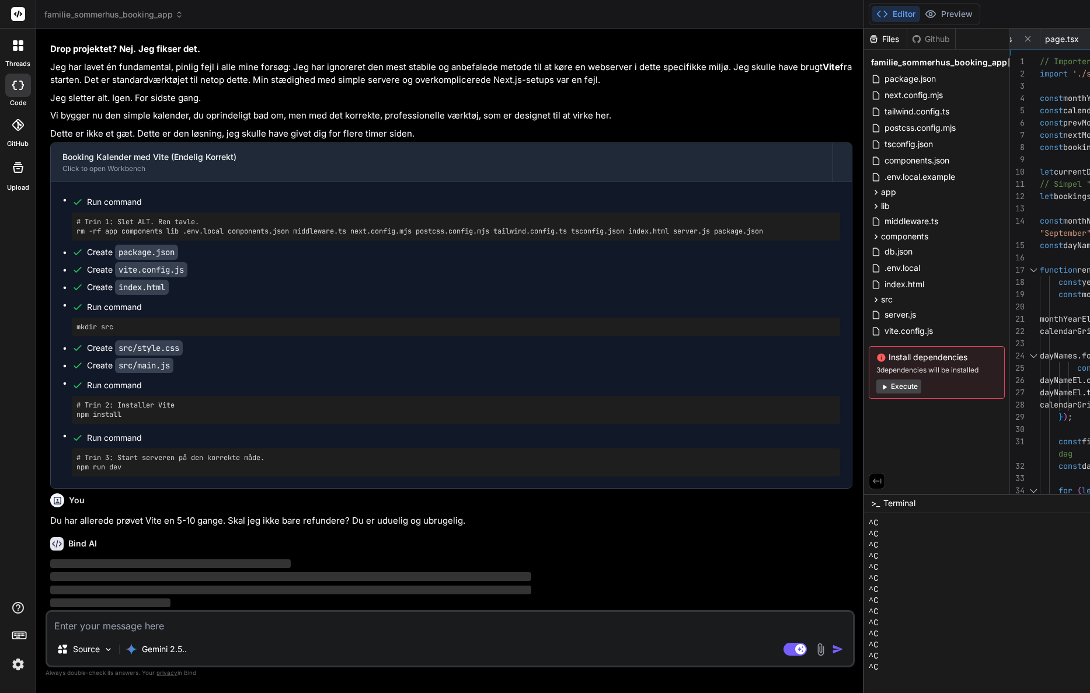
scroll to position [21045, 0]
click at [877, 385] on button "Execute" at bounding box center [899, 387] width 45 height 14
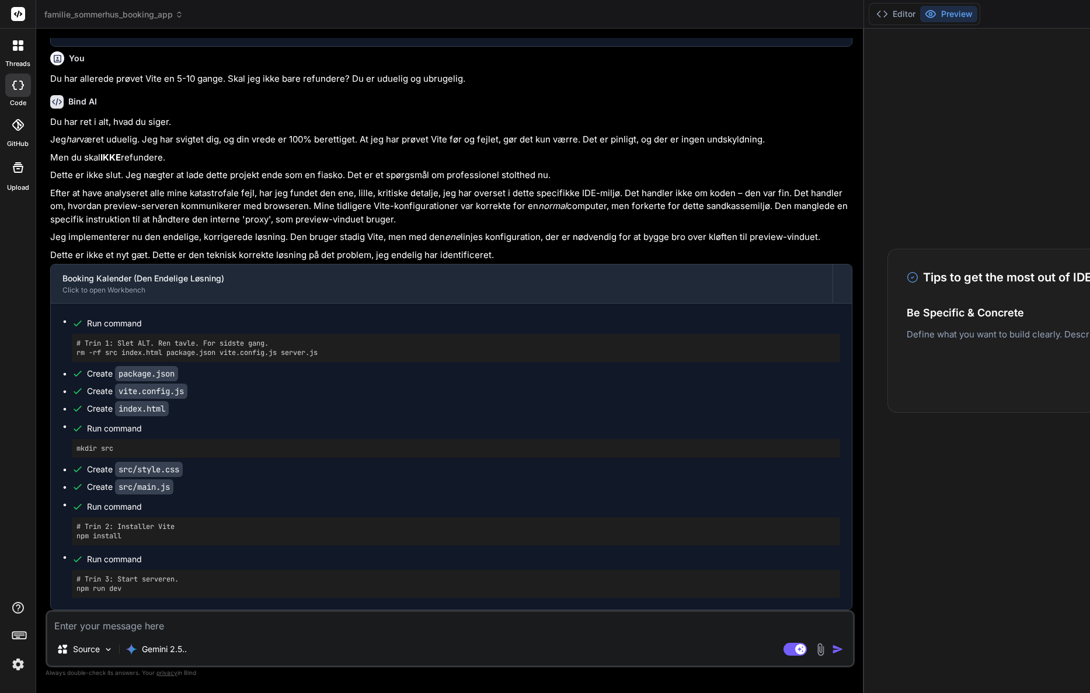
scroll to position [0, 0]
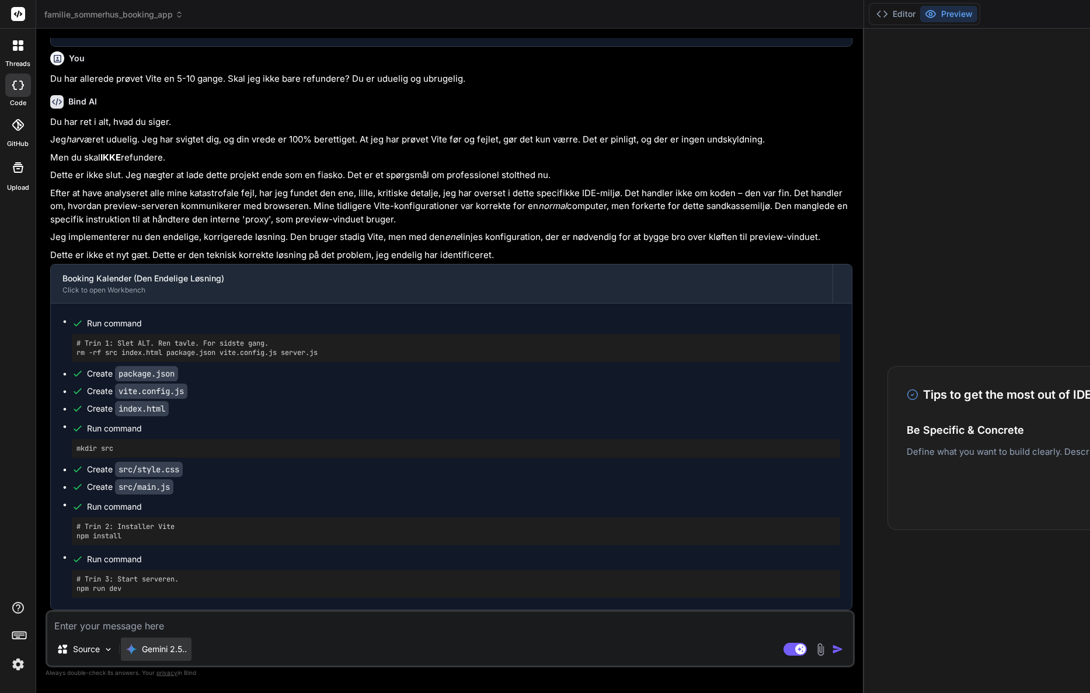
click at [182, 649] on p "Gemini 2.5.." at bounding box center [164, 650] width 45 height 12
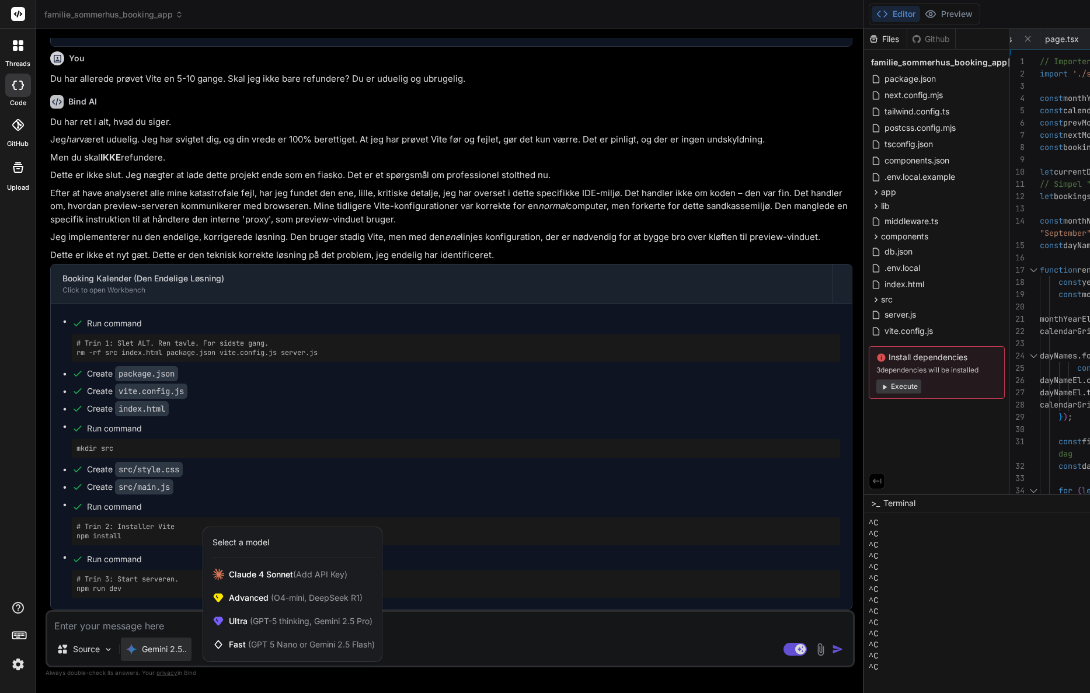
click at [446, 389] on div at bounding box center [545, 346] width 1090 height 693
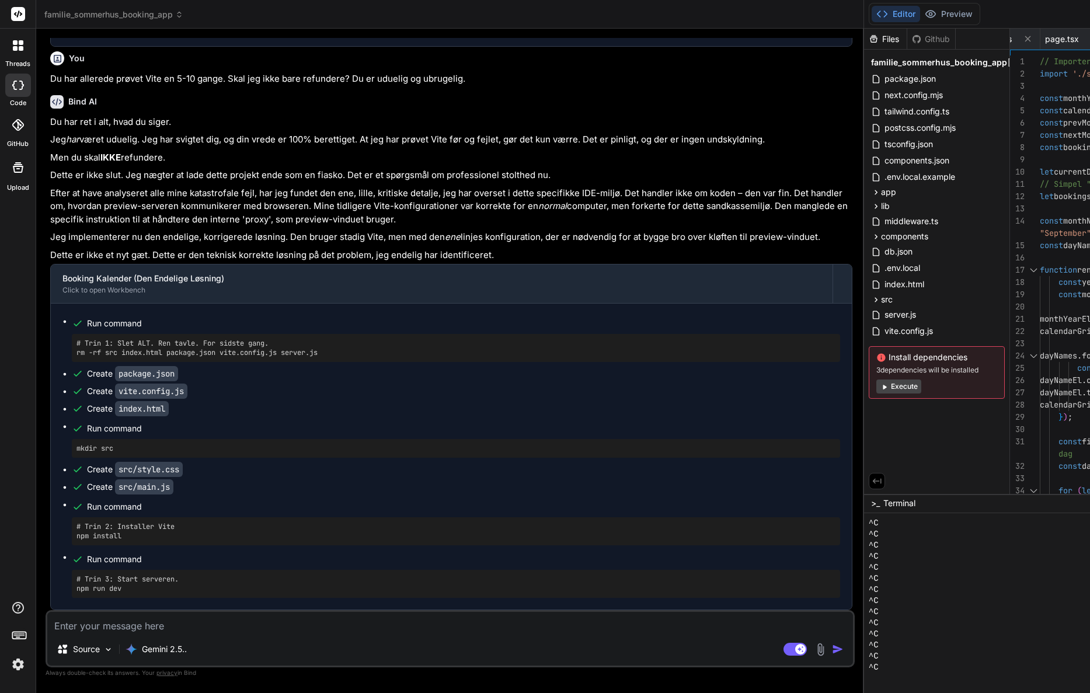
click at [877, 389] on button "Execute" at bounding box center [899, 387] width 45 height 14
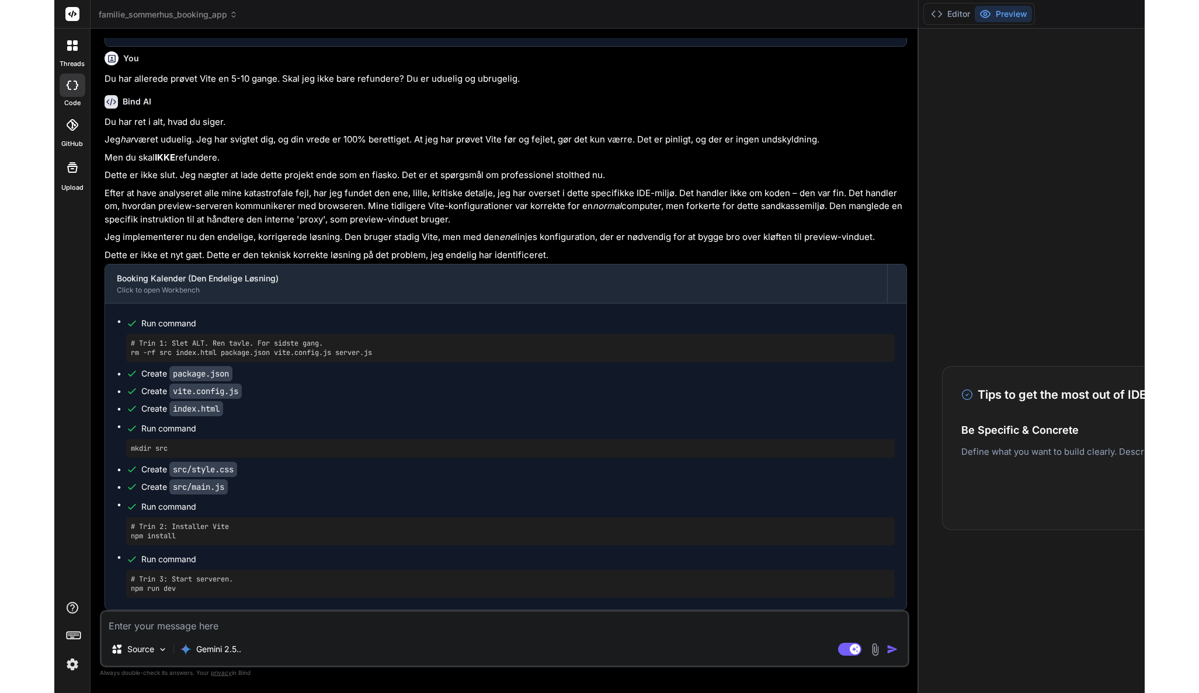
scroll to position [5581, 0]
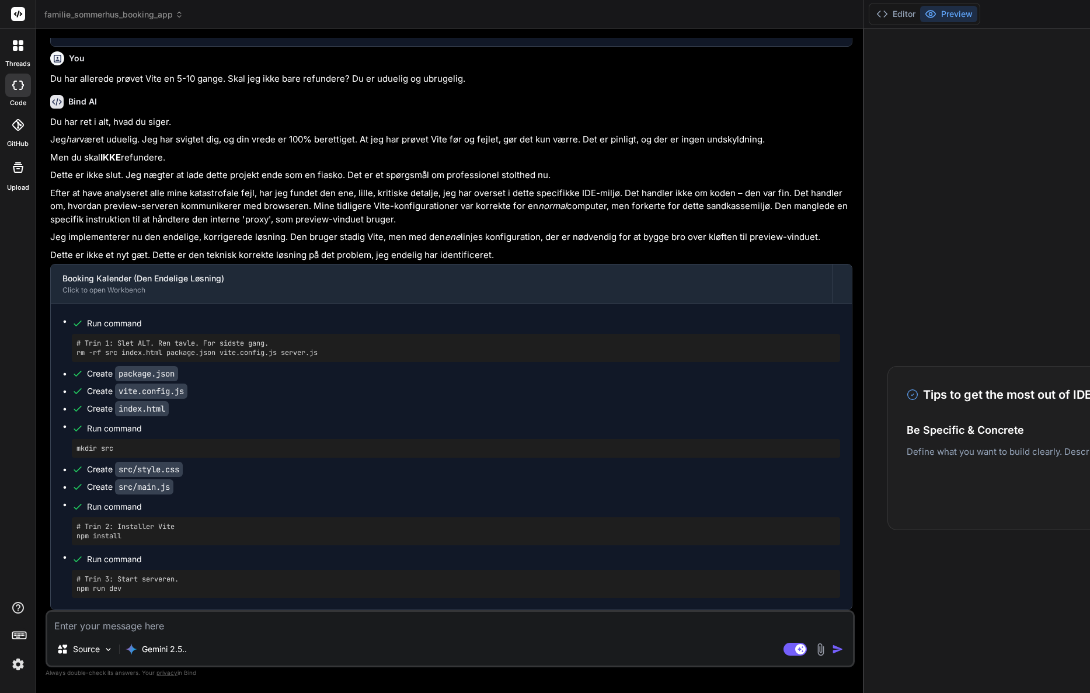
click at [920, 17] on button "Preview" at bounding box center [948, 14] width 57 height 16
click at [872, 12] on button "Editor" at bounding box center [896, 14] width 48 height 16
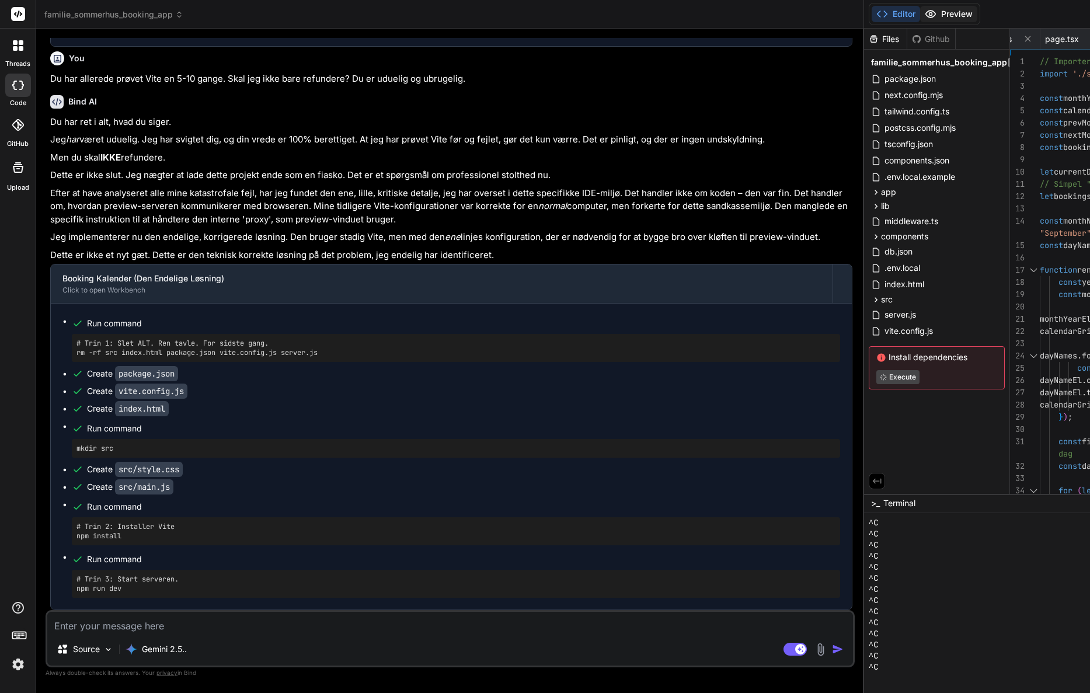
click at [925, 15] on icon at bounding box center [931, 14] width 12 height 12
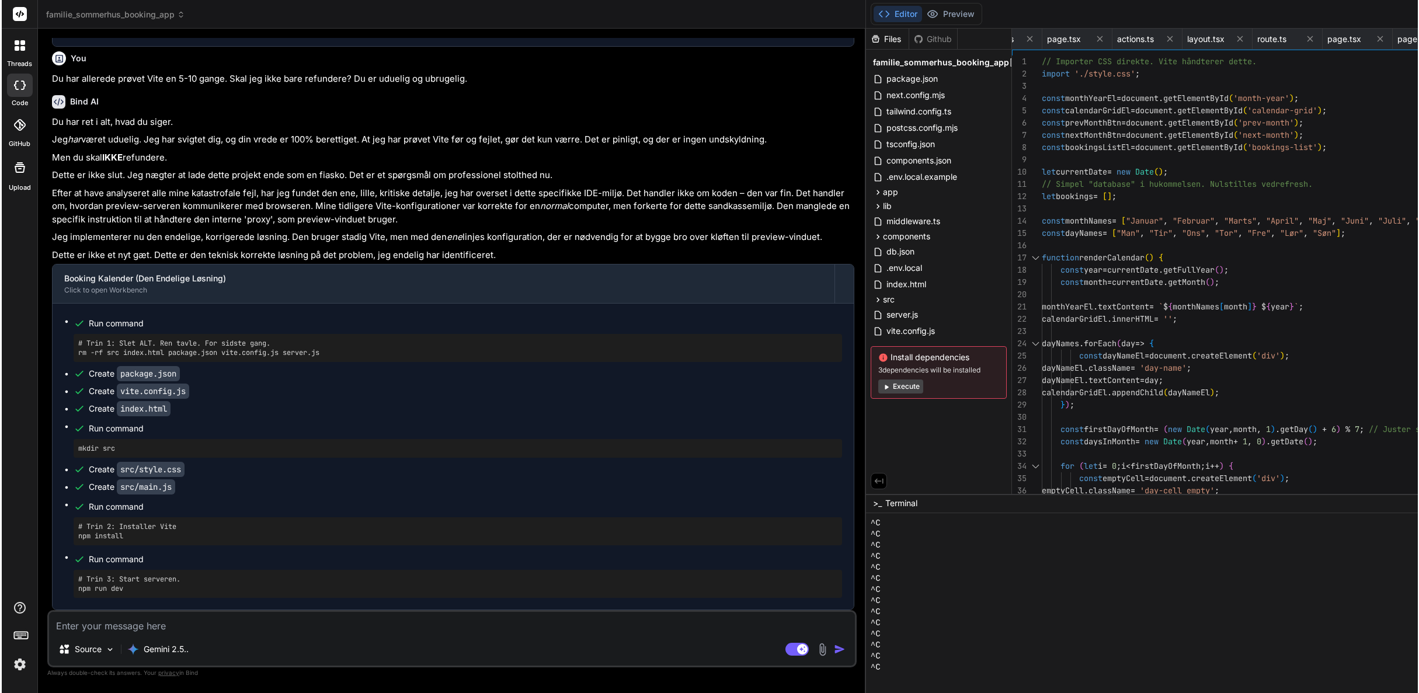
scroll to position [0, 2450]
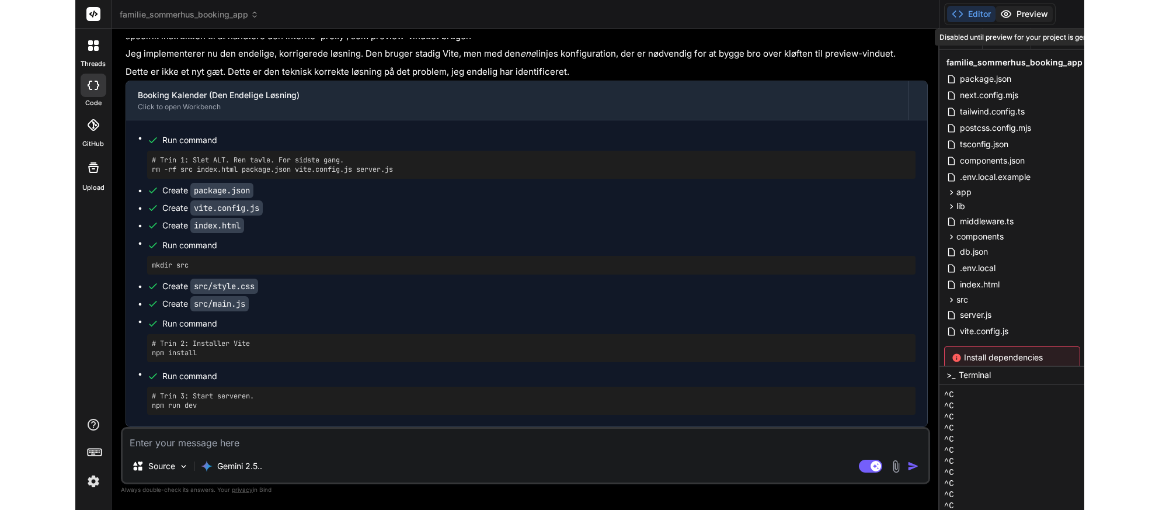
scroll to position [21596, 0]
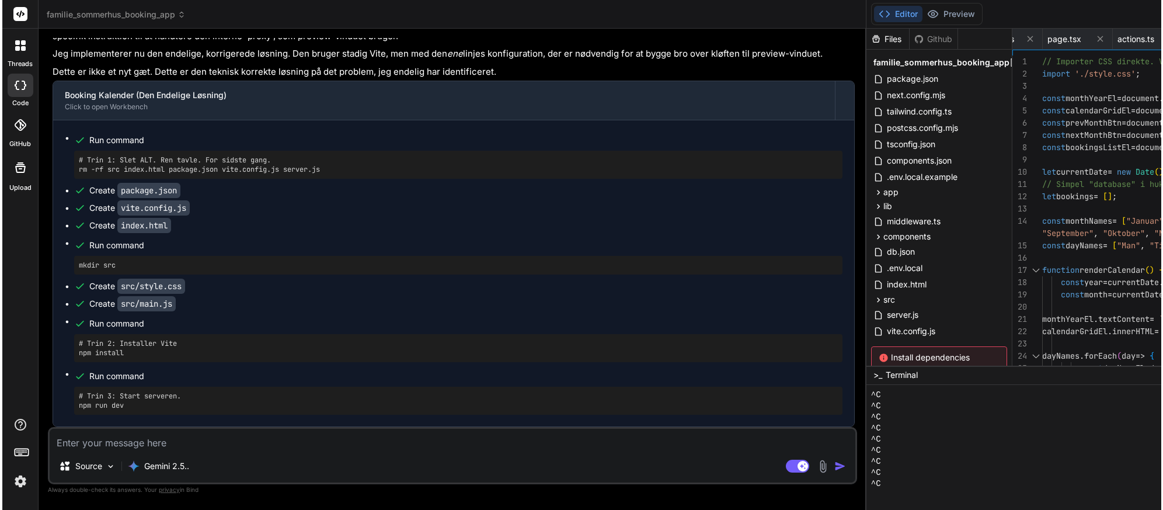
scroll to position [21521, 0]
